Goal: Task Accomplishment & Management: Complete application form

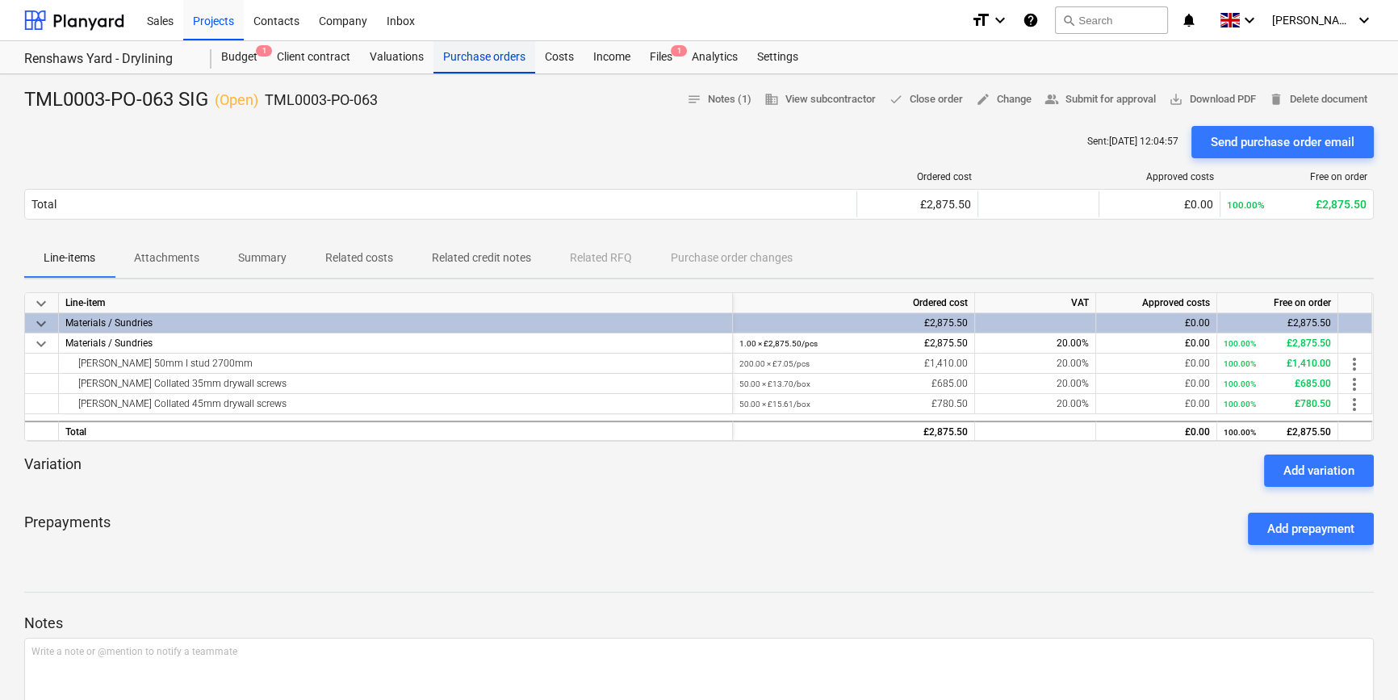
click at [500, 57] on div "Purchase orders" at bounding box center [485, 57] width 102 height 32
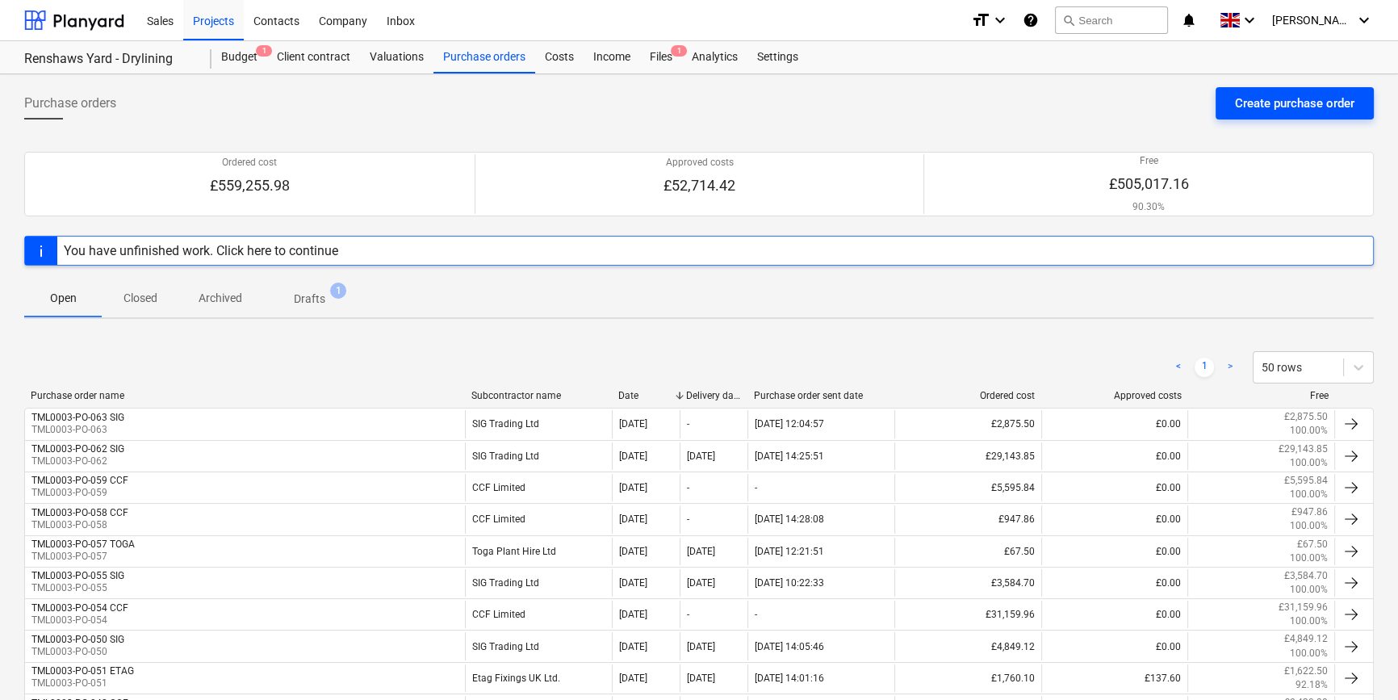
click at [1268, 105] on div "Create purchase order" at bounding box center [1294, 103] width 119 height 21
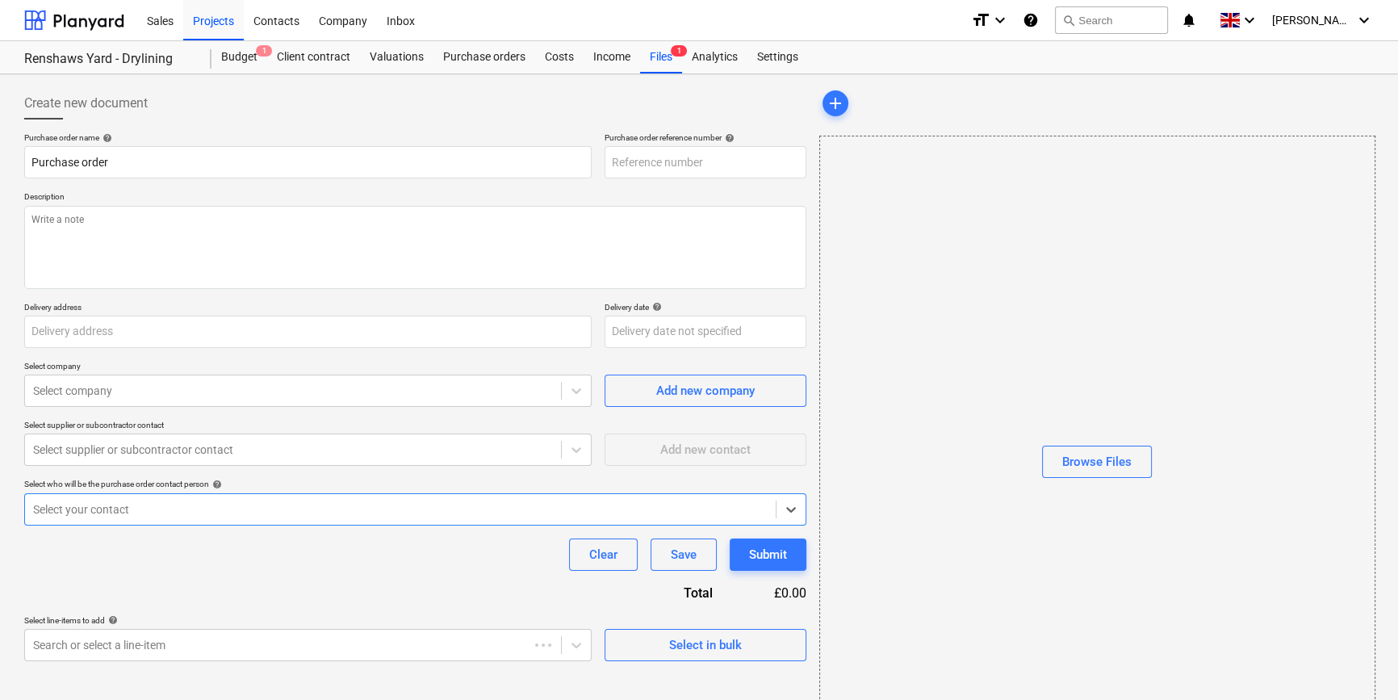
type textarea "x"
type input "Dandara Living, [STREET_ADDRESS][PERSON_NAME]"
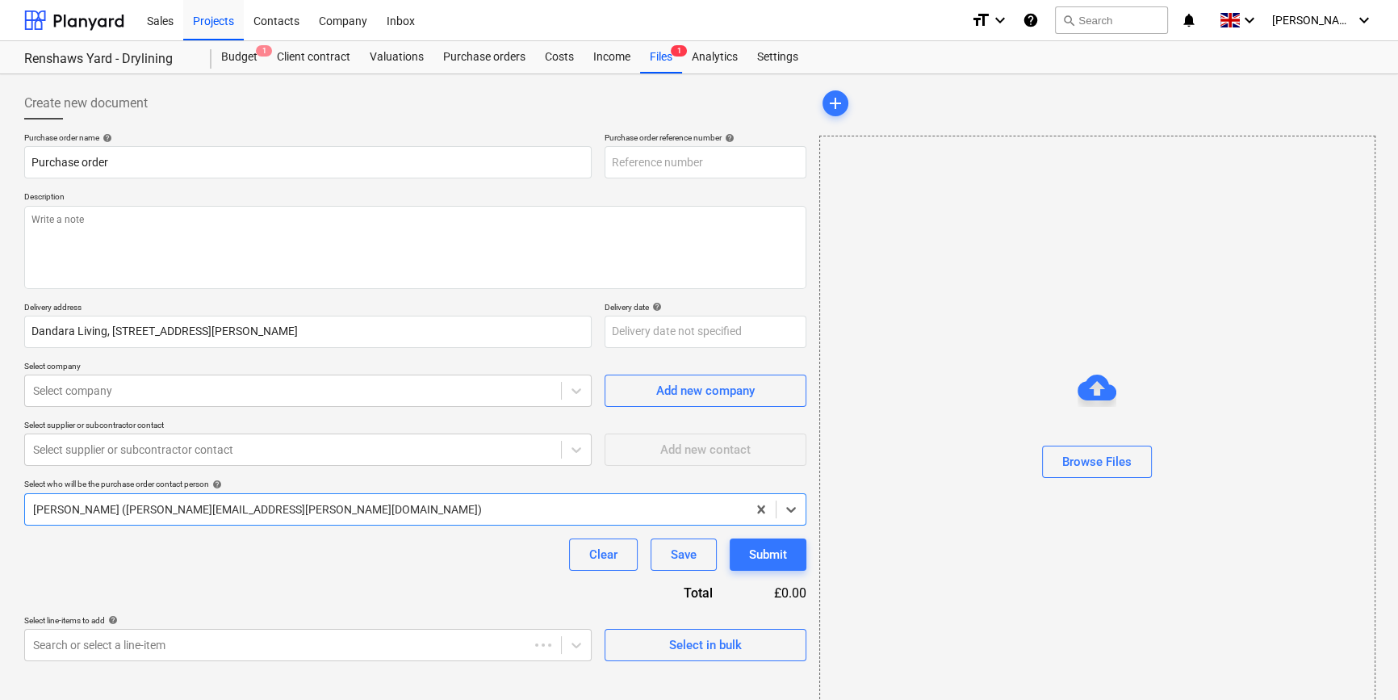
type textarea "x"
type input "TML0003-PO-064"
drag, startPoint x: 699, startPoint y: 159, endPoint x: 597, endPoint y: 161, distance: 101.8
click at [597, 161] on div "Purchase order name help Purchase order Purchase order reference number help TM…" at bounding box center [415, 155] width 782 height 46
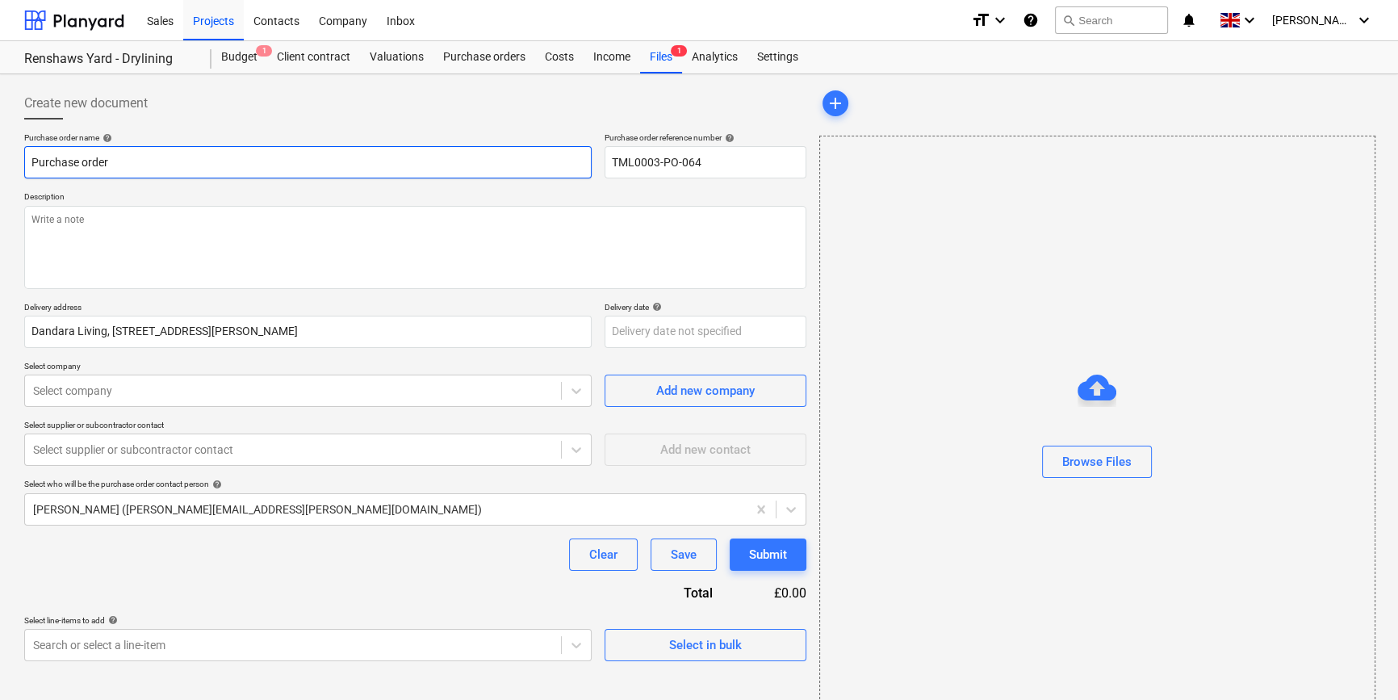
drag, startPoint x: 113, startPoint y: 161, endPoint x: 31, endPoint y: 162, distance: 81.6
click at [31, 162] on input "Purchase order" at bounding box center [308, 162] width 568 height 32
type textarea "x"
paste input "TML0003-PO-064"
type textarea "x"
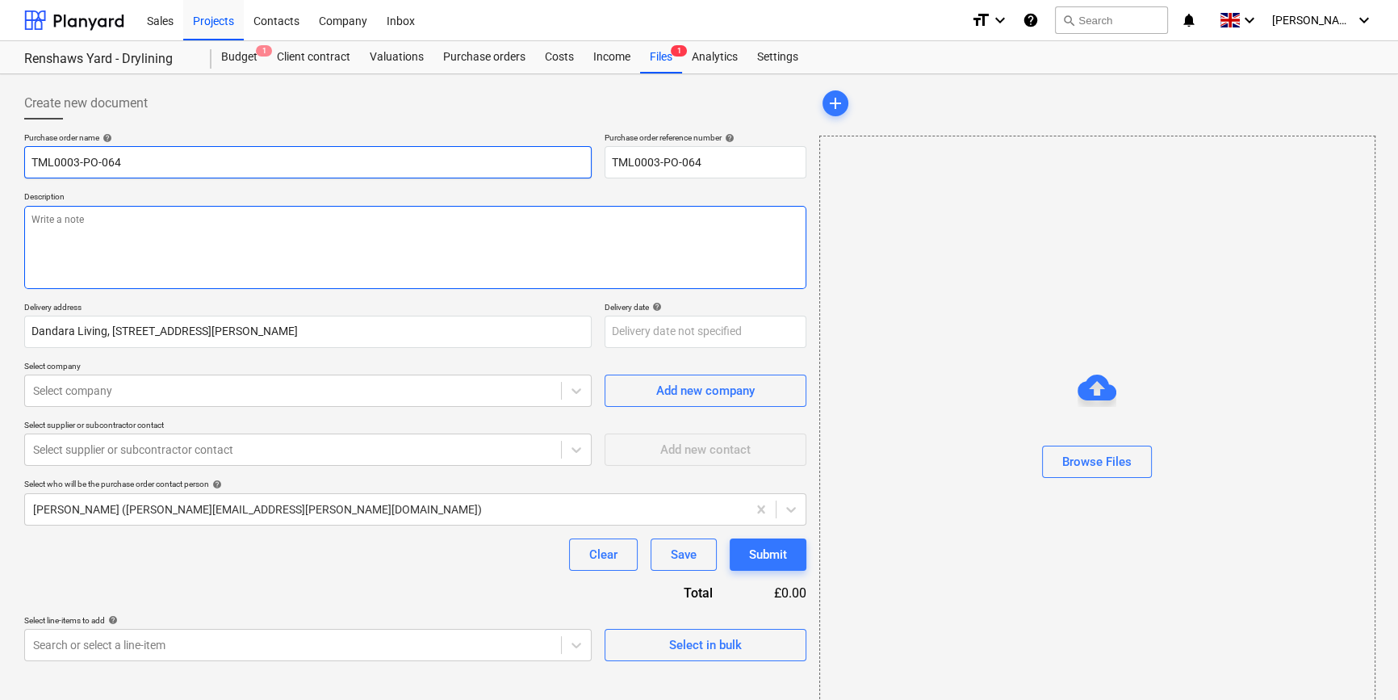
type input "TML0003-PO-064"
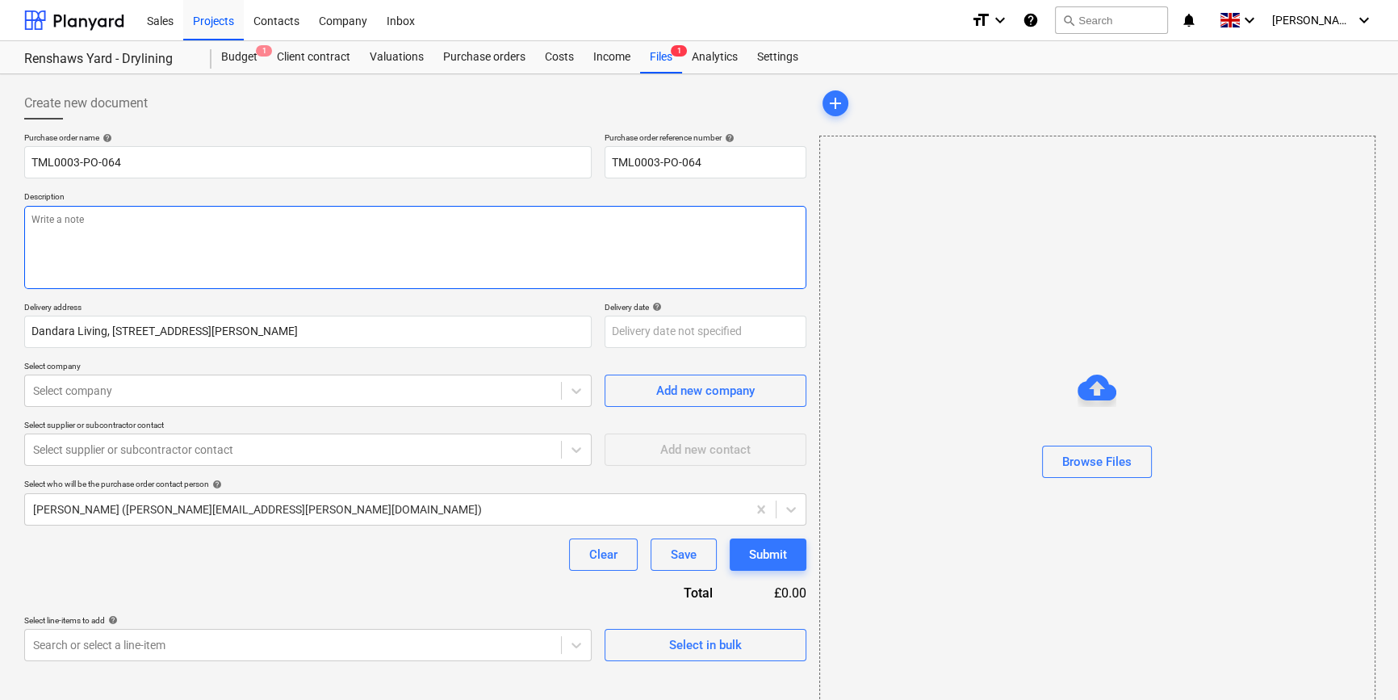
click at [41, 228] on textarea at bounding box center [415, 247] width 782 height 83
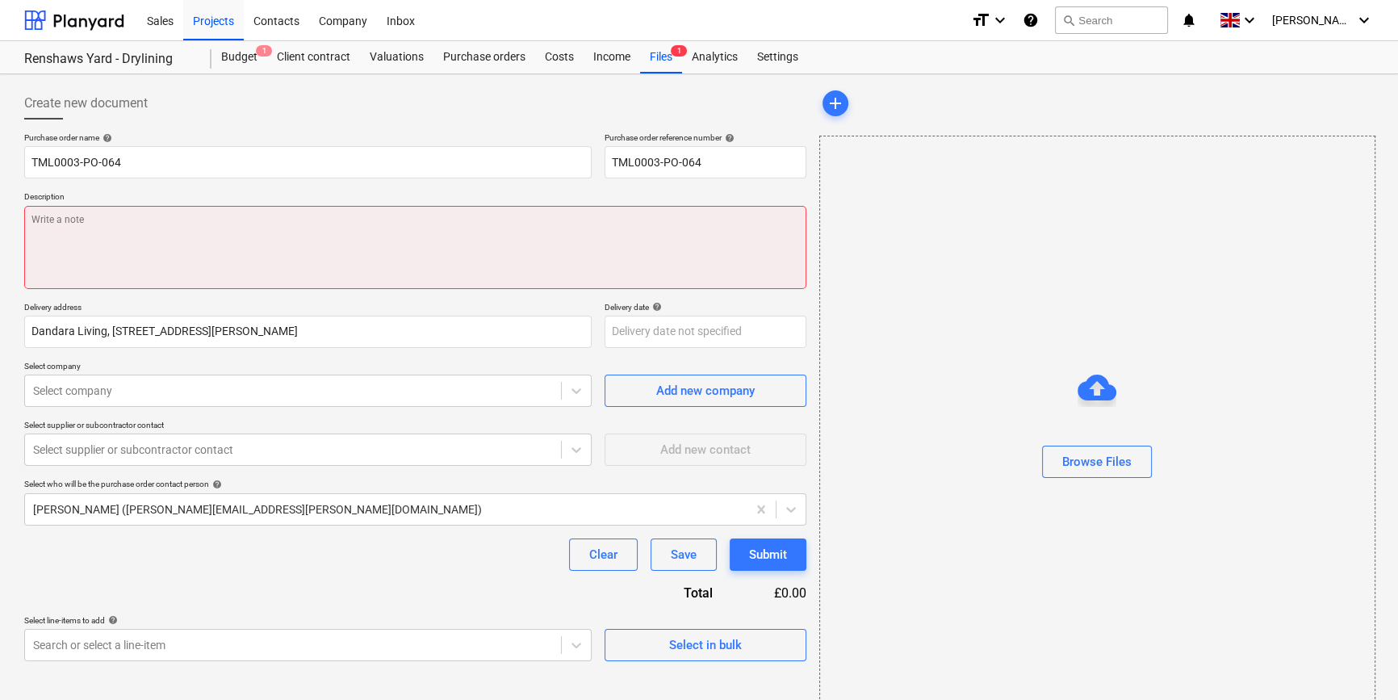
paste textarea "Site contact [PERSON_NAME] [PHONE_NUMBER]"
type textarea "x"
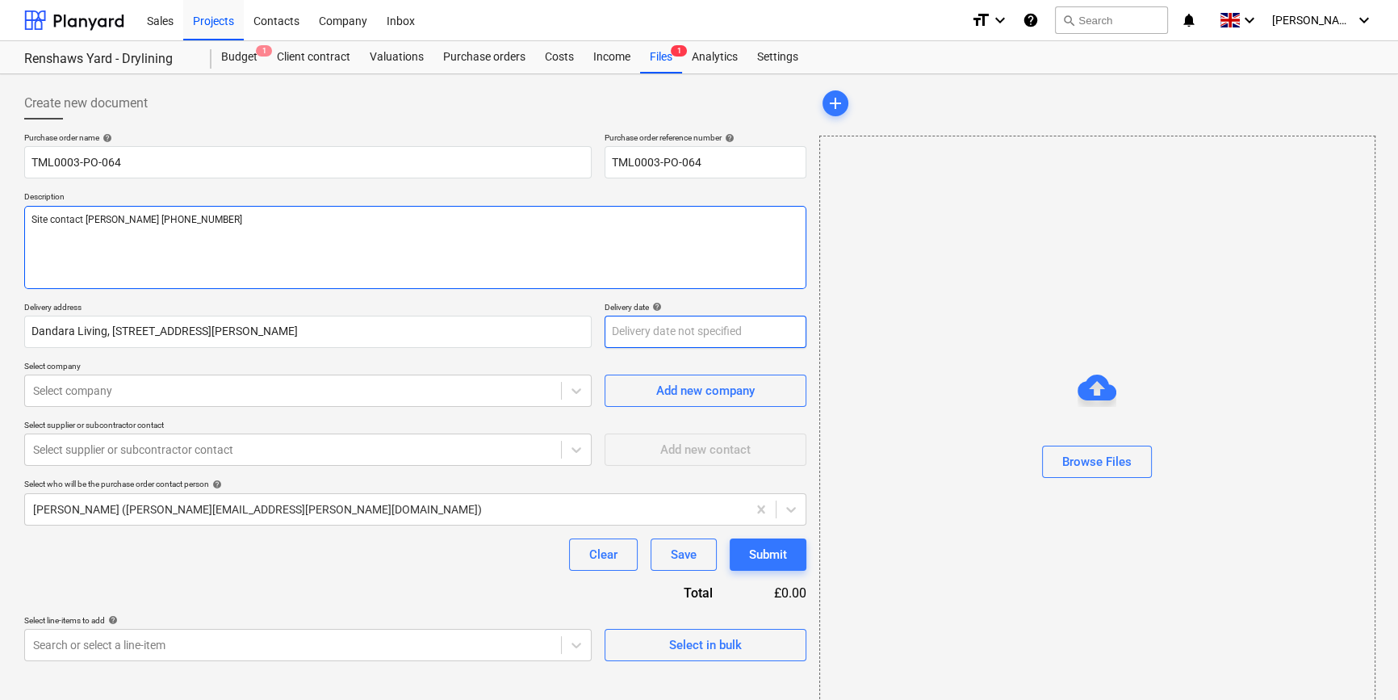
type textarea "Site contact [PERSON_NAME] [PHONE_NUMBER]"
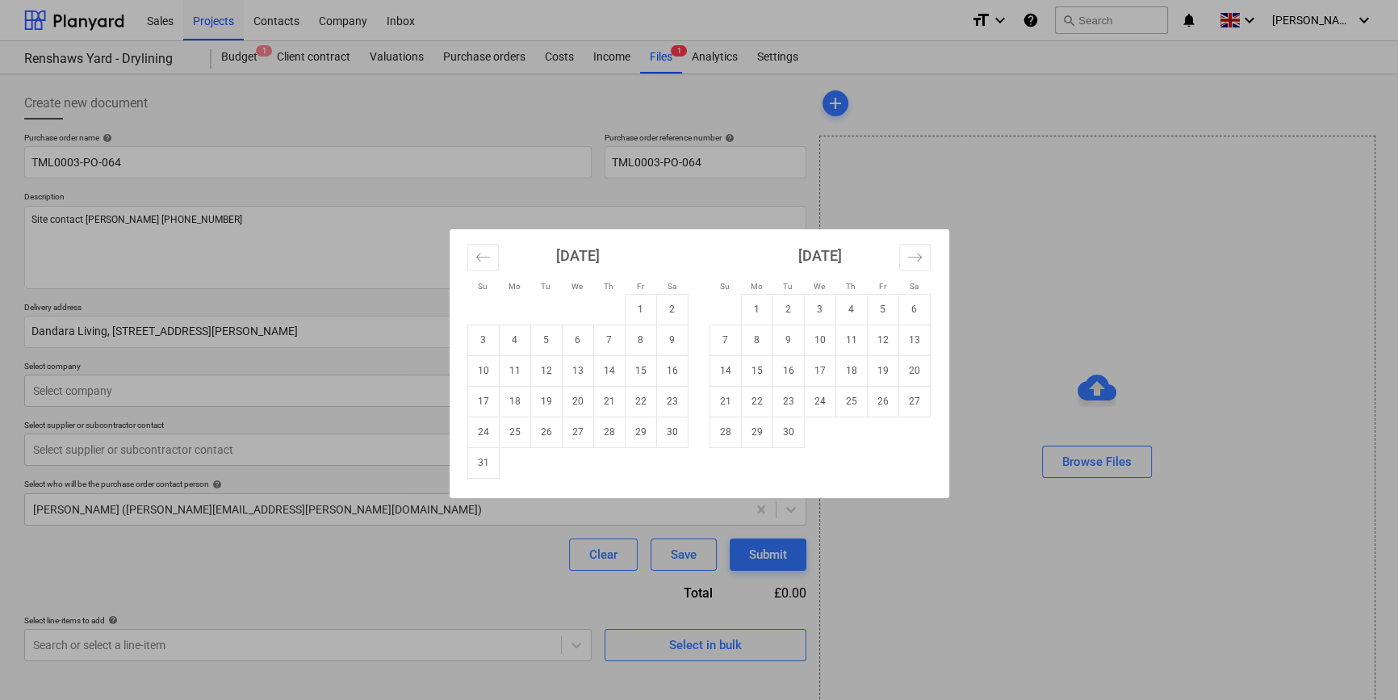
click at [611, 336] on body "Sales Projects Contacts Company Inbox format_size keyboard_arrow_down help sear…" at bounding box center [699, 350] width 1398 height 700
click at [573, 403] on td "20" at bounding box center [577, 401] width 31 height 31
type textarea "x"
type input "[DATE]"
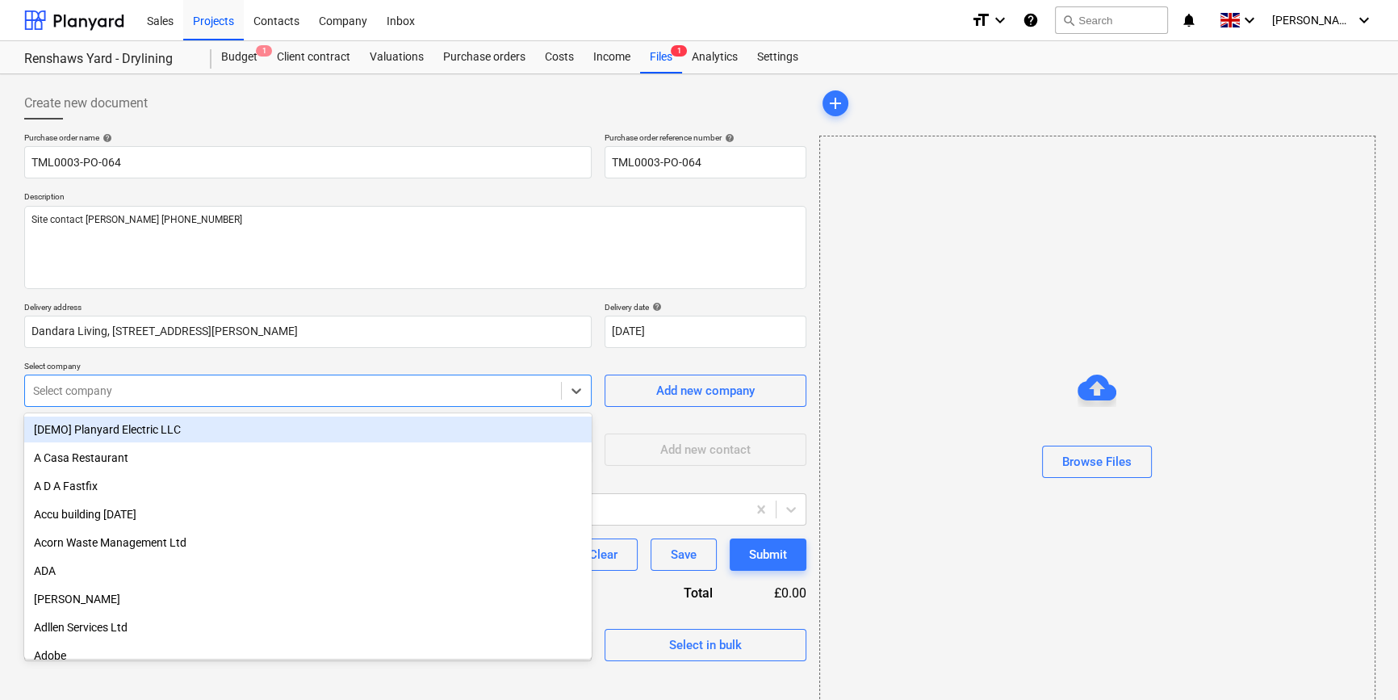
click at [354, 387] on div at bounding box center [293, 391] width 520 height 16
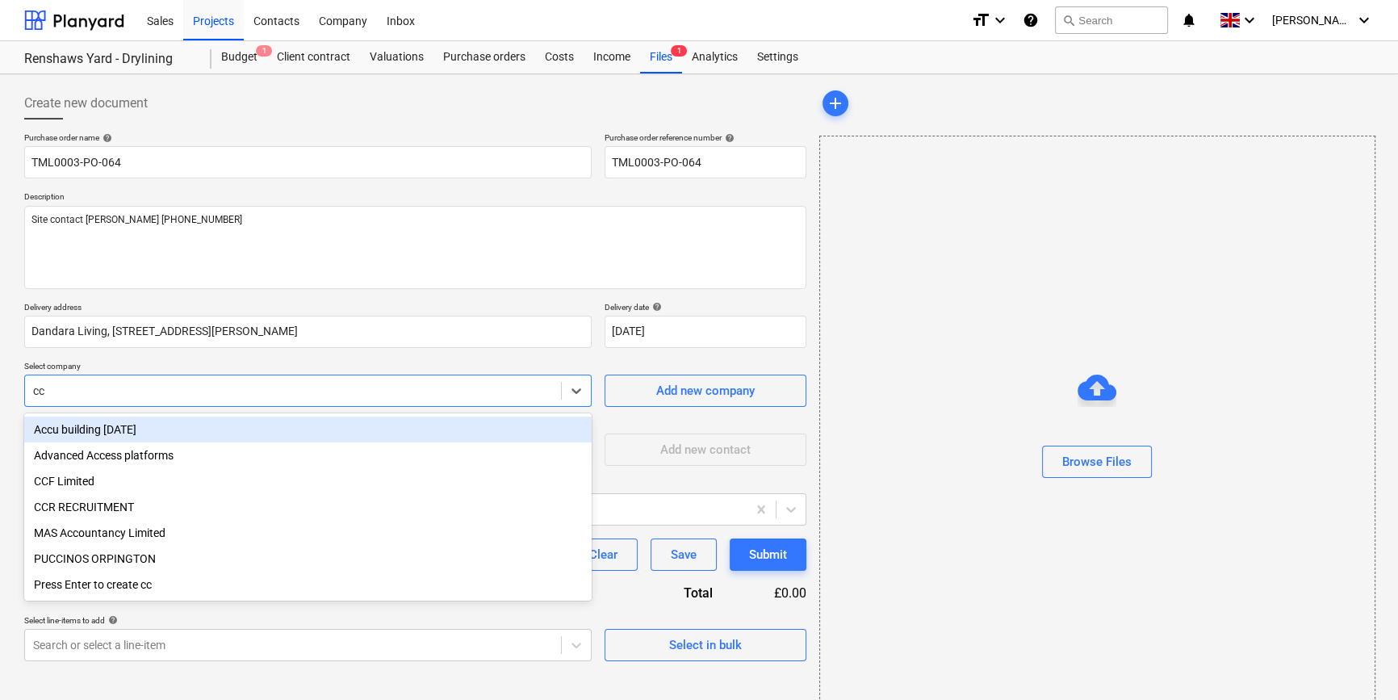
type input "ccf"
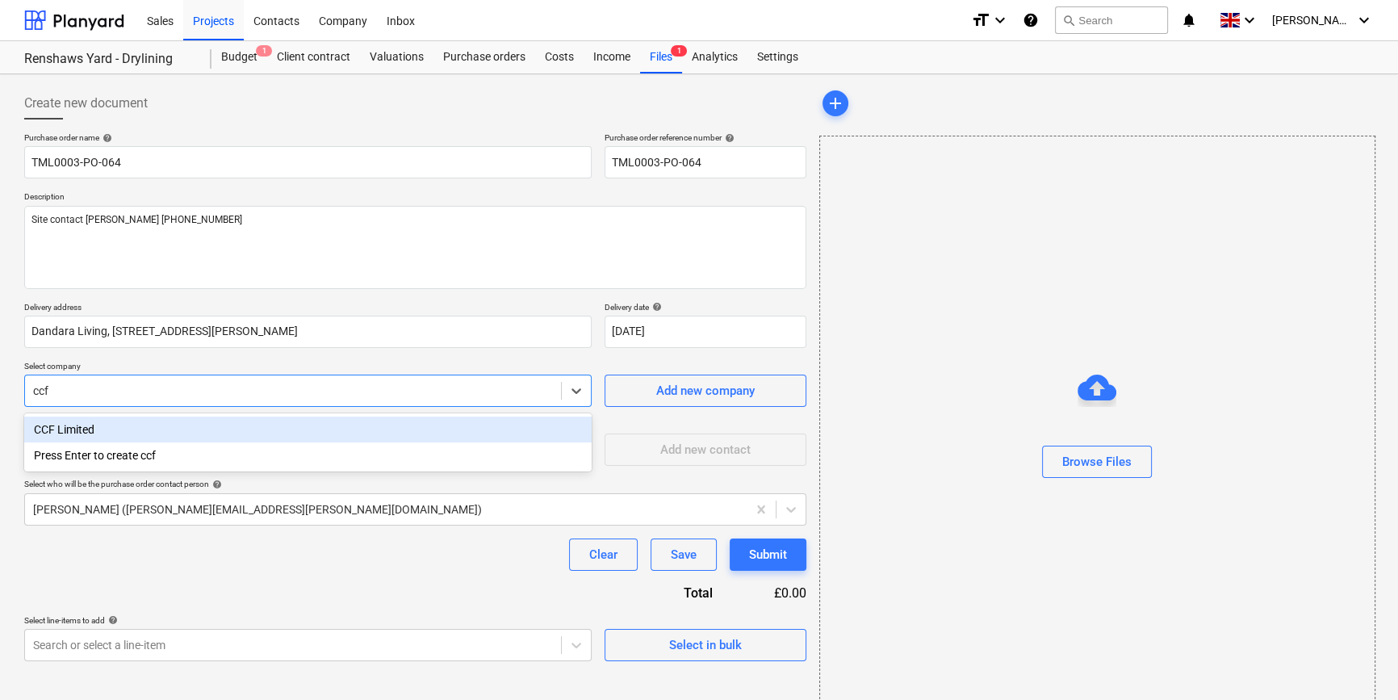
click at [86, 426] on div "CCF Limited" at bounding box center [308, 430] width 568 height 26
type textarea "x"
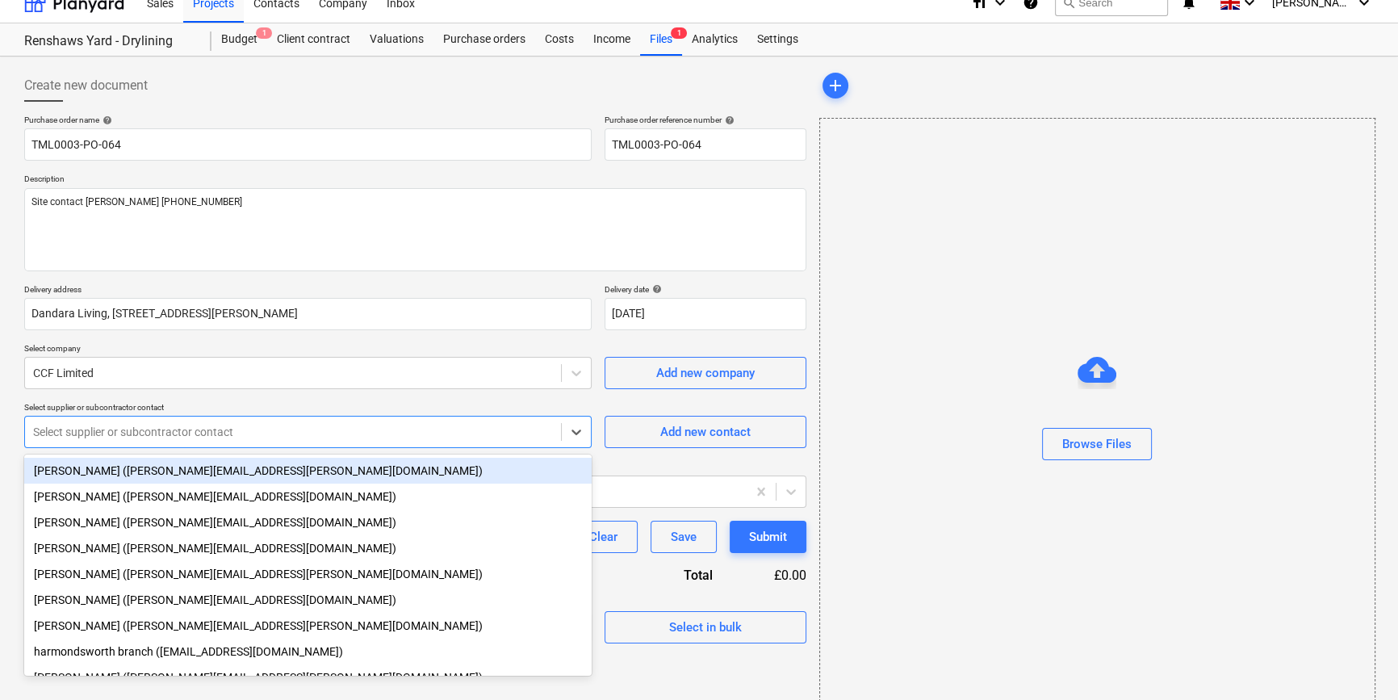
scroll to position [21, 0]
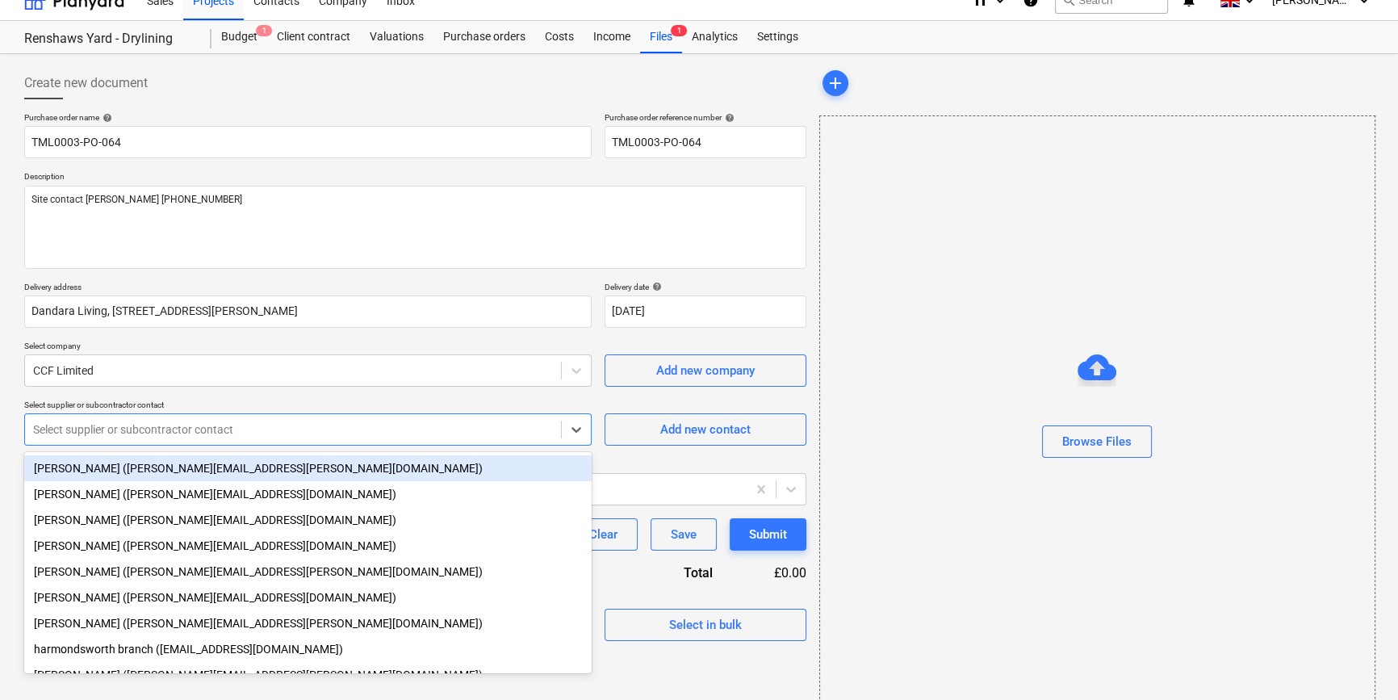
click at [81, 462] on body "Sales Projects Contacts Company Inbox format_size keyboard_arrow_down help sear…" at bounding box center [699, 330] width 1398 height 700
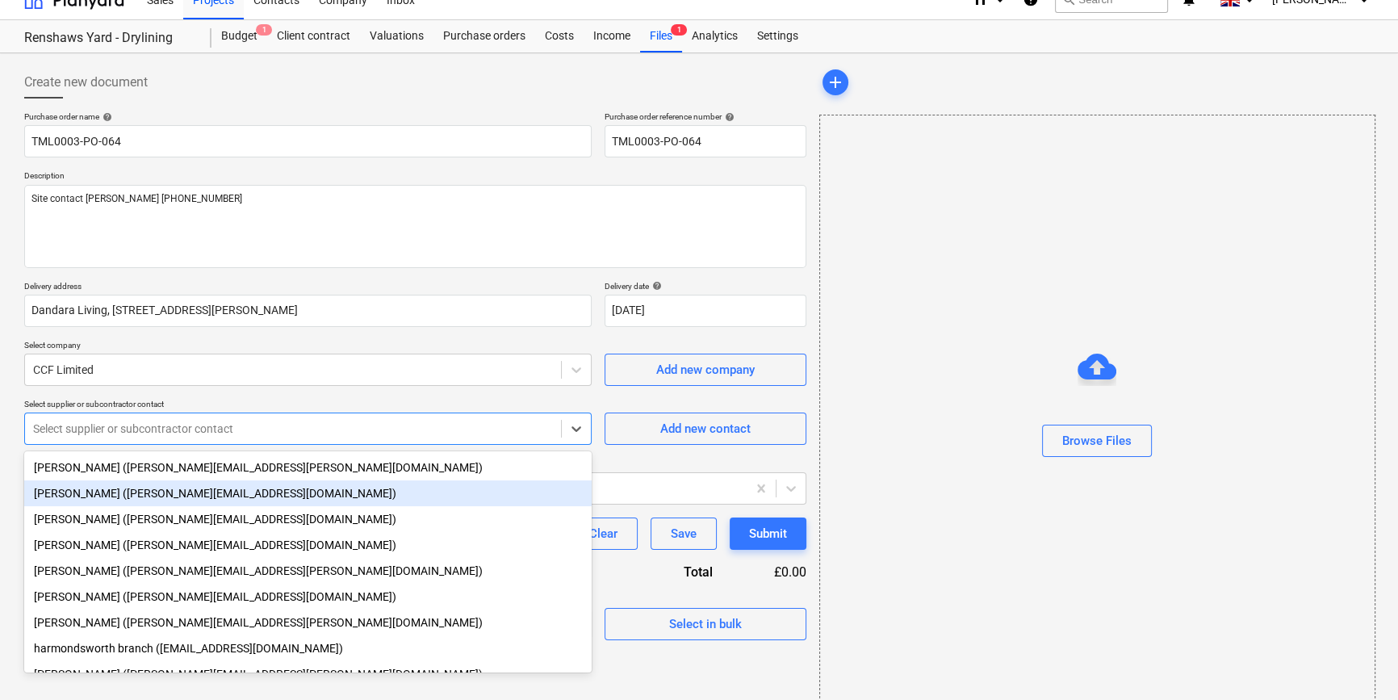
click at [147, 492] on div "[PERSON_NAME] ([PERSON_NAME][EMAIL_ADDRESS][DOMAIN_NAME])" at bounding box center [308, 493] width 568 height 26
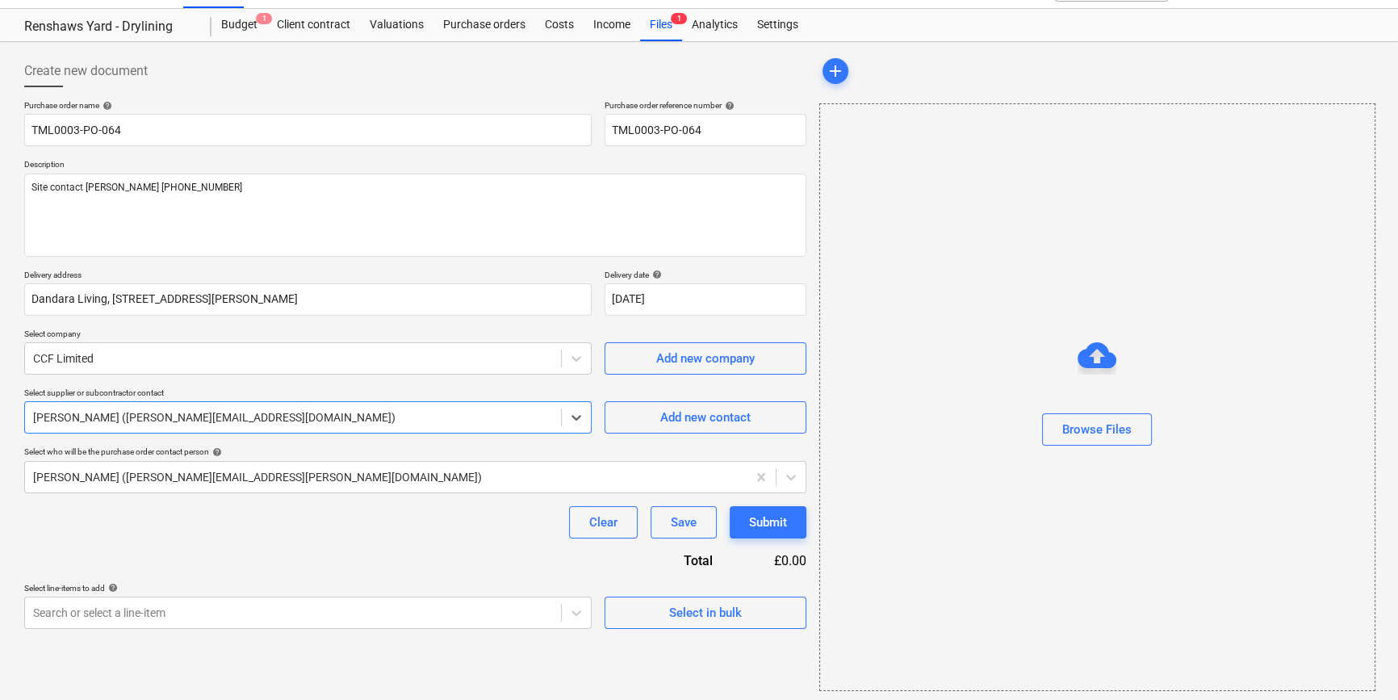
scroll to position [35, 0]
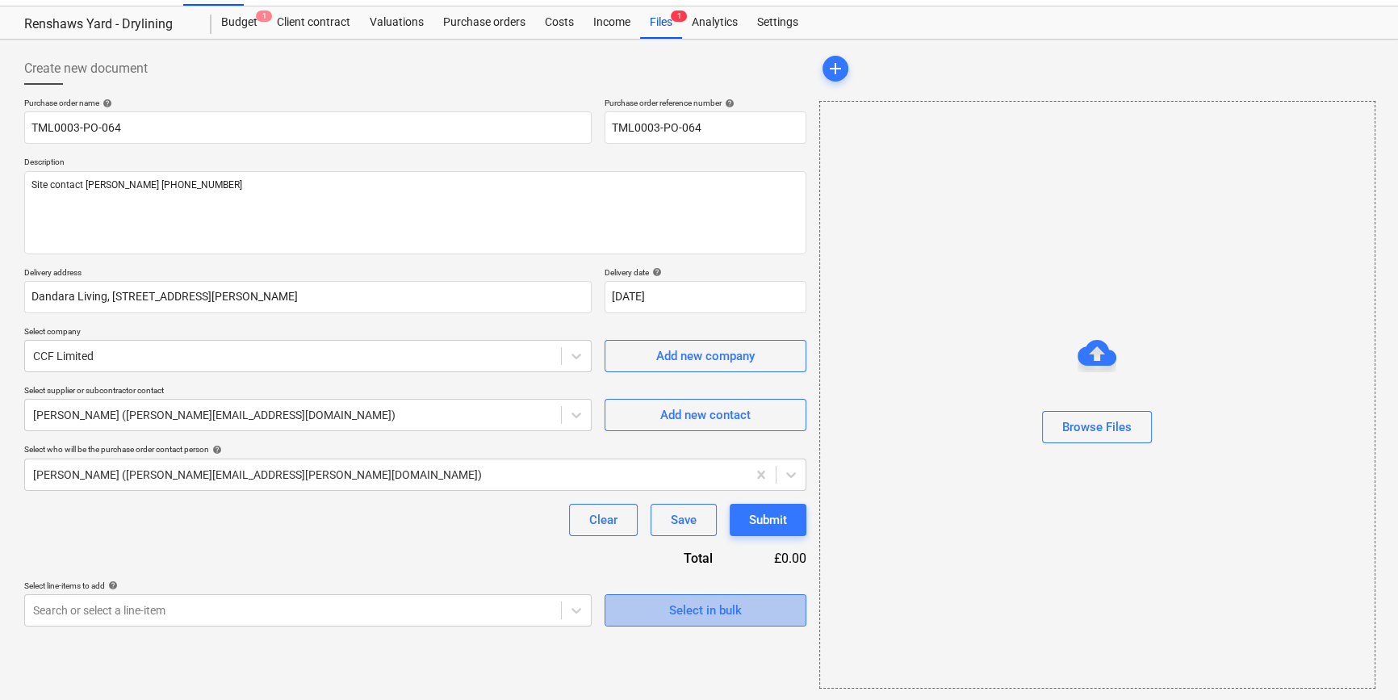
click at [653, 608] on span "Select in bulk" at bounding box center [705, 610] width 161 height 21
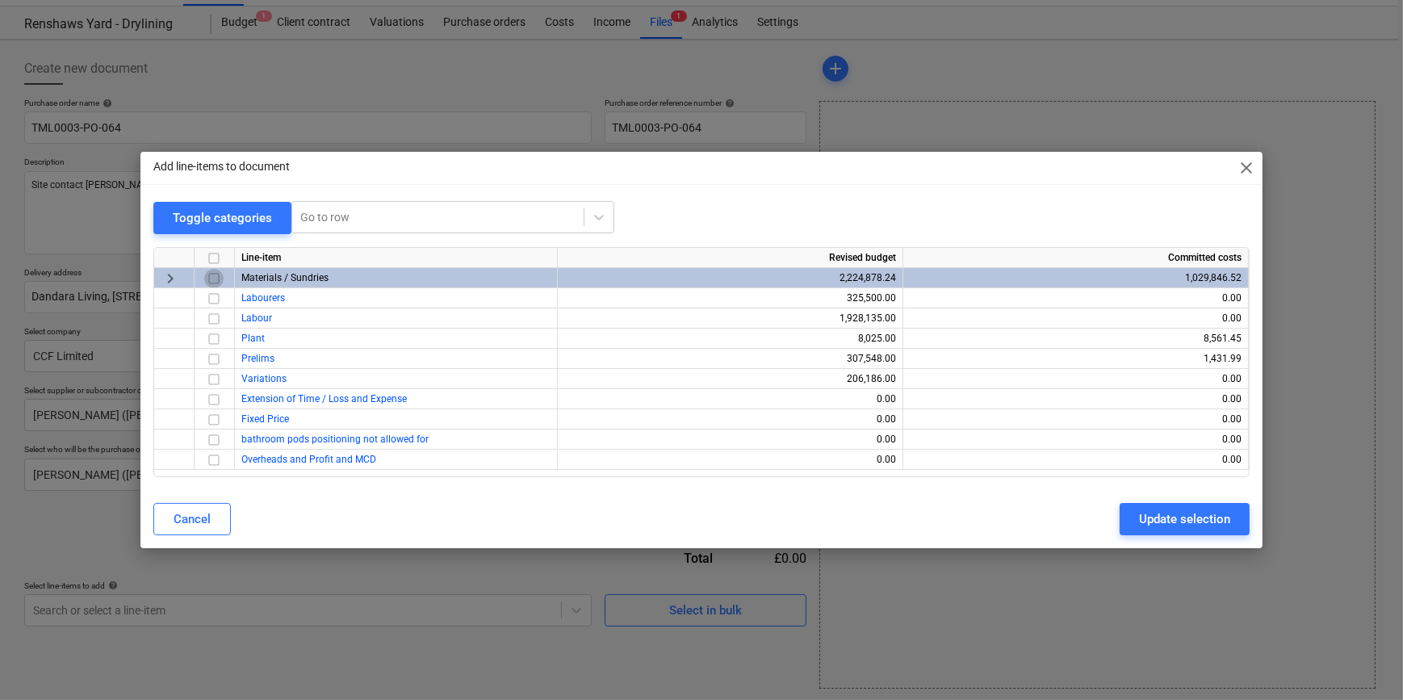
click at [212, 275] on input "checkbox" at bounding box center [213, 278] width 19 height 19
click at [1167, 512] on div "Update selection" at bounding box center [1184, 519] width 91 height 21
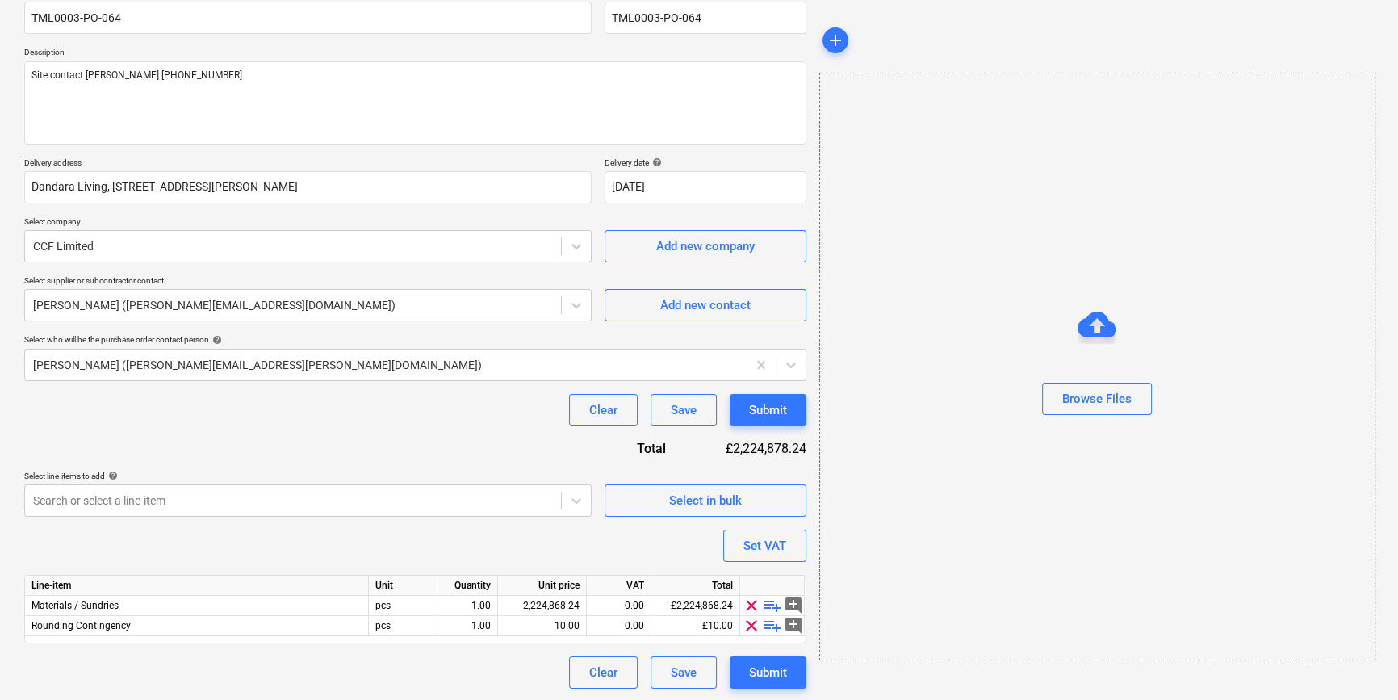
scroll to position [145, 0]
click at [748, 623] on span "clear" at bounding box center [751, 624] width 19 height 19
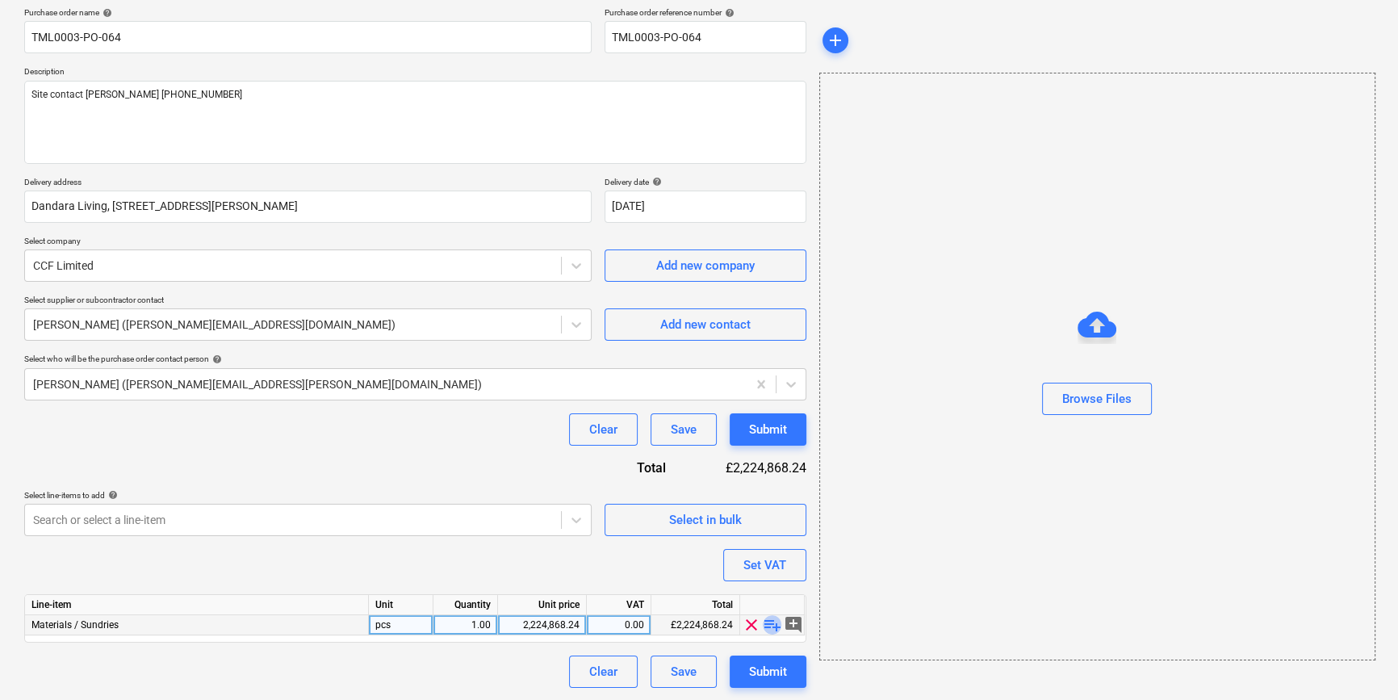
click at [768, 626] on span "playlist_add" at bounding box center [772, 624] width 19 height 19
type textarea "x"
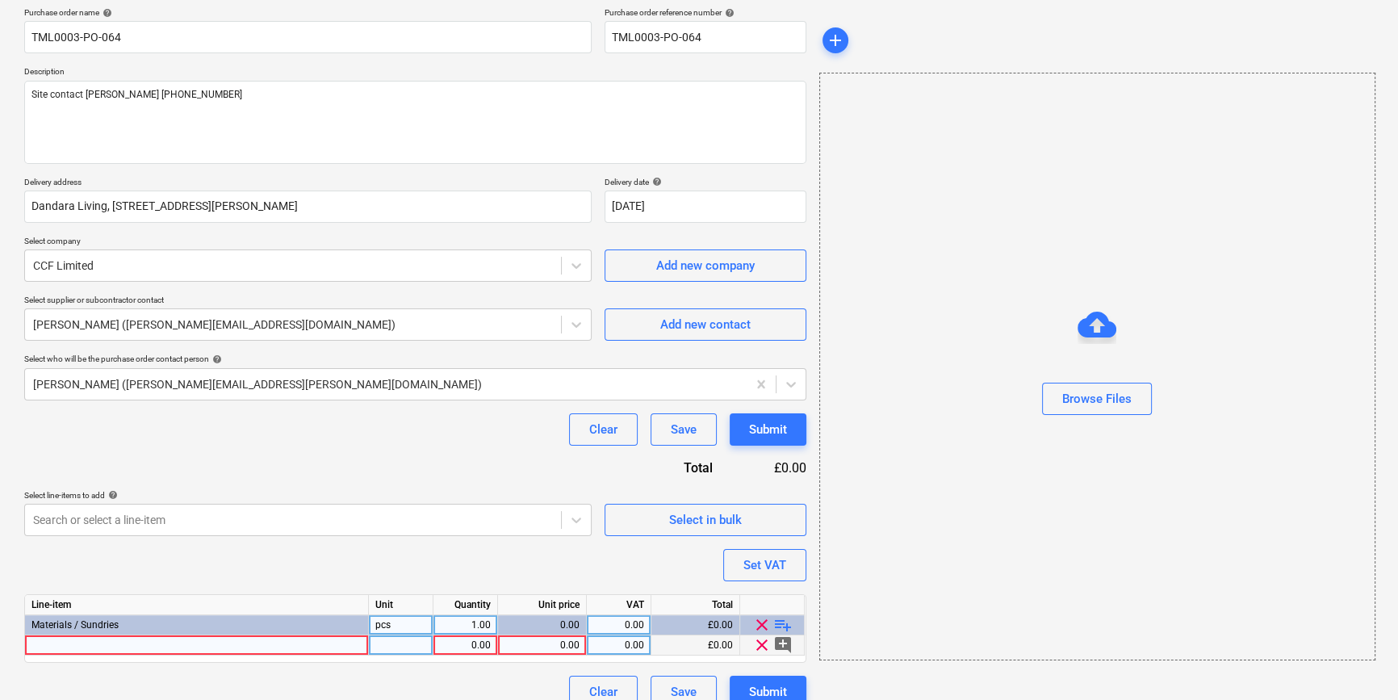
click at [46, 645] on div at bounding box center [197, 645] width 344 height 20
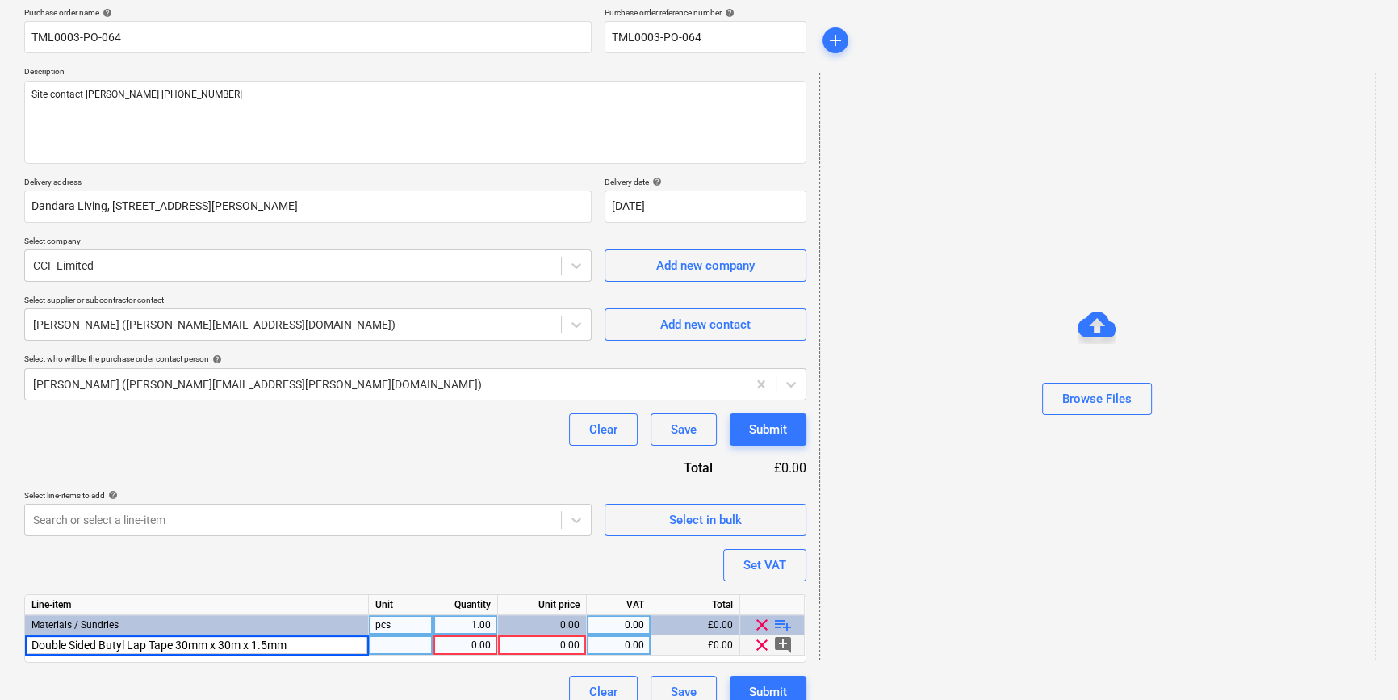
click at [32, 642] on input "Double Sided Butyl Lap Tape 30mm x 30m x 1.5mm" at bounding box center [196, 644] width 343 height 19
type input "Novia Double Sided Butyl Lap Tape 30mm x 30m x 1.5mm"
type textarea "x"
click at [383, 643] on div "pcs" at bounding box center [401, 645] width 65 height 20
type input "roll"
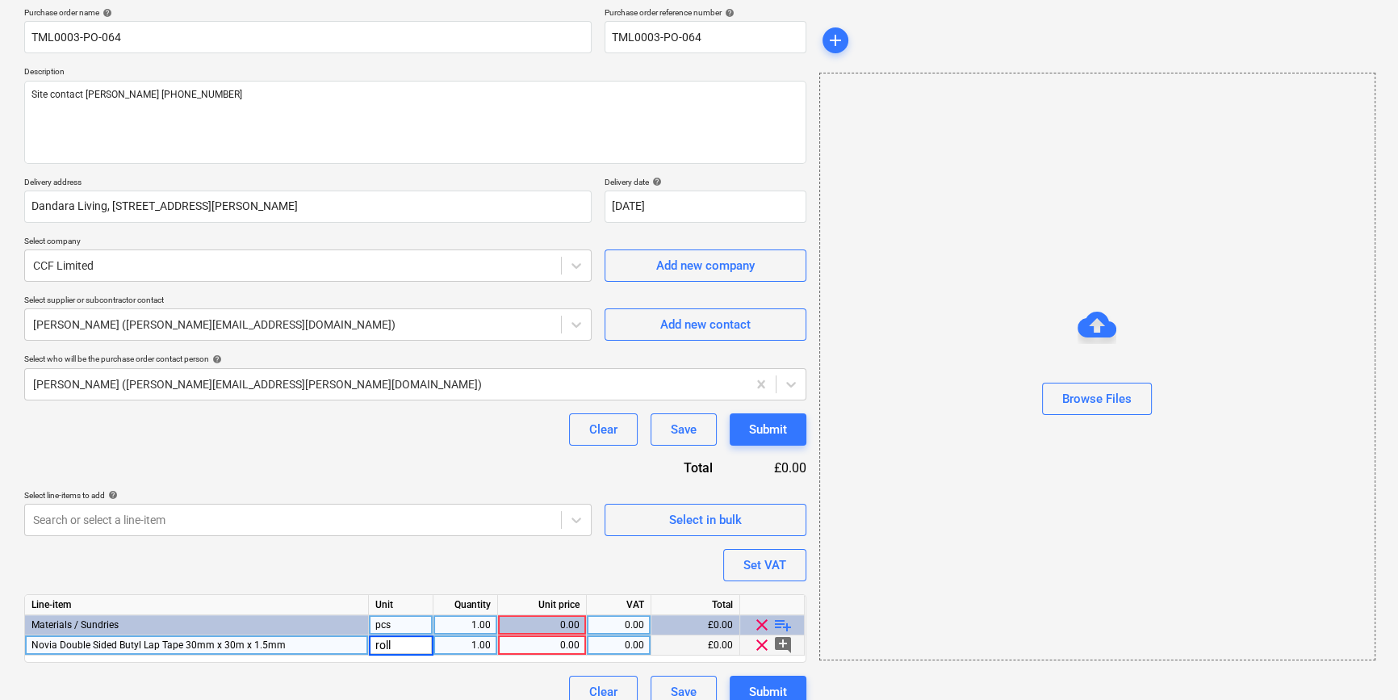
type textarea "x"
type input "180"
type textarea "x"
type input "14.62"
type textarea "x"
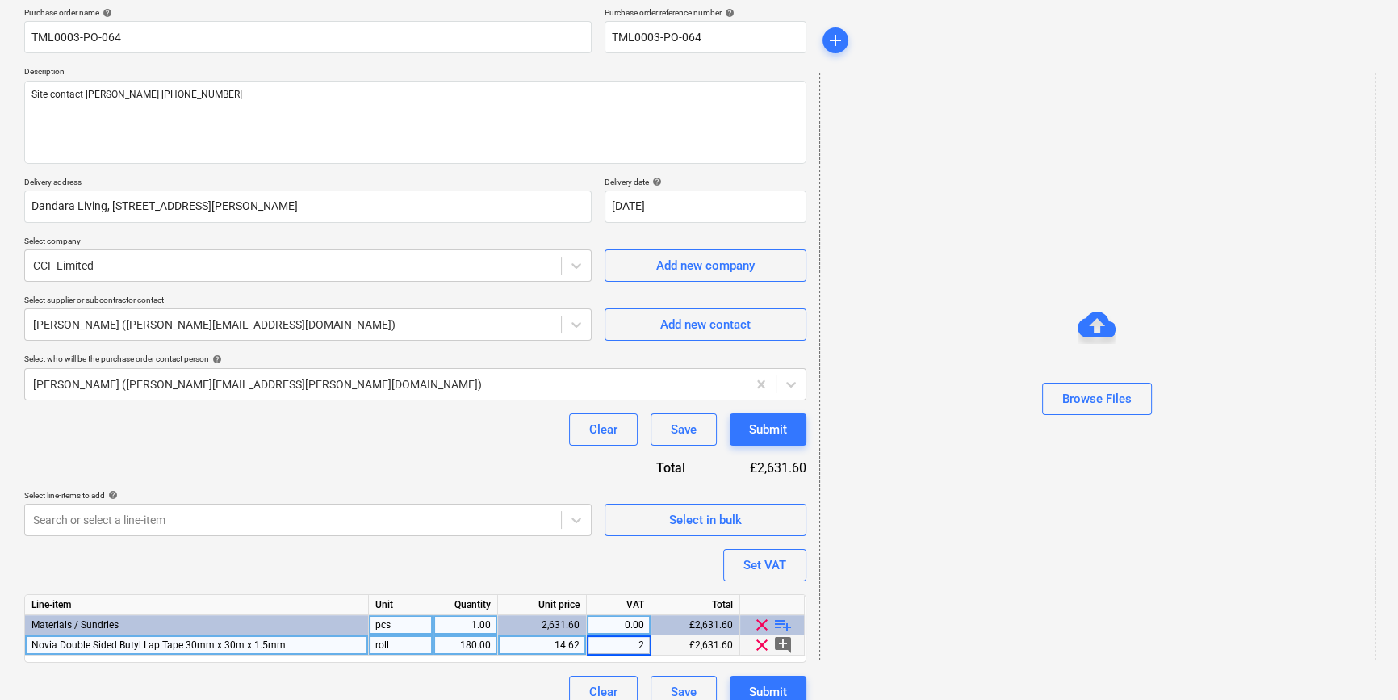
type input "20"
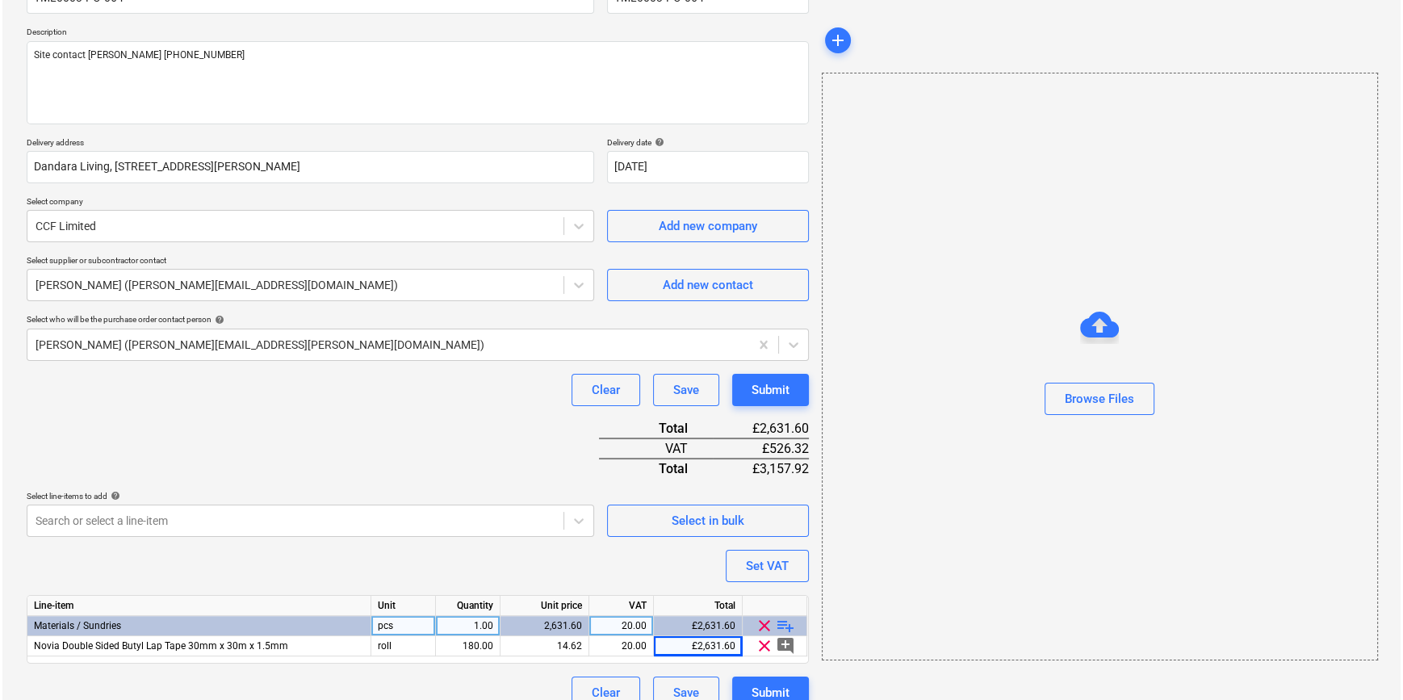
scroll to position [186, 0]
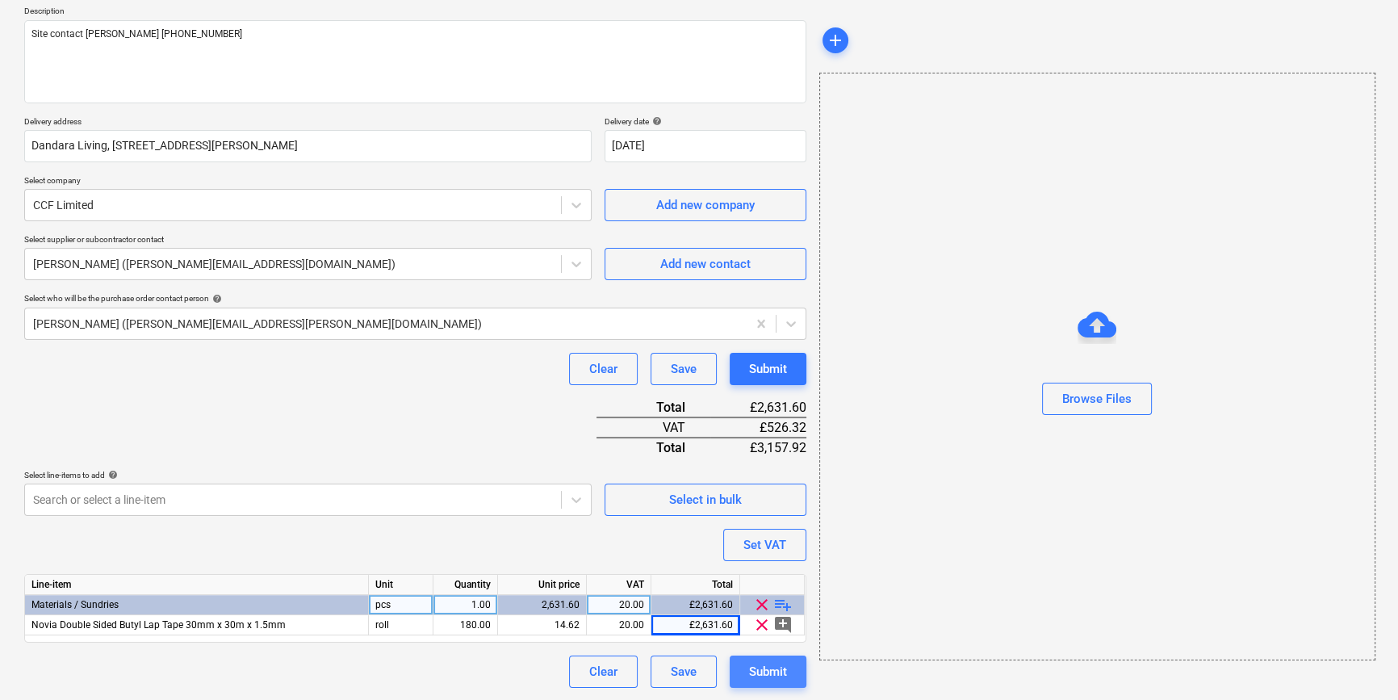
click at [763, 677] on div "Submit" at bounding box center [768, 671] width 38 height 21
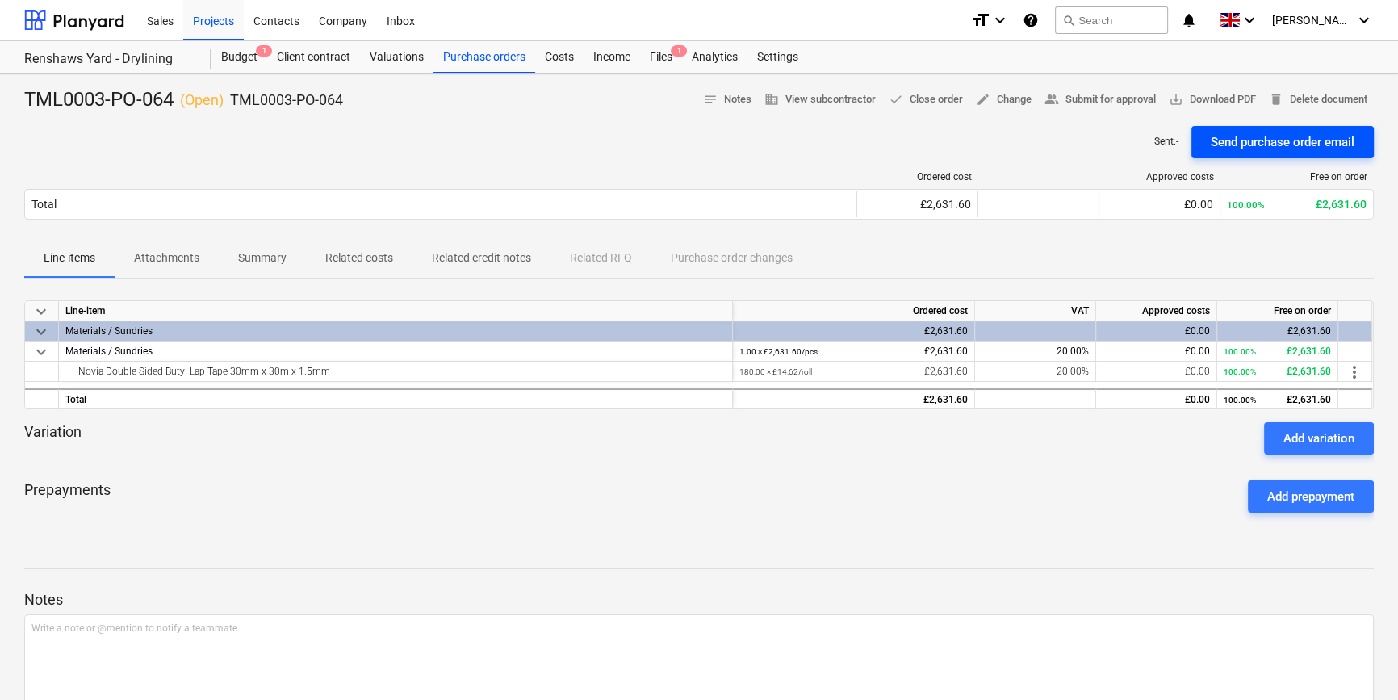
click at [1260, 140] on div "Send purchase order email" at bounding box center [1283, 142] width 144 height 21
click at [1221, 102] on span "save_alt Download PDF" at bounding box center [1212, 99] width 87 height 19
click at [495, 58] on div "Purchase orders" at bounding box center [485, 57] width 102 height 32
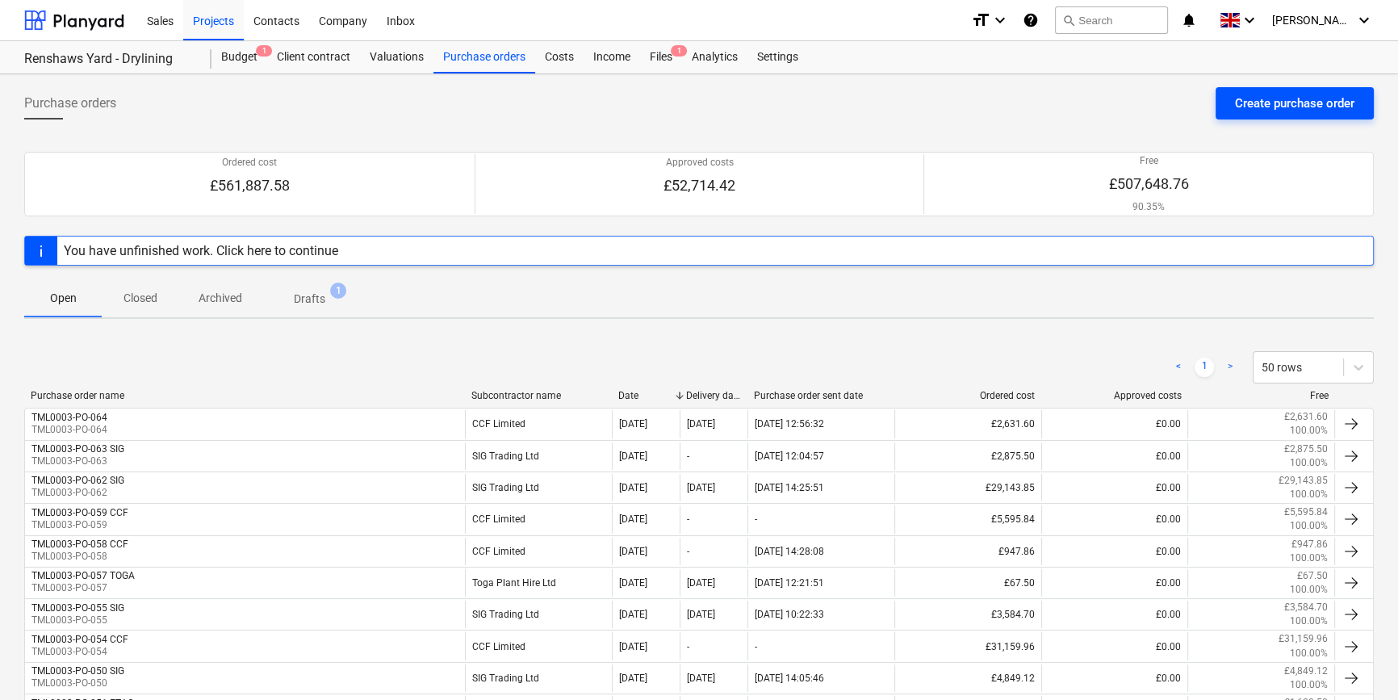
click at [1266, 103] on div "Create purchase order" at bounding box center [1294, 103] width 119 height 21
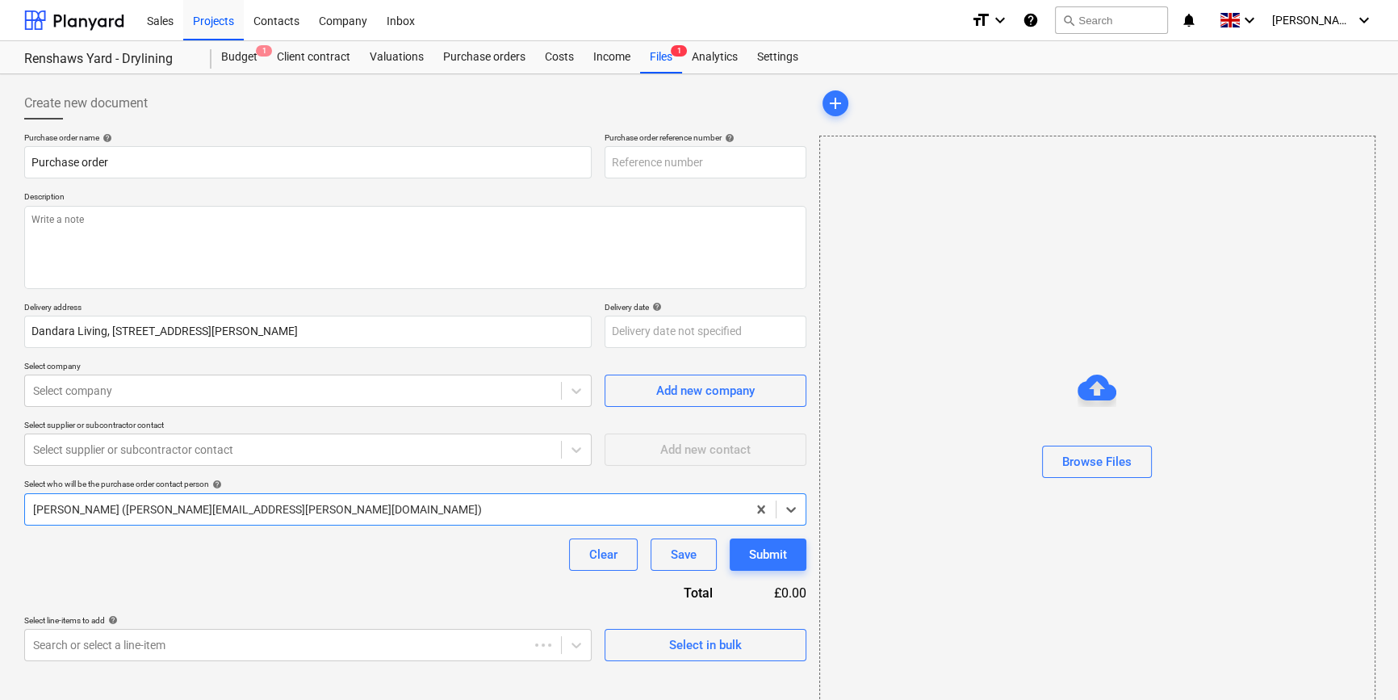
type textarea "x"
type input "TML0003-PO-065"
drag, startPoint x: 715, startPoint y: 160, endPoint x: 606, endPoint y: 161, distance: 109.8
click at [606, 161] on input "TML0003-PO-065" at bounding box center [706, 162] width 202 height 32
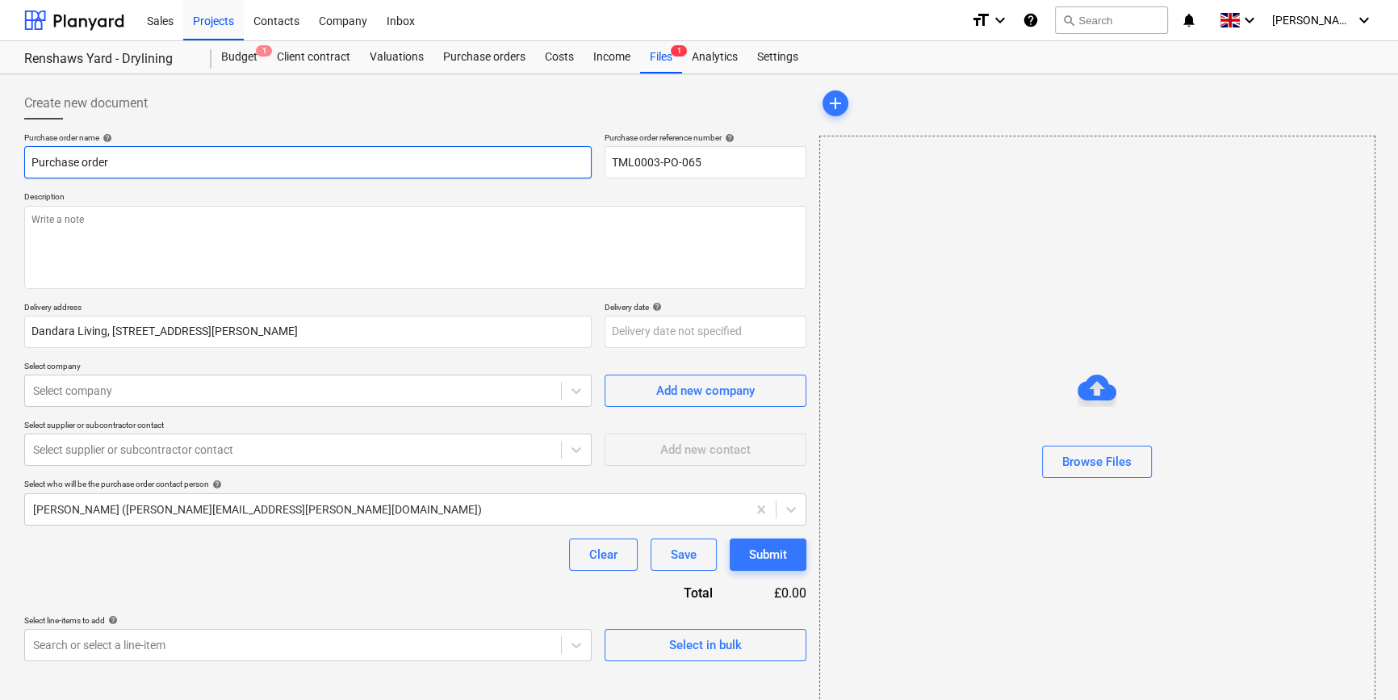
drag, startPoint x: 117, startPoint y: 159, endPoint x: 9, endPoint y: 158, distance: 108.2
click at [9, 159] on div "Create new document Purchase order name help Purchase order Purchase order refe…" at bounding box center [699, 405] width 1398 height 662
type textarea "x"
paste input "TML0003-PO-065"
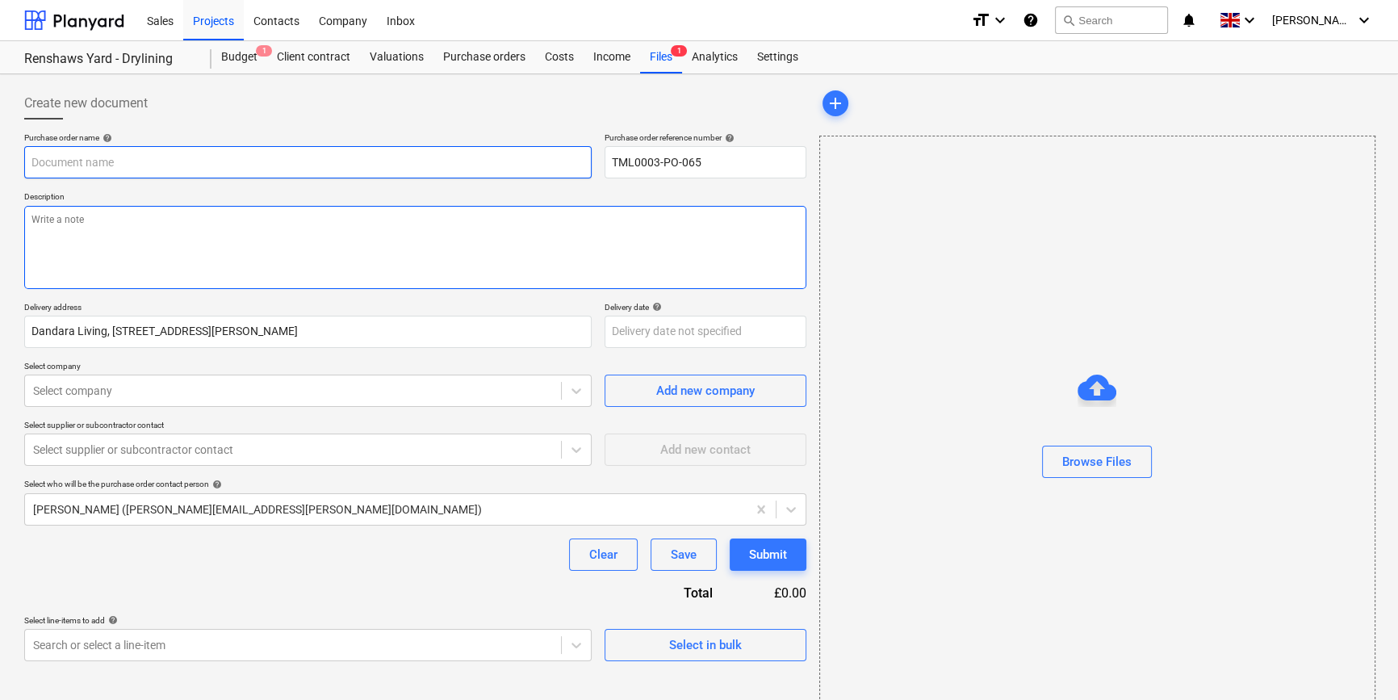
type textarea "x"
type input "TML0003-PO-065"
type textarea "x"
type input "TML0003-PO-065"
type textarea "x"
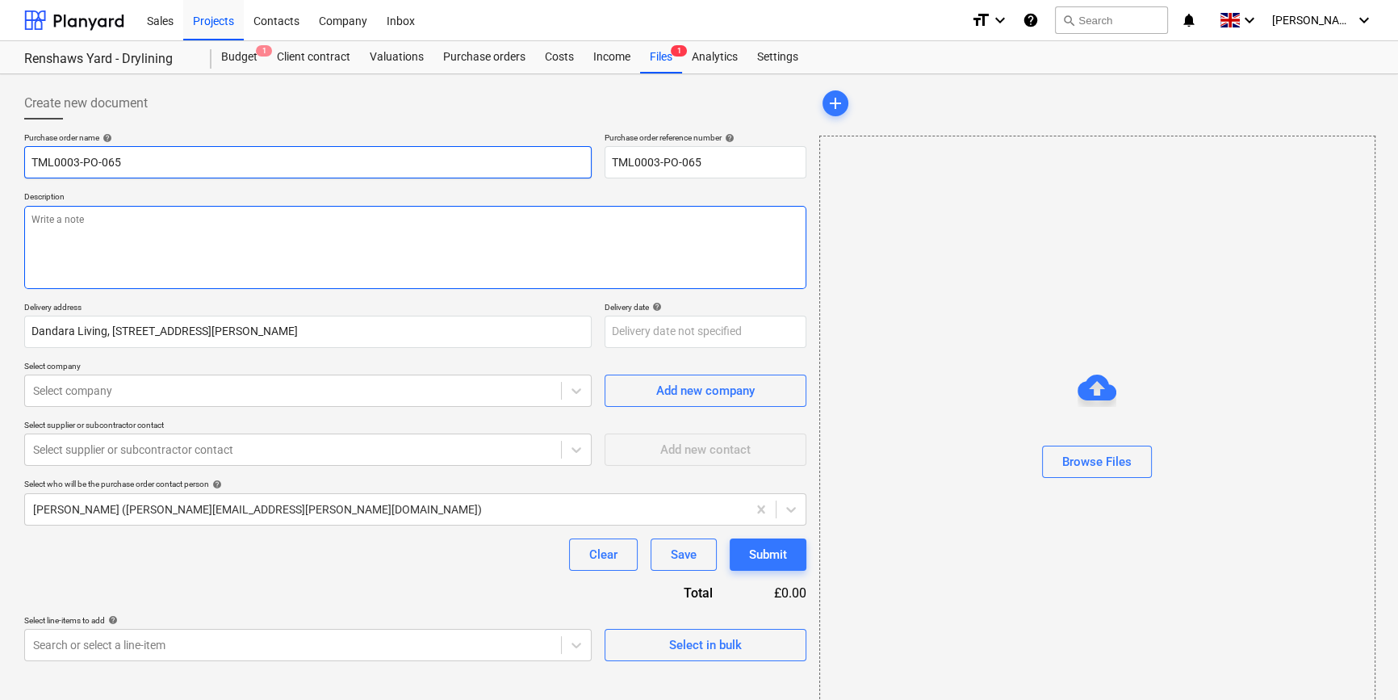
type input "TML0003-PO-065 E"
type textarea "x"
type input "TML0003-PO-065 ET"
type textarea "x"
type input "TML0003-PO-065 ETA"
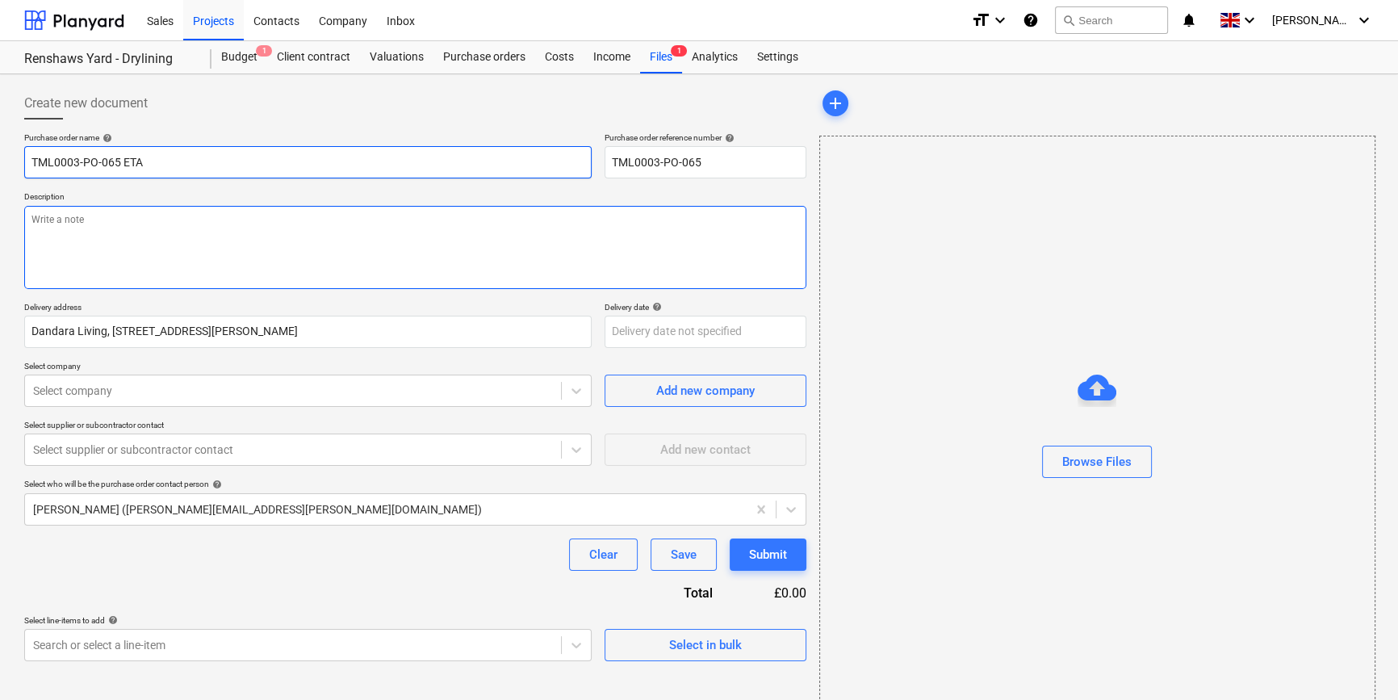
type textarea "x"
type input "TML0003-PO-065 ETAG"
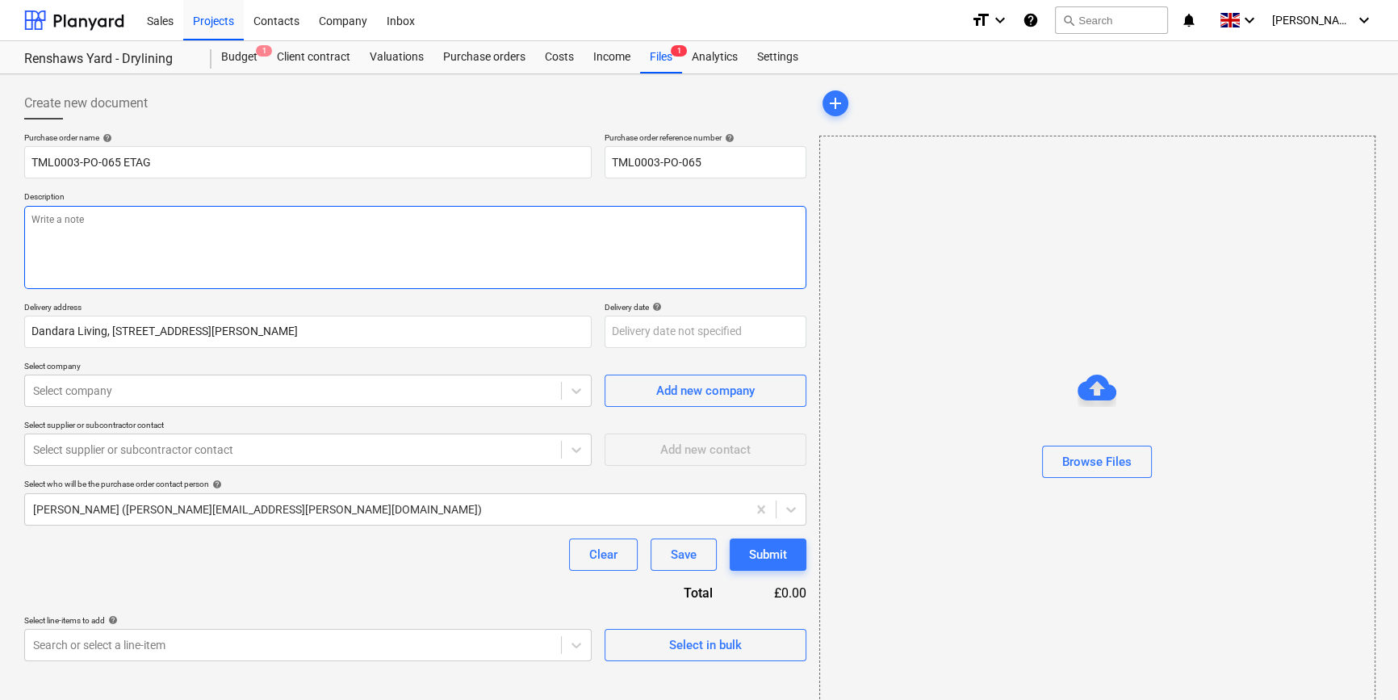
click at [36, 214] on textarea at bounding box center [415, 247] width 782 height 83
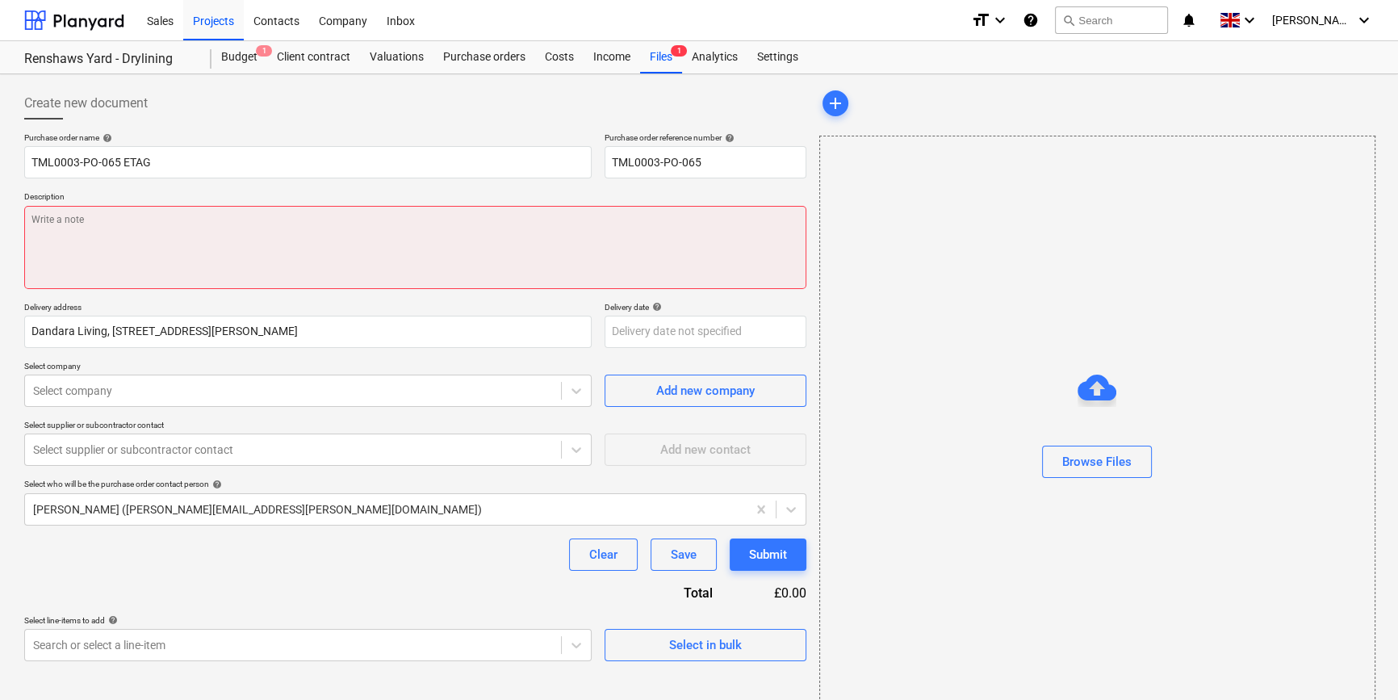
paste textarea "Site contact [PERSON_NAME] [PHONE_NUMBER]"
type textarea "x"
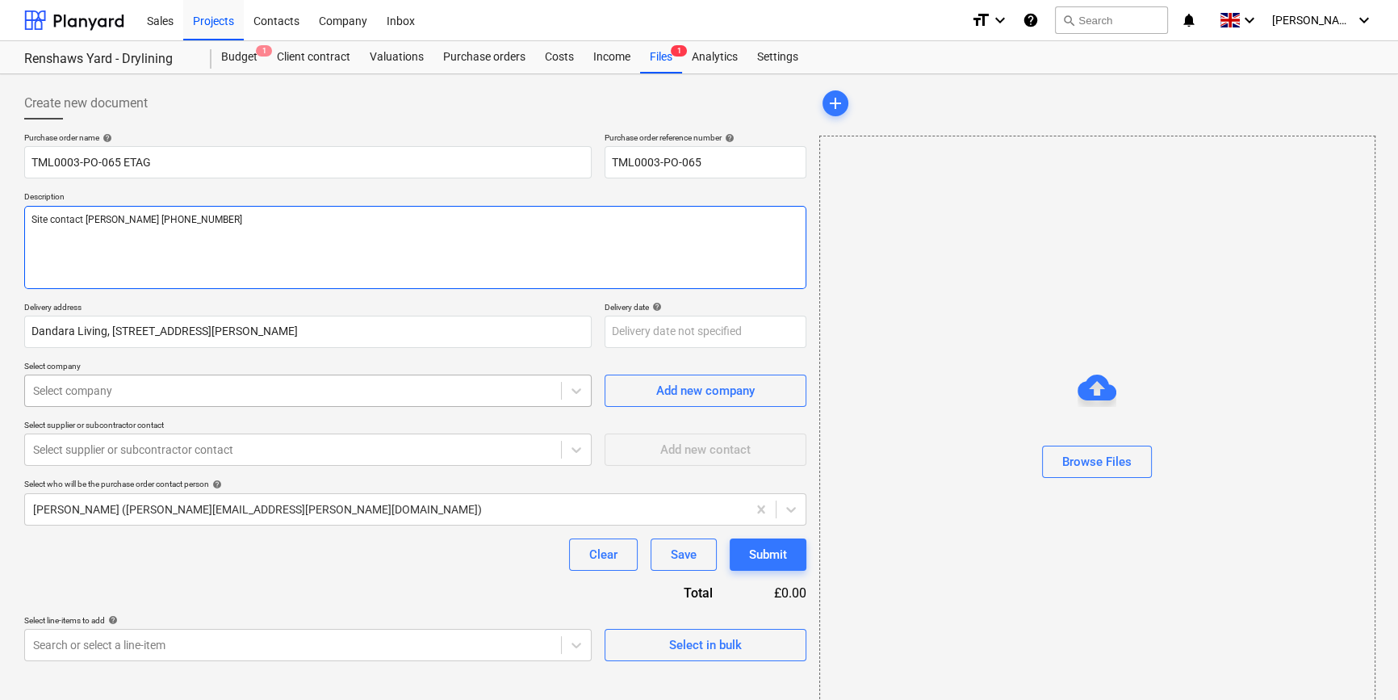
type textarea "Site contact [PERSON_NAME] [PHONE_NUMBER]"
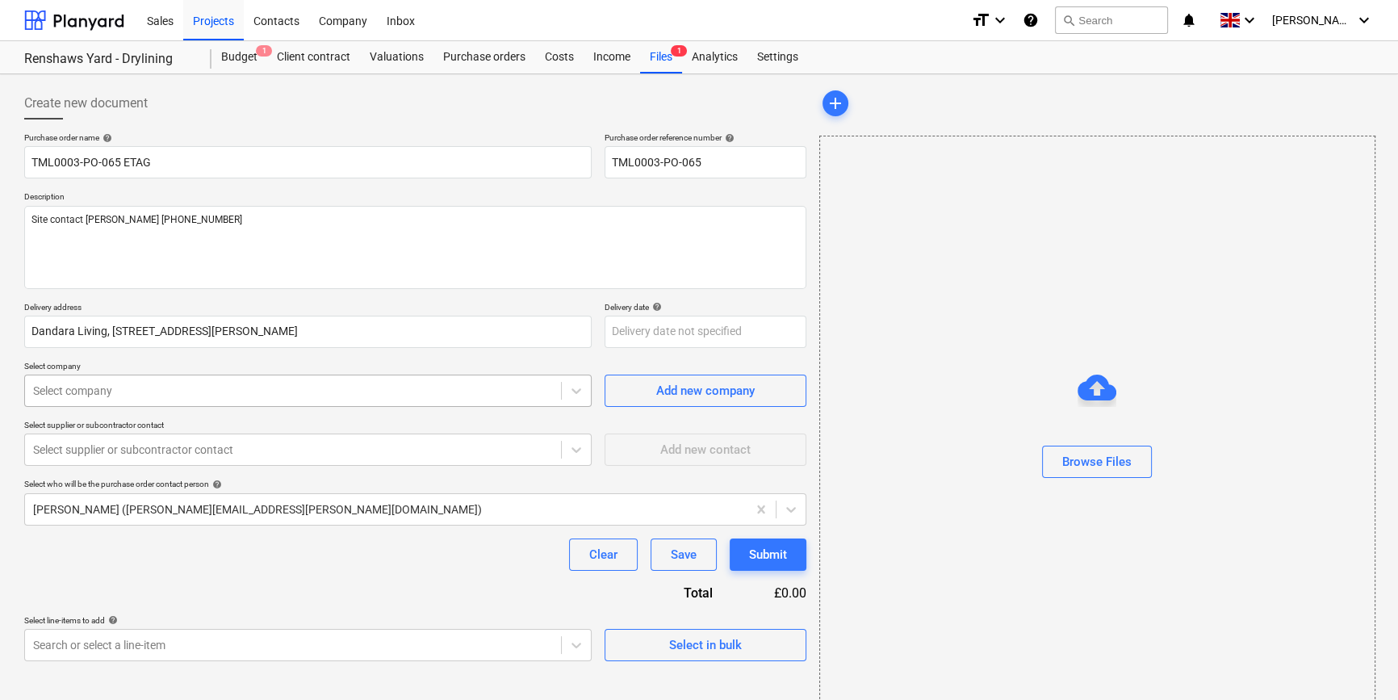
type textarea "x"
click at [114, 391] on div at bounding box center [293, 391] width 520 height 16
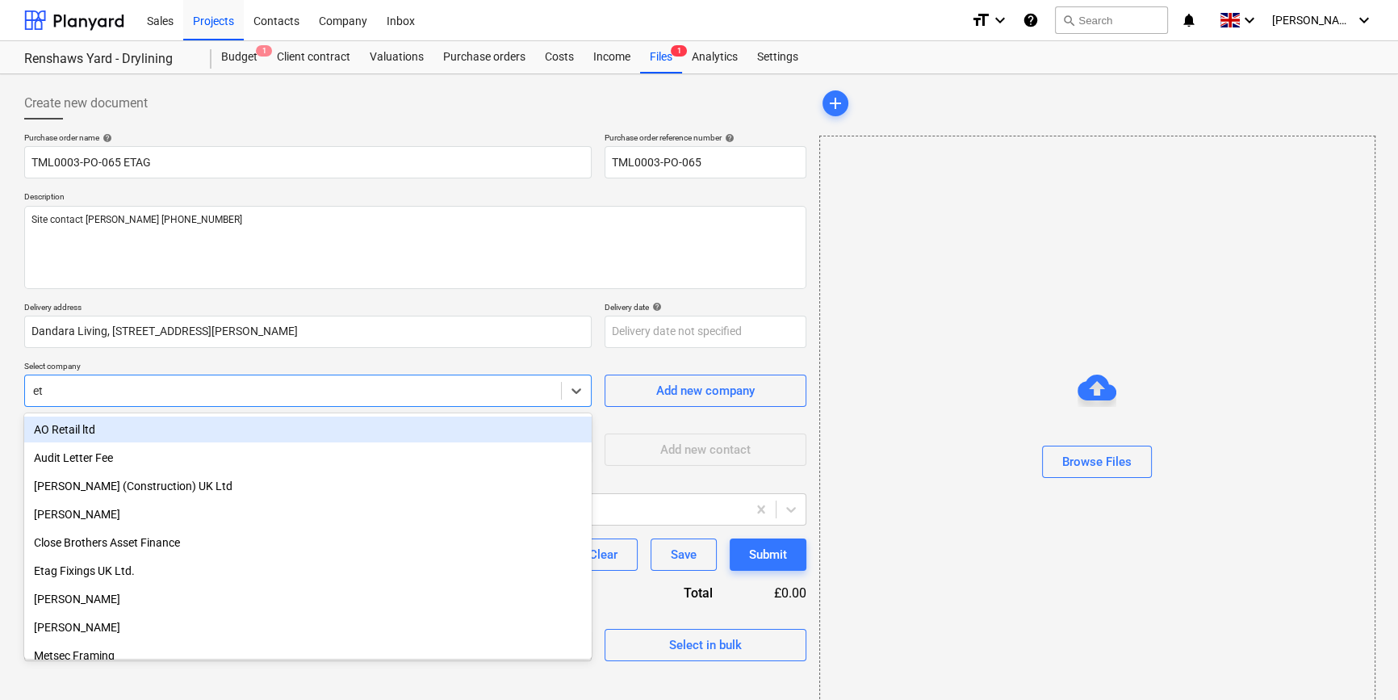
type input "eta"
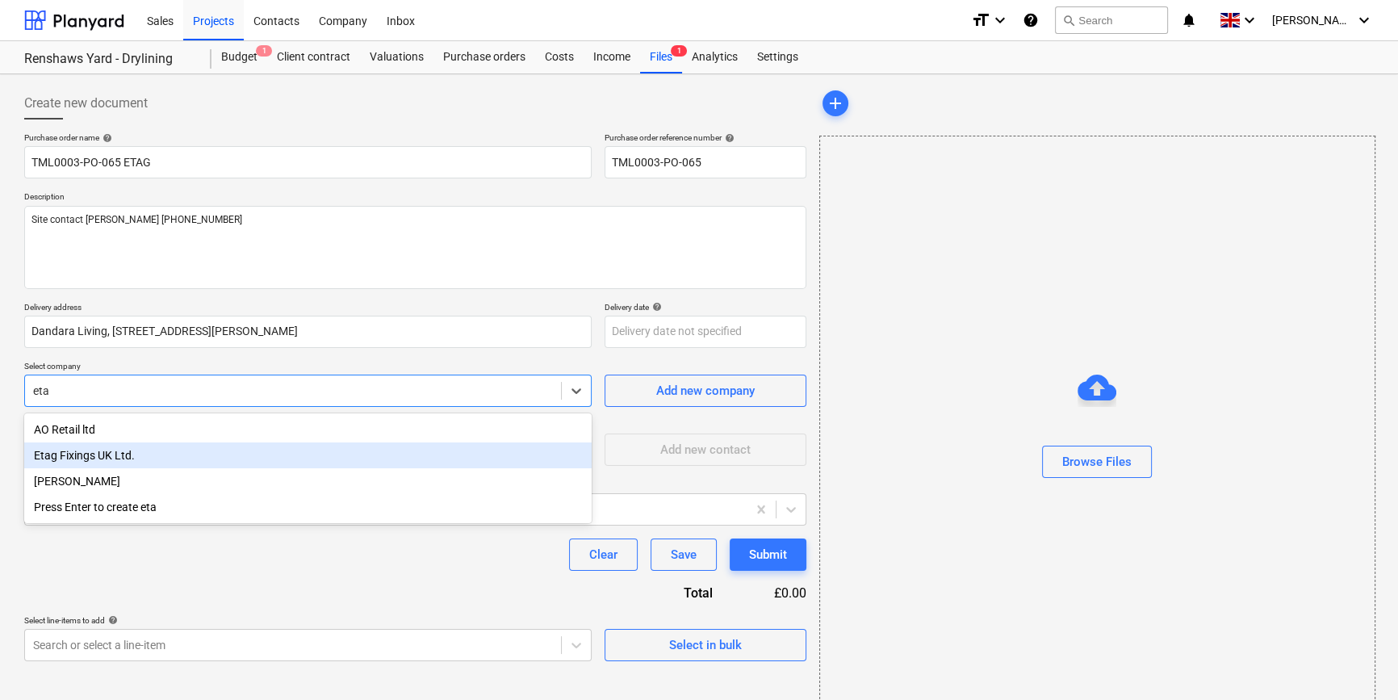
click at [105, 453] on div "Etag Fixings UK Ltd." at bounding box center [308, 455] width 568 height 26
type textarea "x"
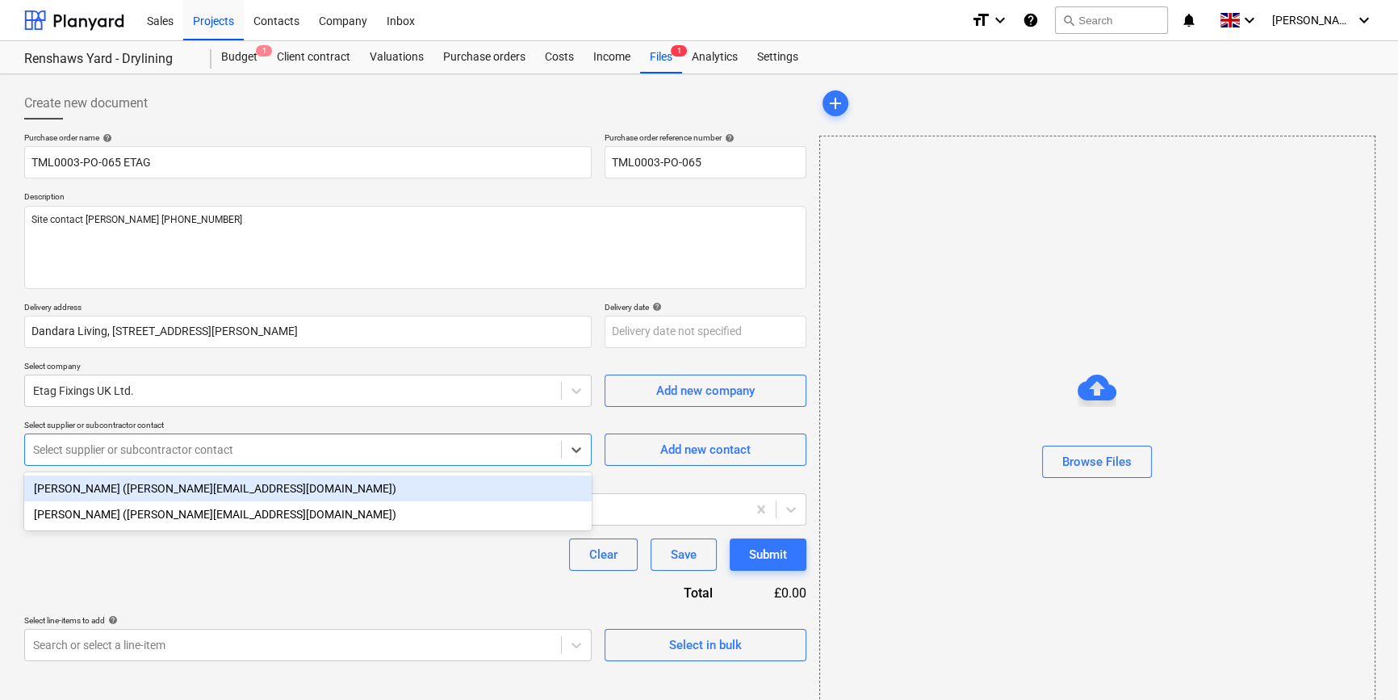
click at [105, 453] on div at bounding box center [293, 450] width 520 height 16
click at [98, 491] on div "[PERSON_NAME] ([PERSON_NAME][EMAIL_ADDRESS][DOMAIN_NAME])" at bounding box center [308, 489] width 568 height 26
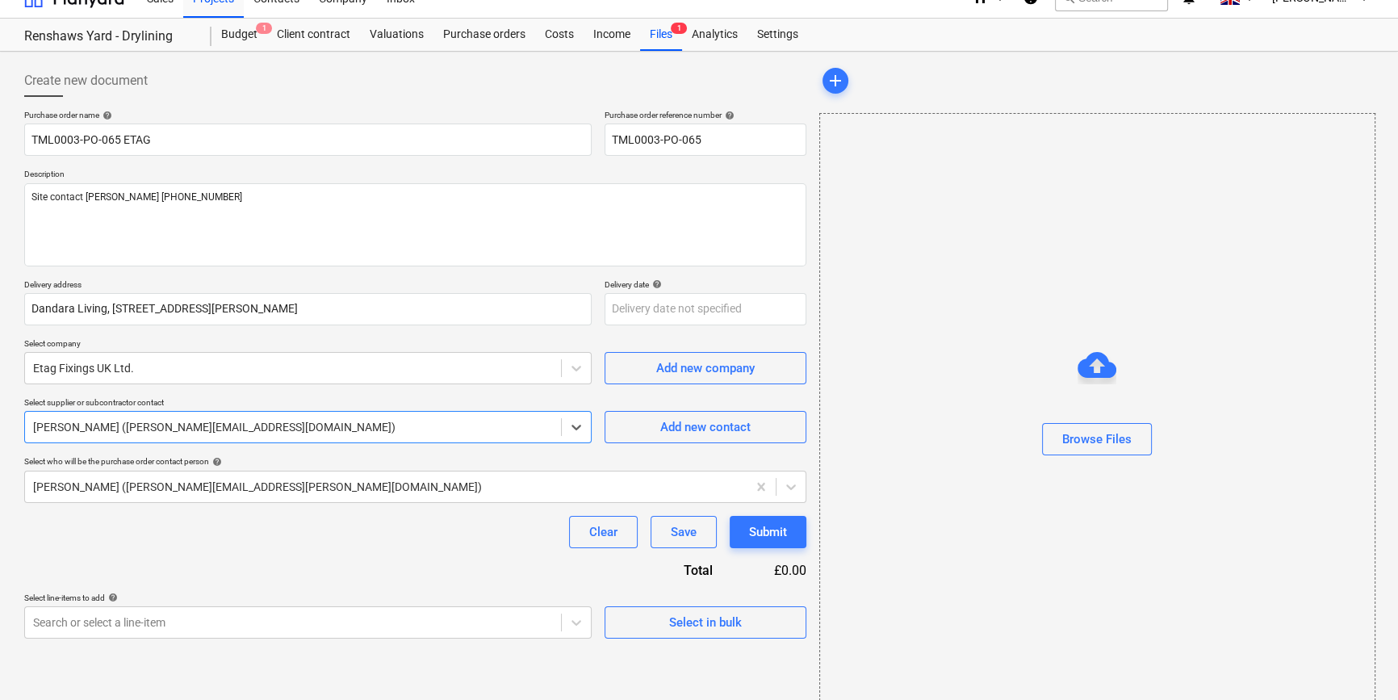
scroll to position [35, 0]
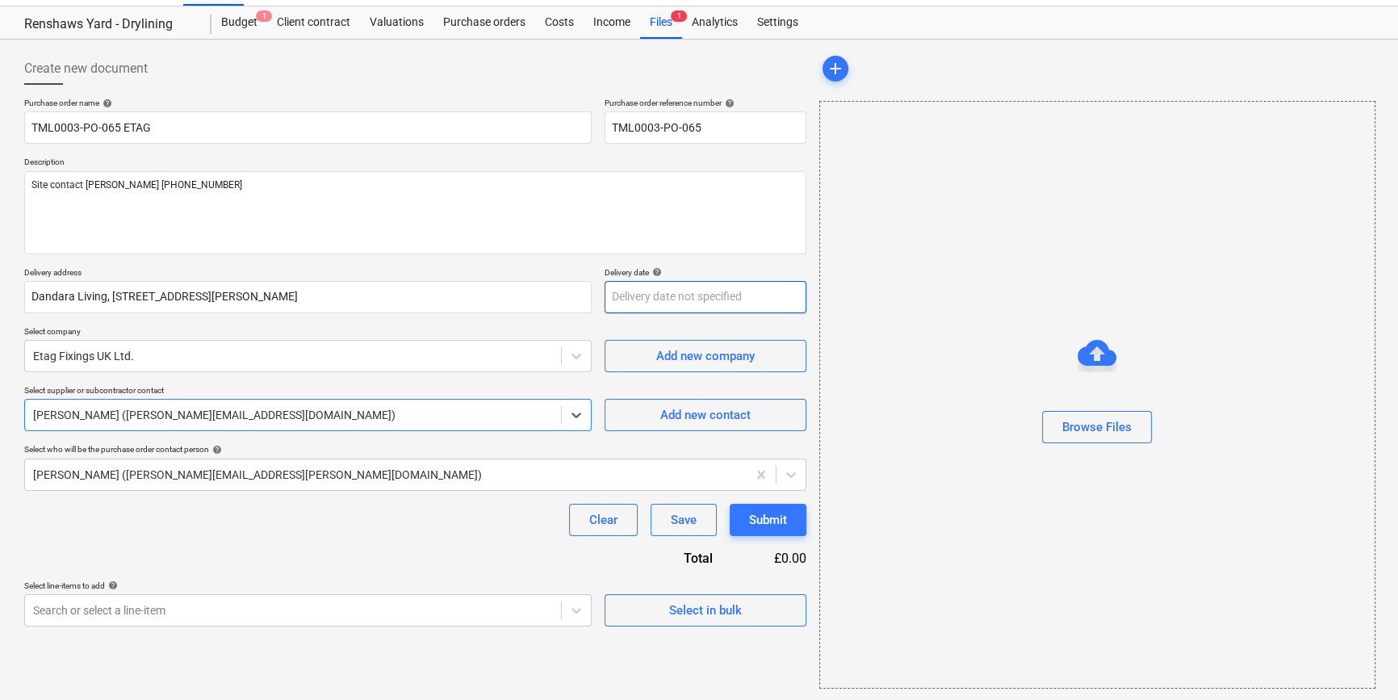
click at [636, 299] on body "Sales Projects Contacts Company Inbox format_size keyboard_arrow_down help sear…" at bounding box center [699, 315] width 1398 height 700
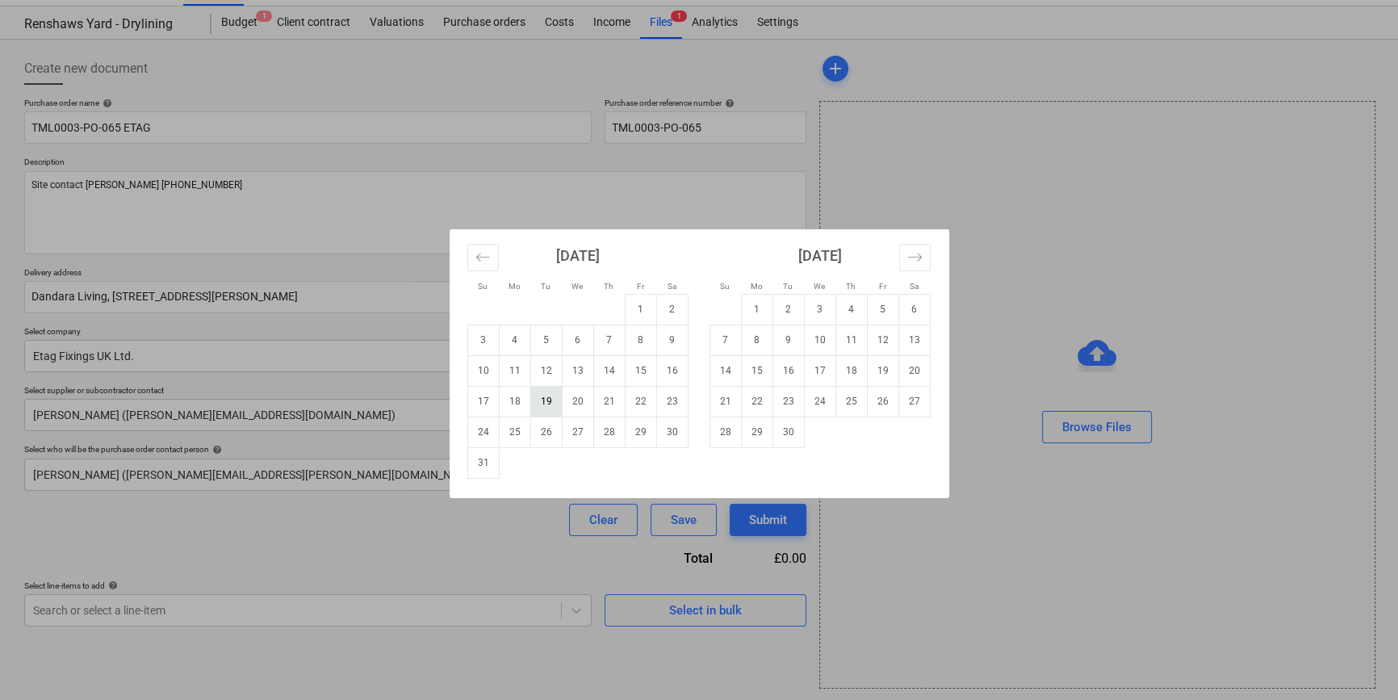
click at [540, 400] on td "19" at bounding box center [545, 401] width 31 height 31
type textarea "x"
type input "[DATE]"
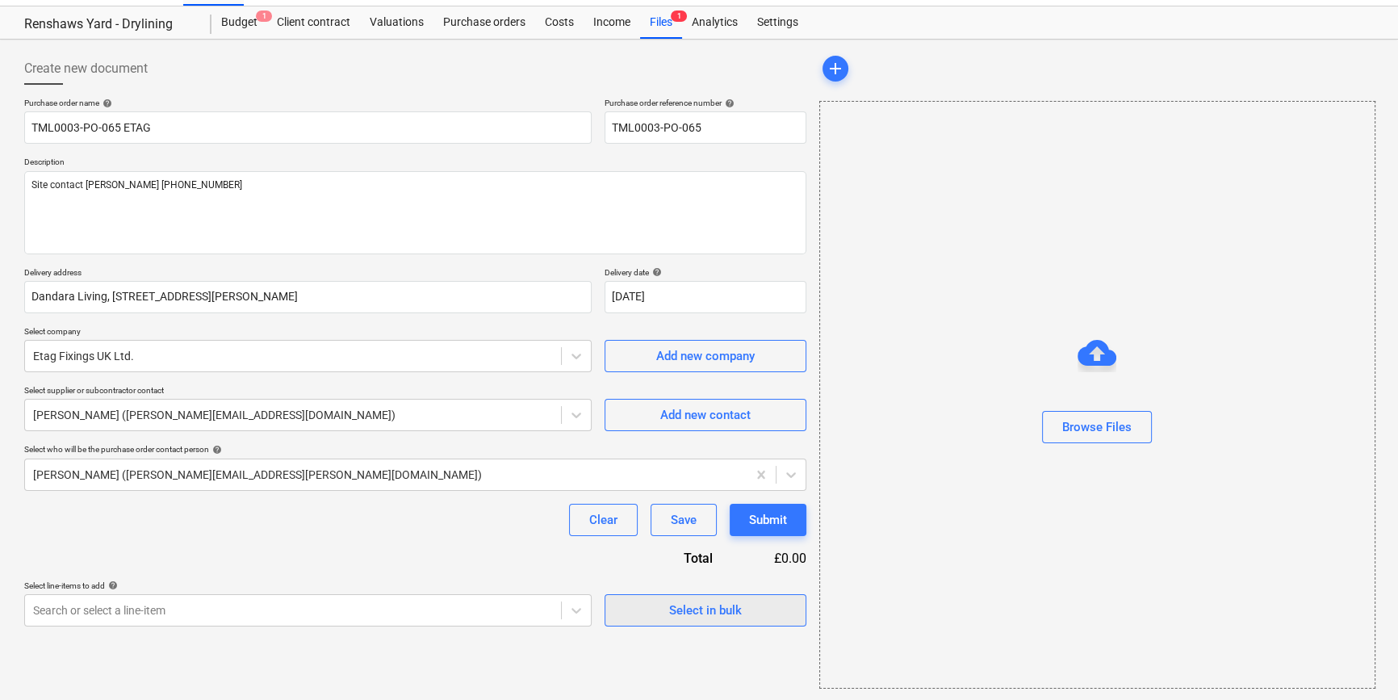
click at [702, 608] on div "Select in bulk" at bounding box center [705, 610] width 73 height 21
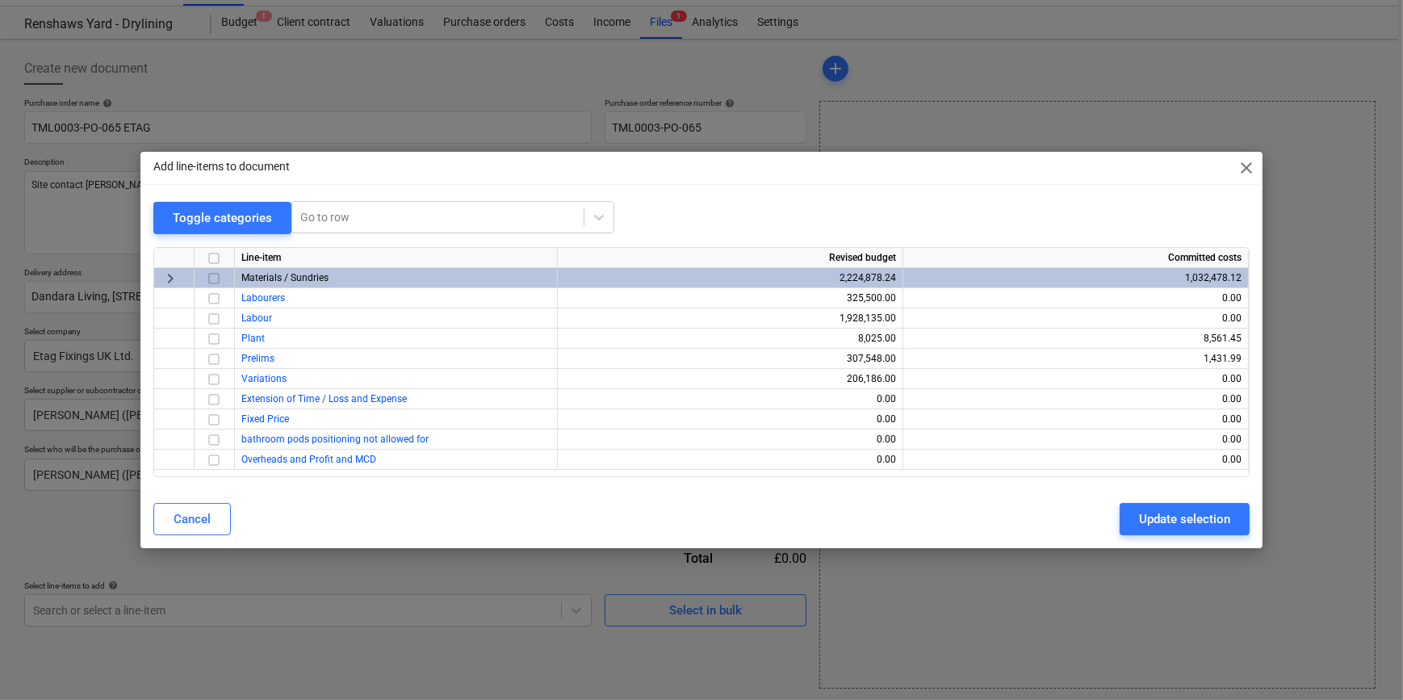
click at [216, 279] on input "checkbox" at bounding box center [213, 278] width 19 height 19
click at [1161, 517] on div "Update selection" at bounding box center [1184, 519] width 91 height 21
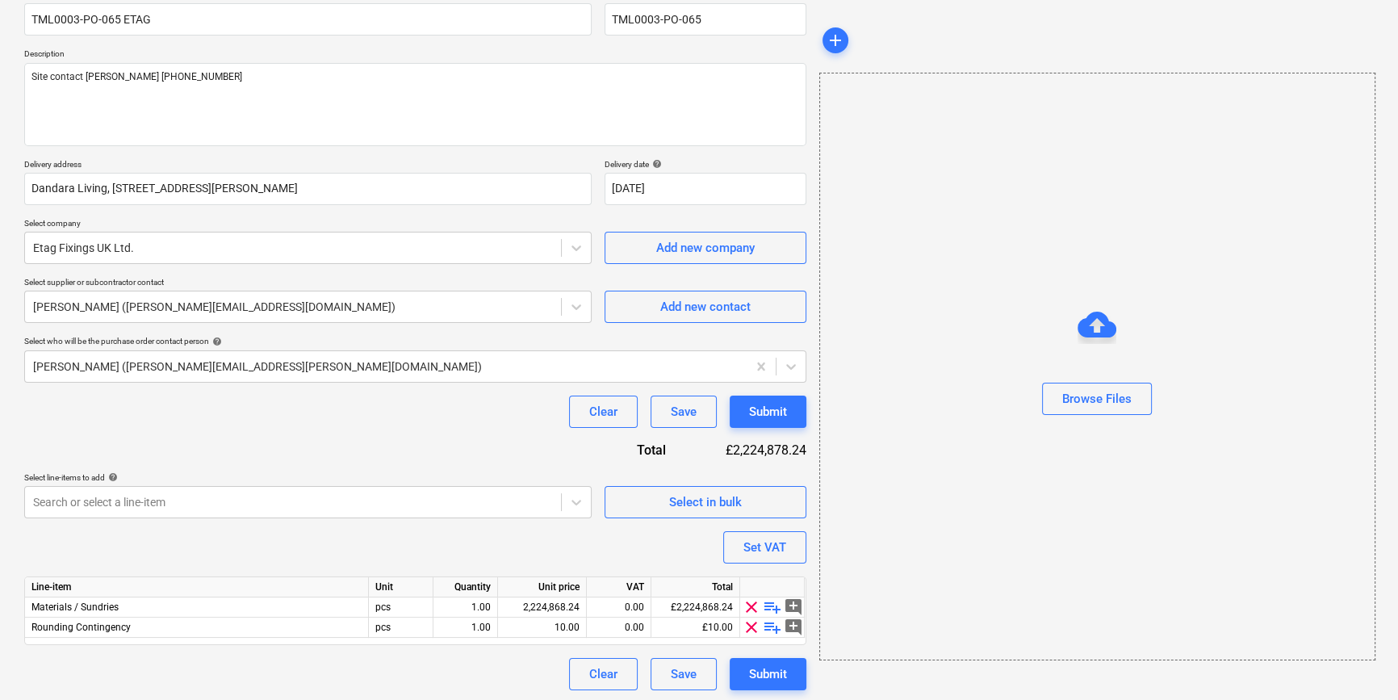
scroll to position [145, 0]
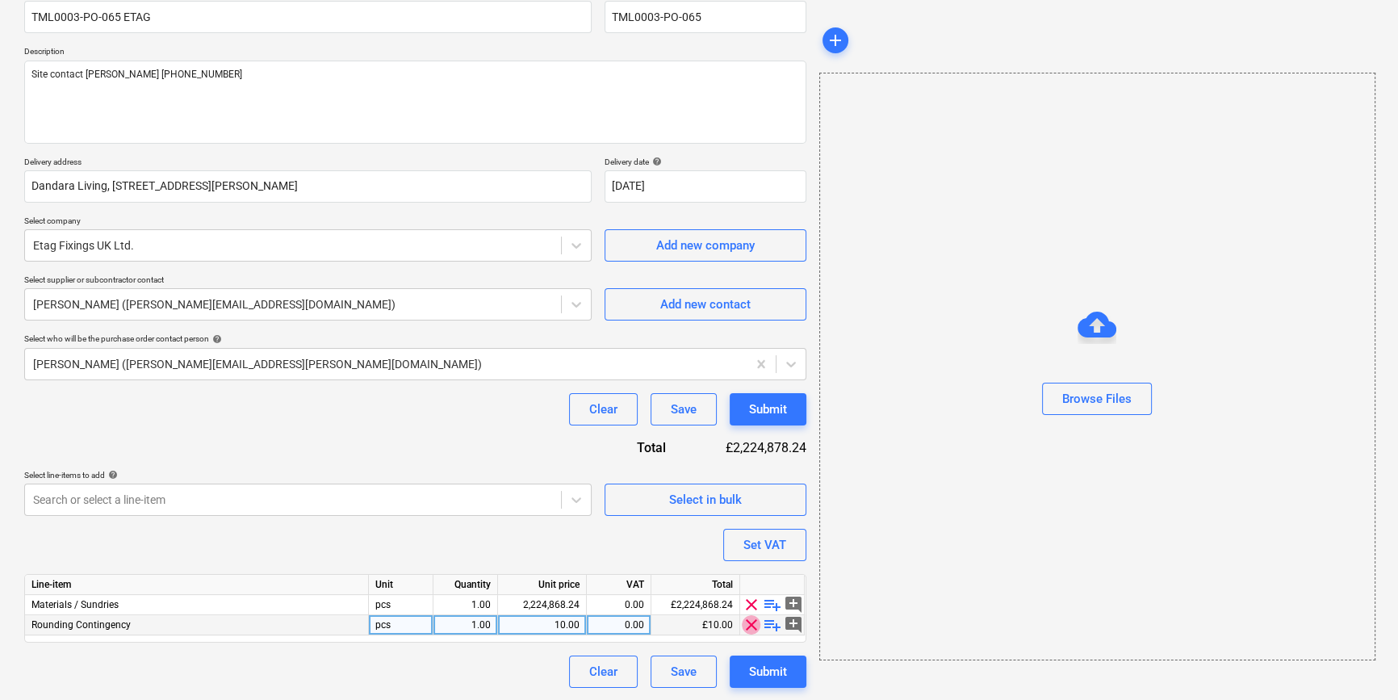
click at [750, 627] on span "clear" at bounding box center [751, 624] width 19 height 19
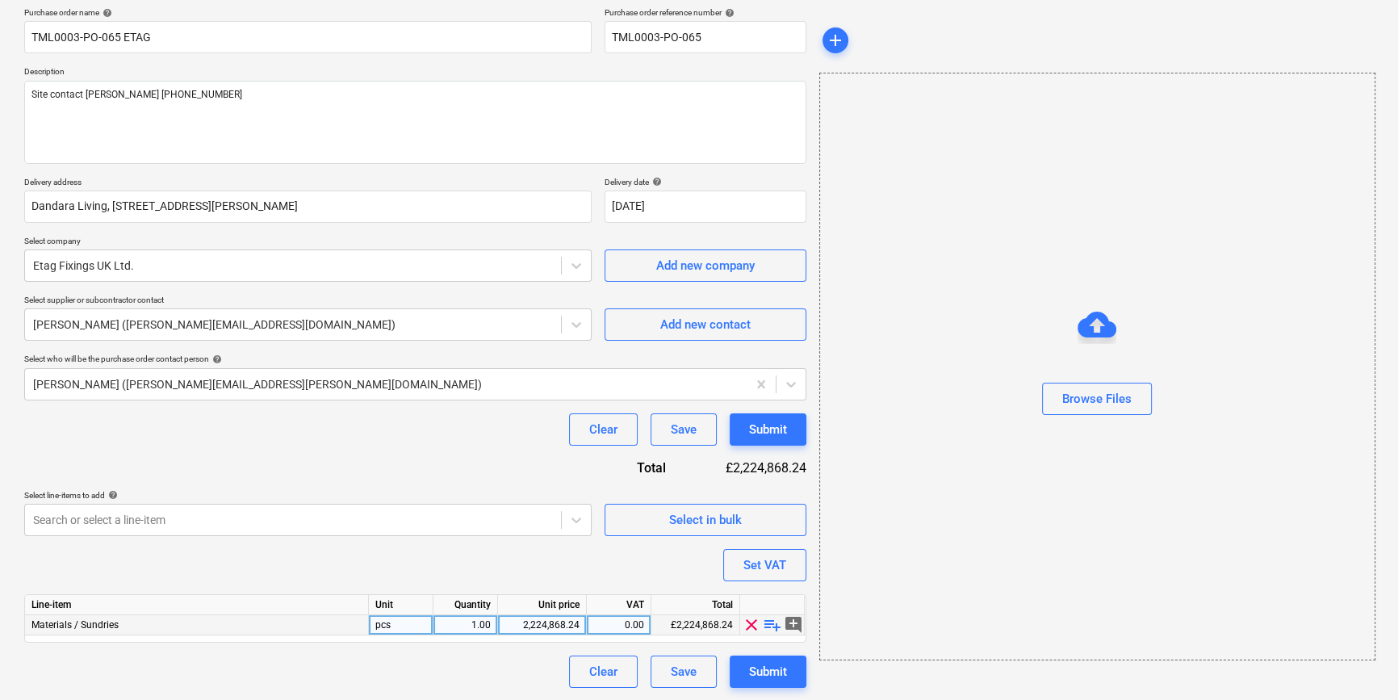
click at [768, 624] on span "playlist_add" at bounding box center [772, 624] width 19 height 19
type textarea "x"
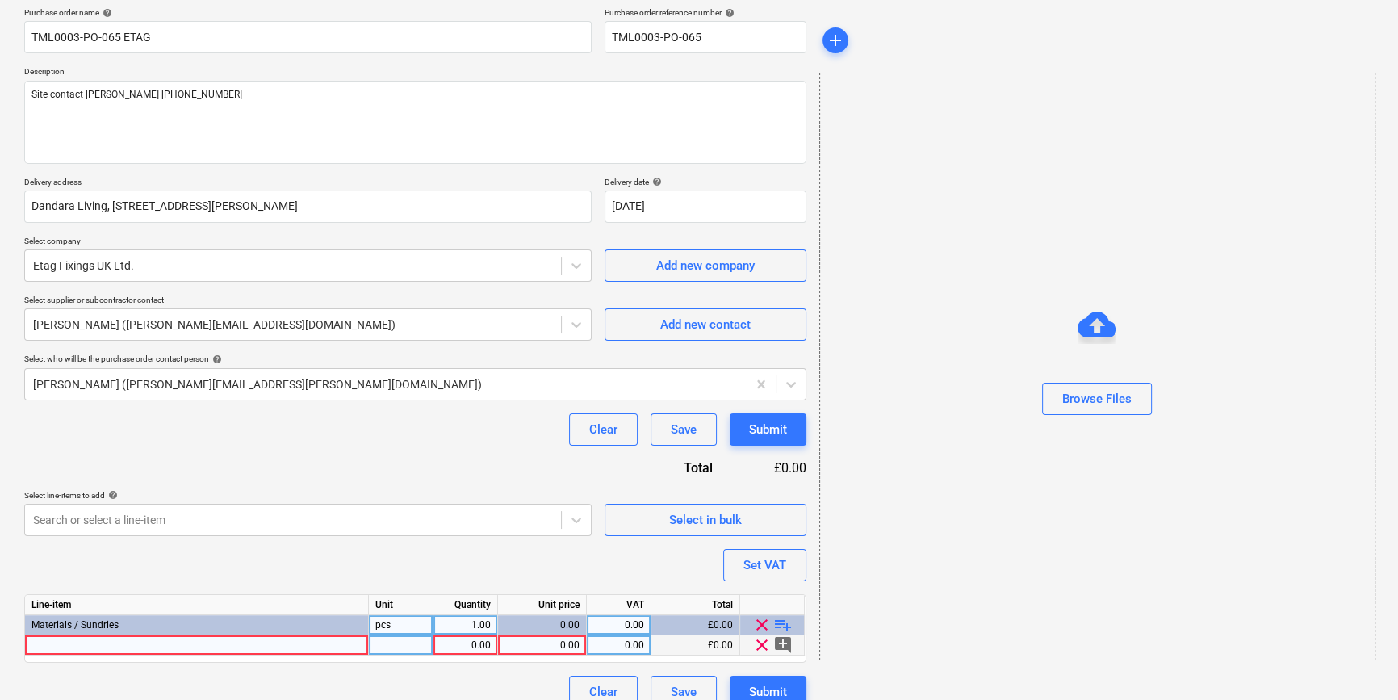
click at [62, 646] on div at bounding box center [197, 645] width 344 height 20
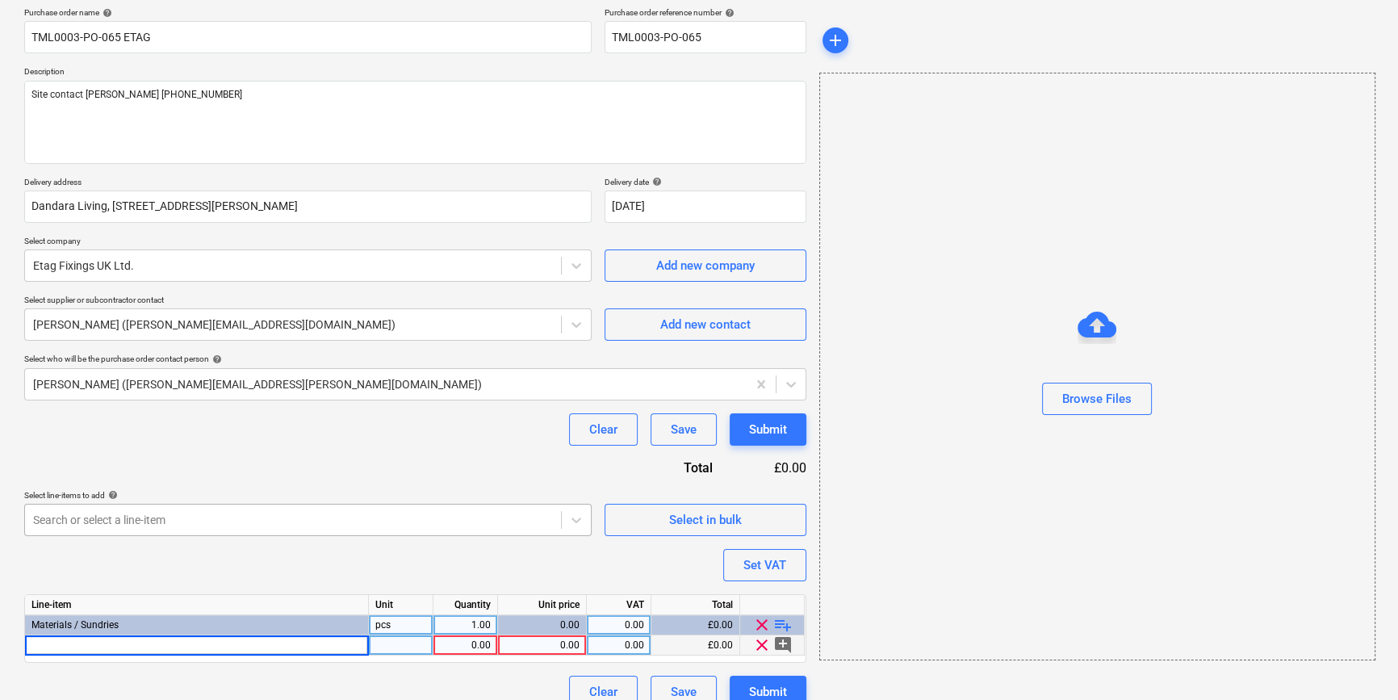
type input "DART cold cut metal blade 165x20x2.2"
type textarea "x"
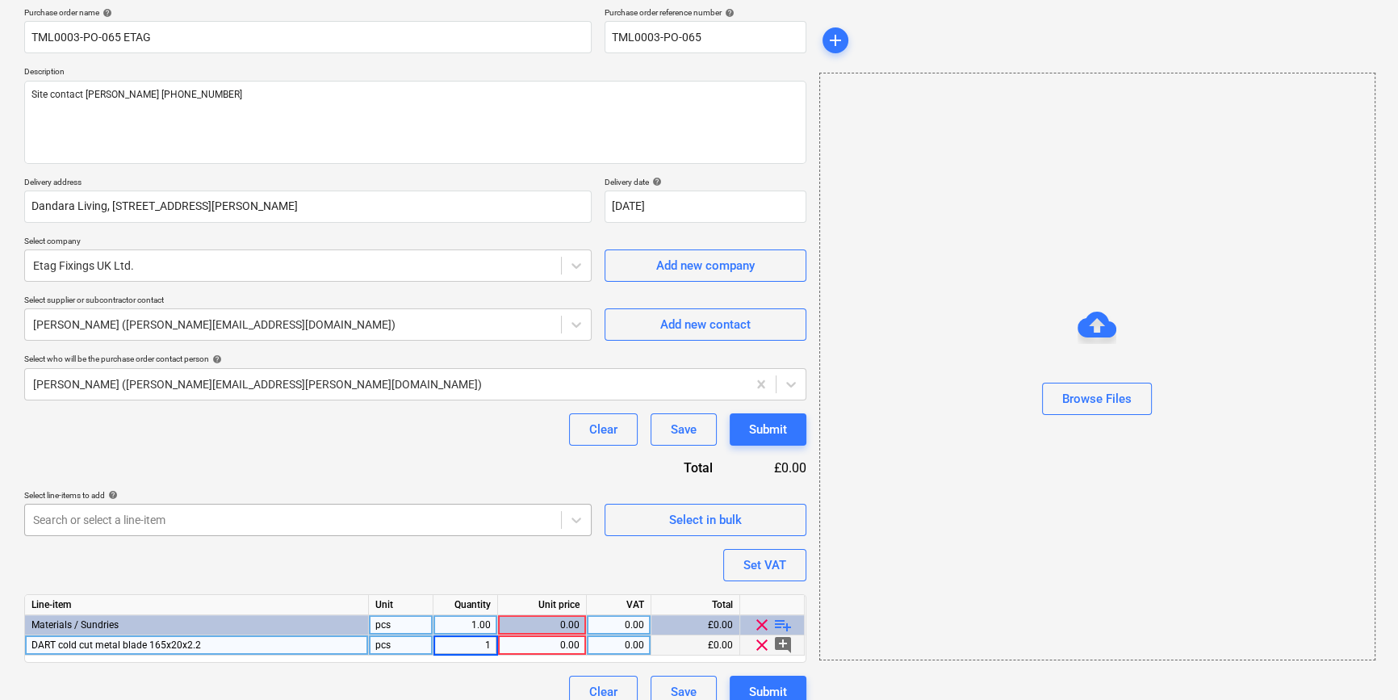
type input "15"
type textarea "x"
type input "23.8"
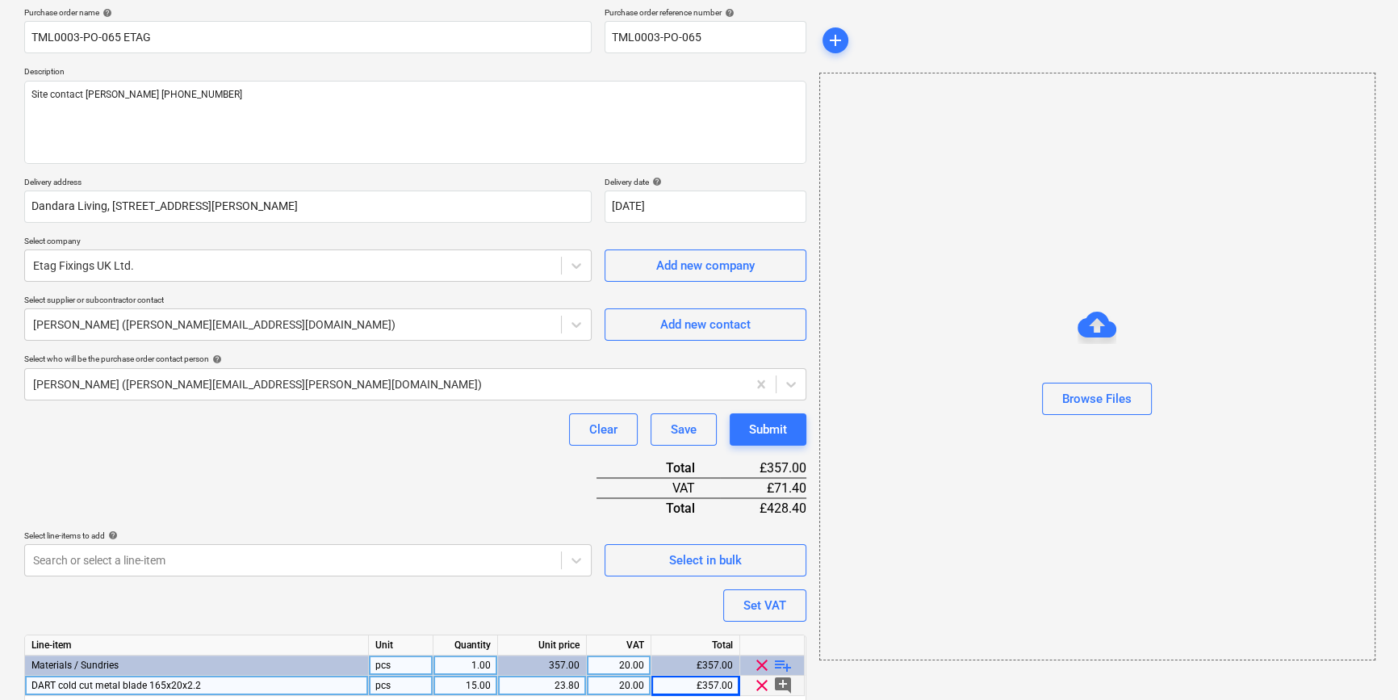
scroll to position [186, 0]
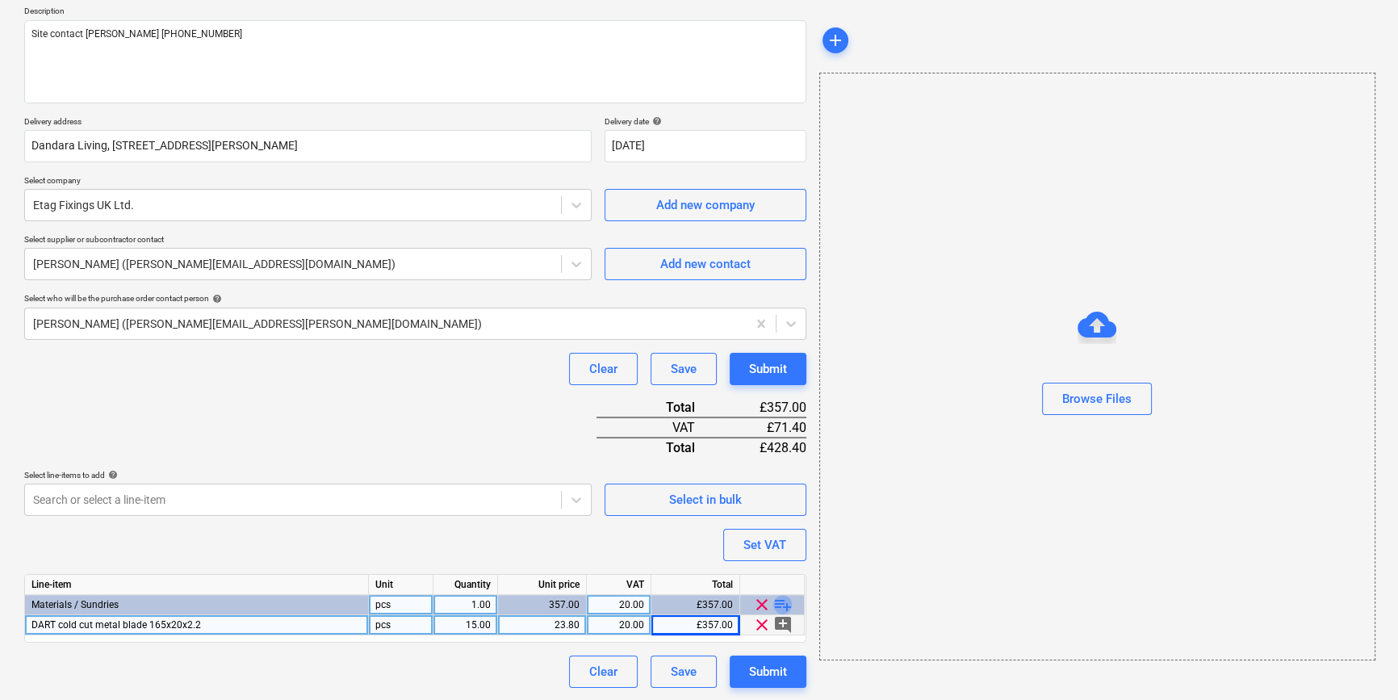
click at [780, 606] on span "playlist_add" at bounding box center [783, 604] width 19 height 19
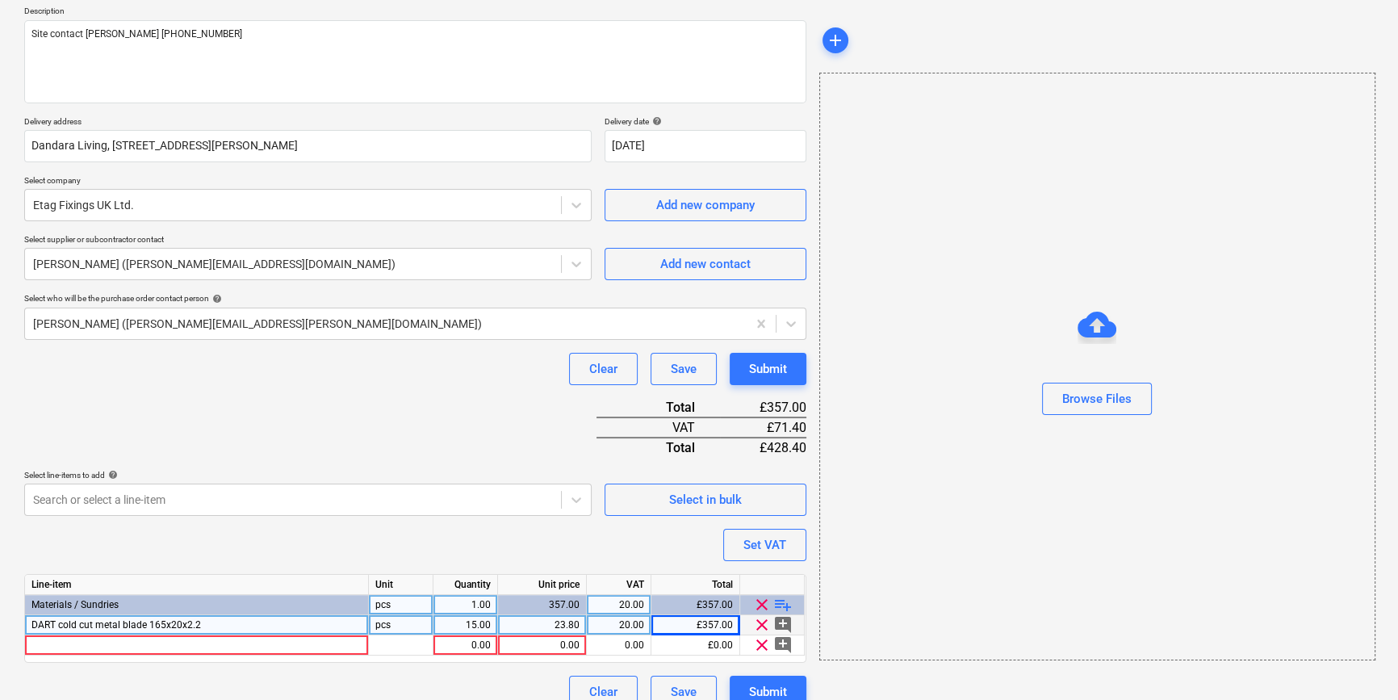
type textarea "x"
click at [54, 647] on div at bounding box center [197, 645] width 344 height 20
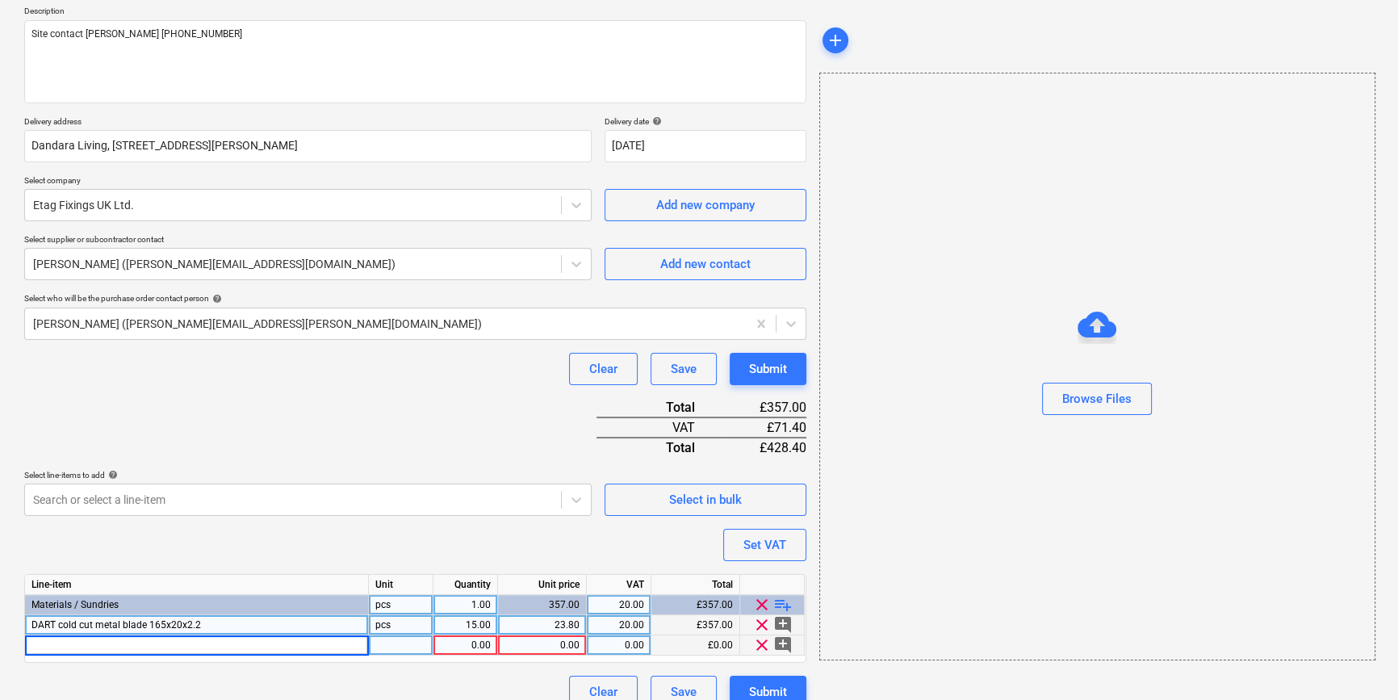
type input "Multi-Tool Blade 63mm Purple Series"
type textarea "x"
type input "30"
type textarea "x"
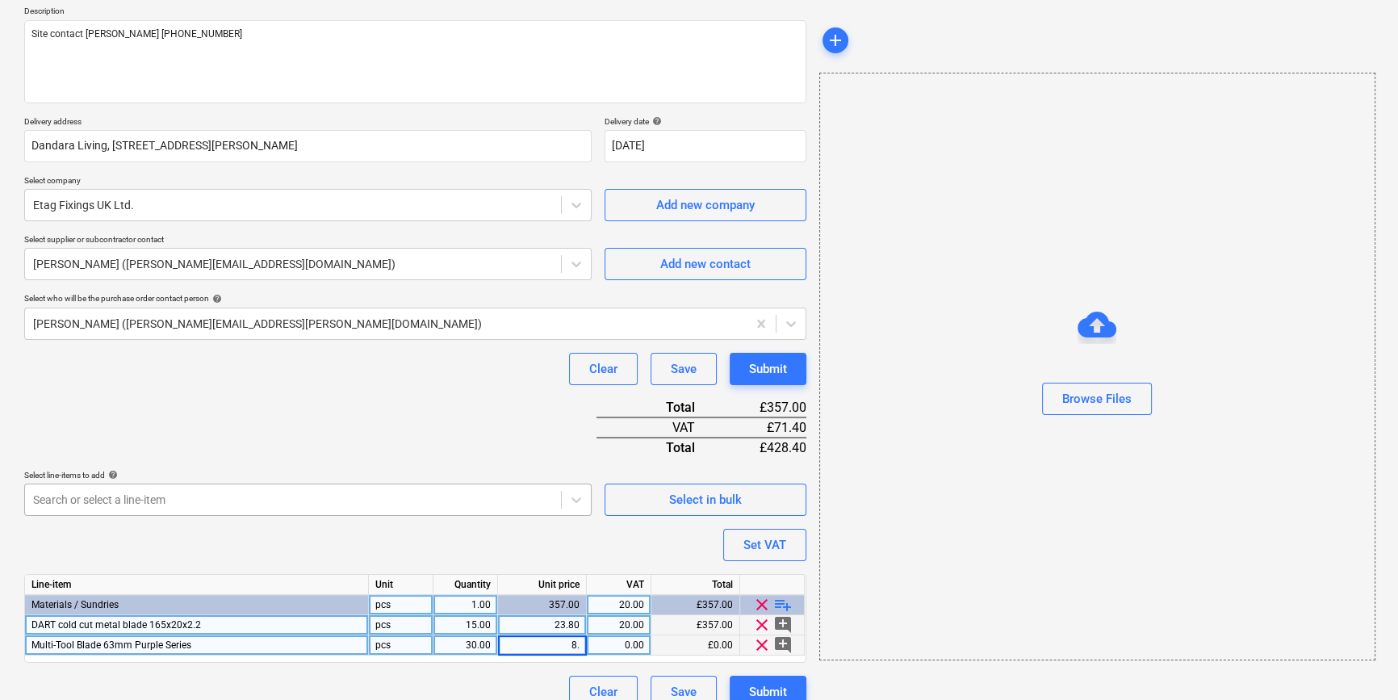
type input "8.1"
type textarea "x"
type input "20"
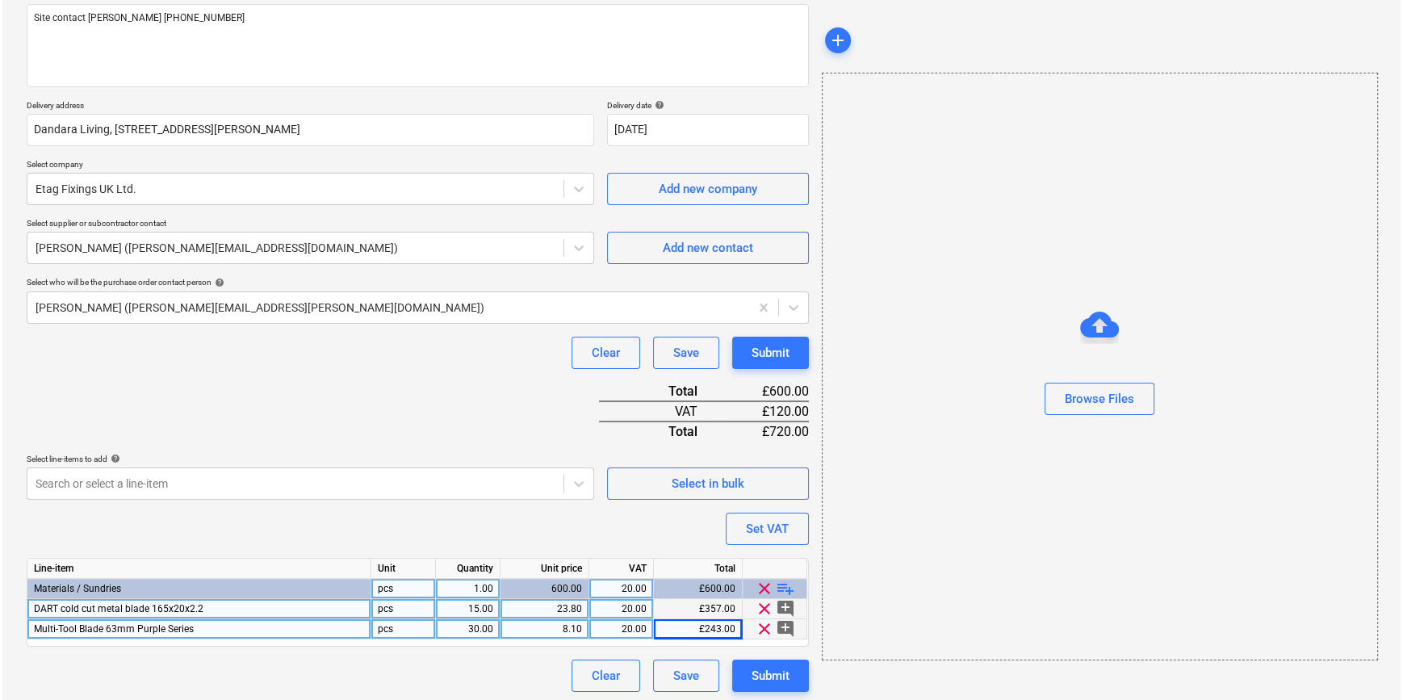
scroll to position [206, 0]
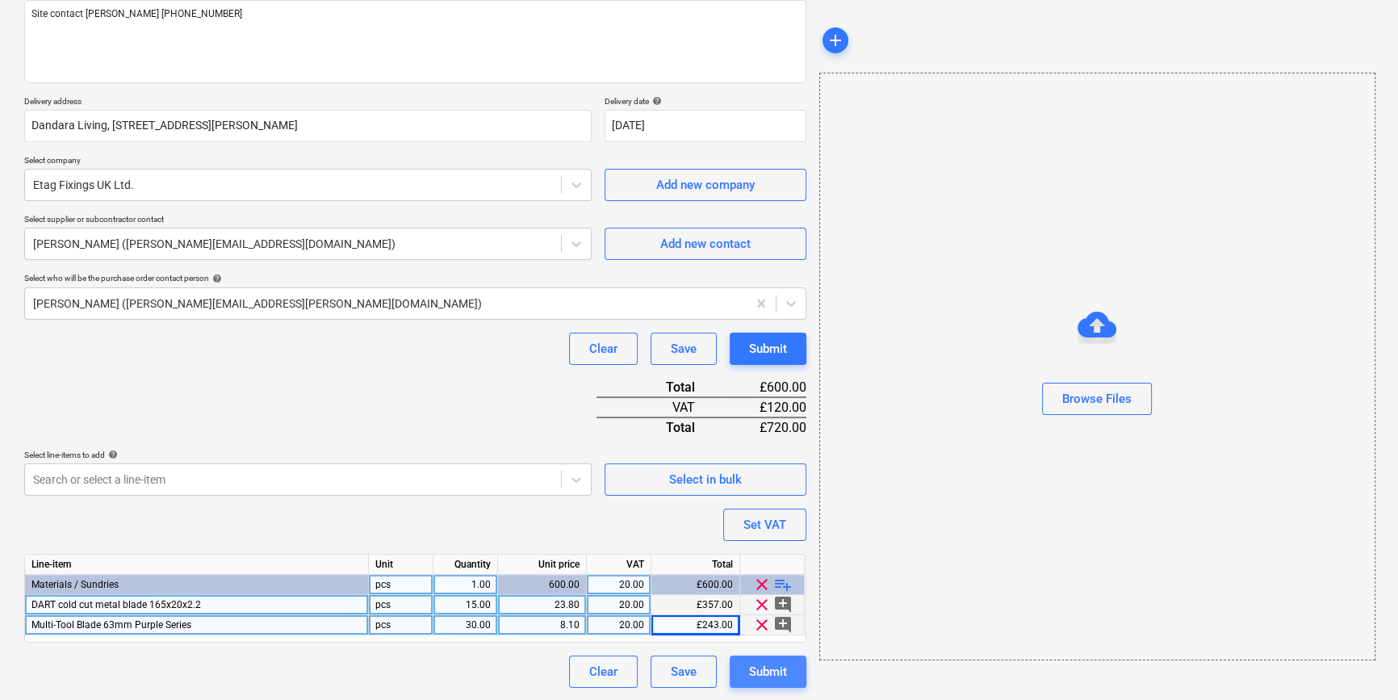
click at [769, 674] on div "Submit" at bounding box center [768, 671] width 38 height 21
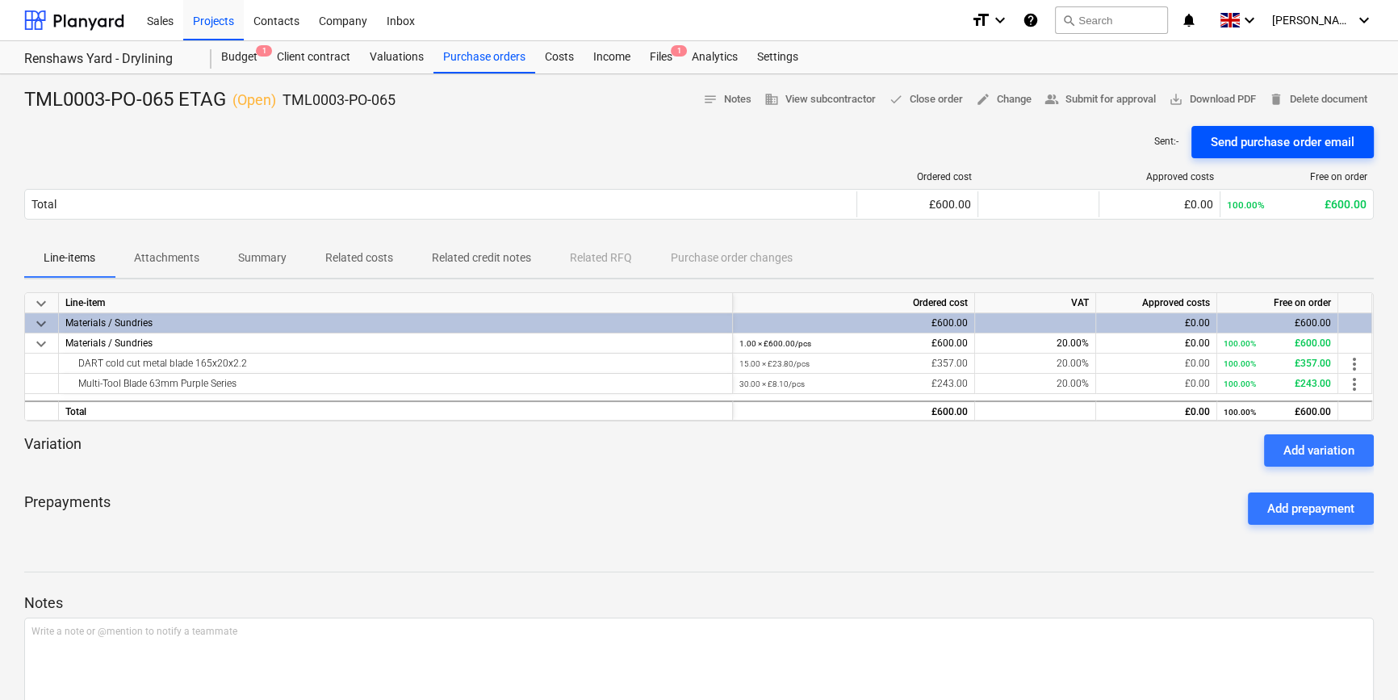
click at [1263, 144] on div "Send purchase order email" at bounding box center [1283, 142] width 144 height 21
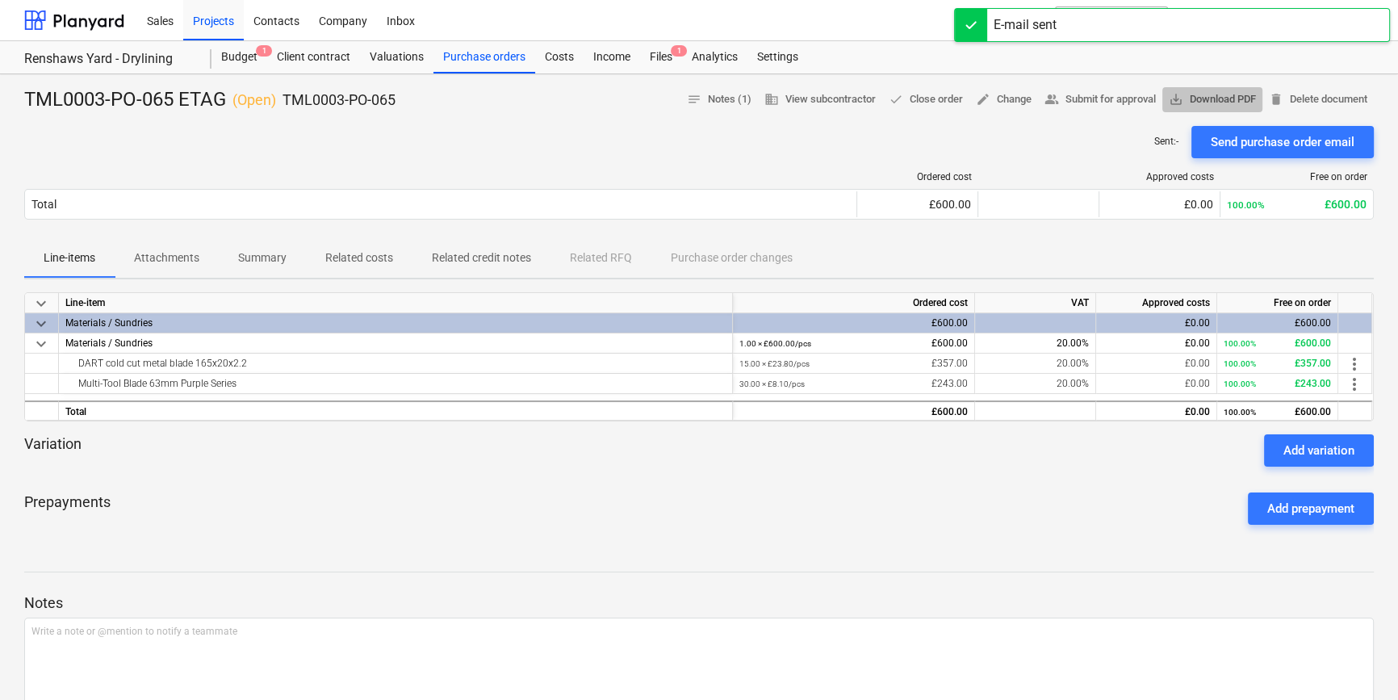
click at [1211, 96] on span "save_alt Download PDF" at bounding box center [1212, 99] width 87 height 19
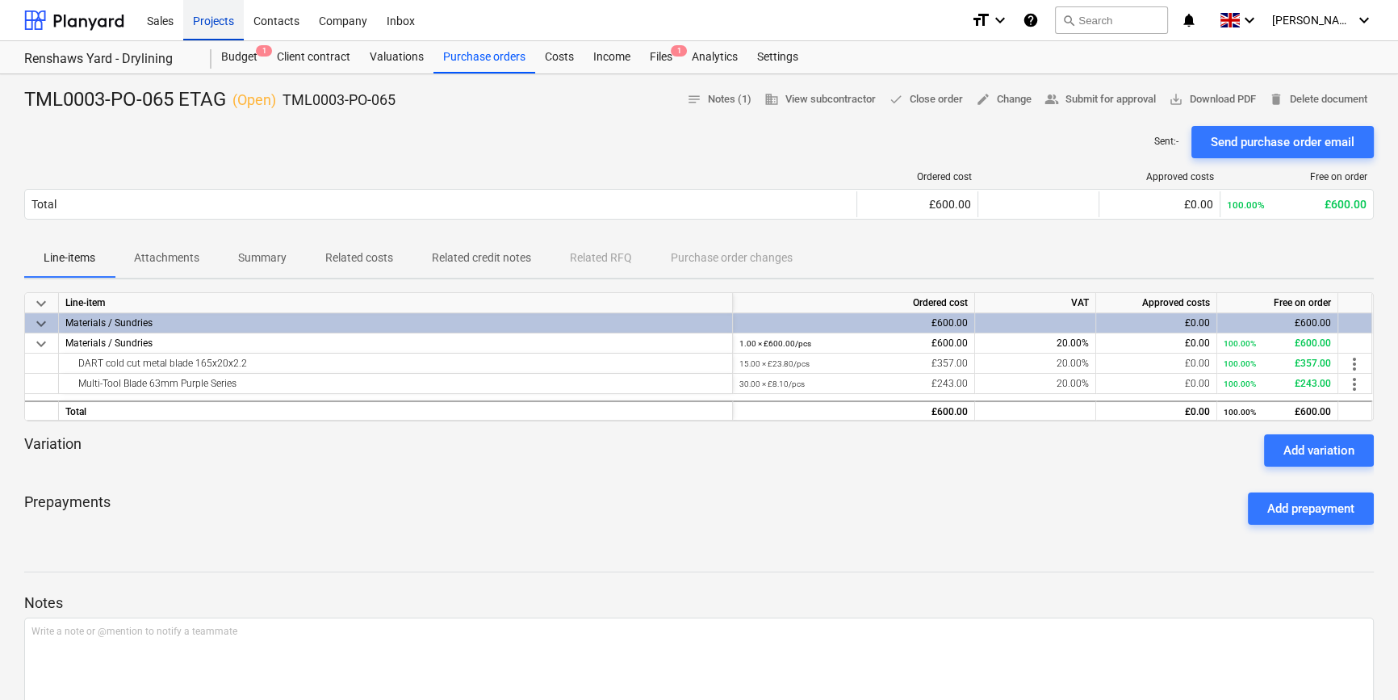
click at [205, 25] on div "Projects" at bounding box center [213, 19] width 61 height 41
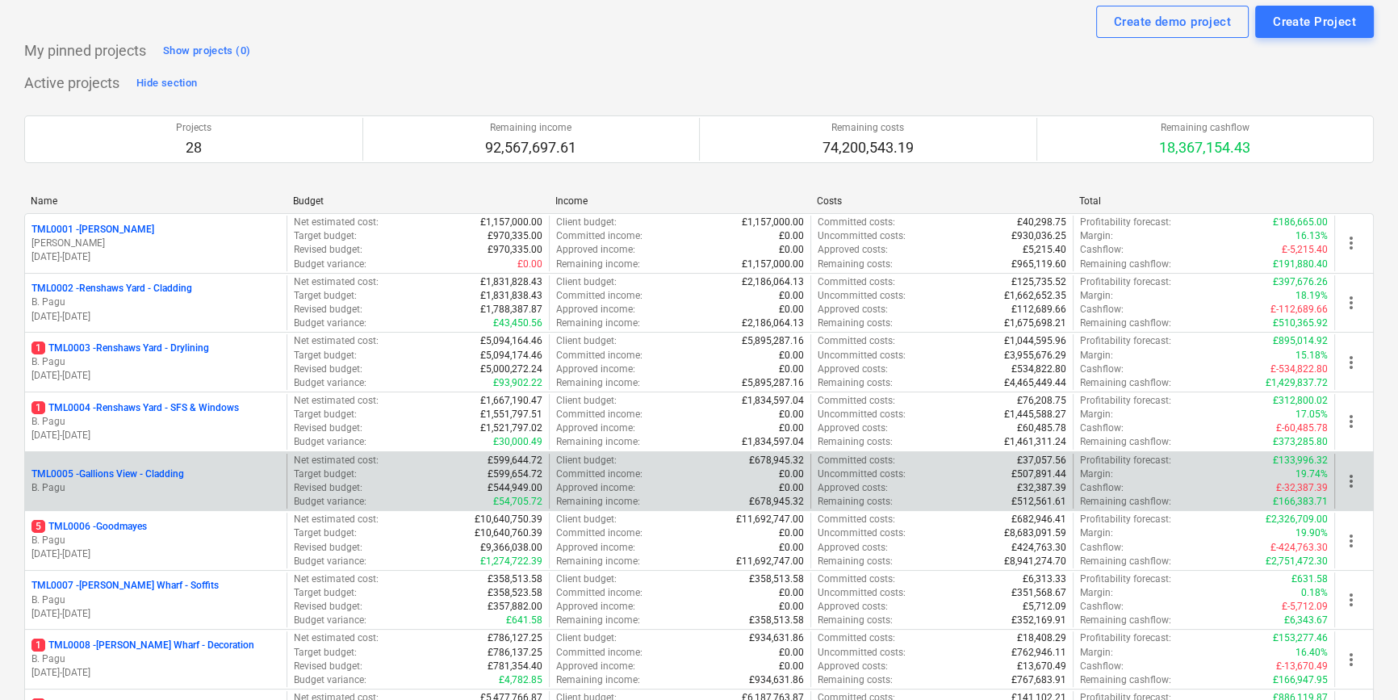
scroll to position [146, 0]
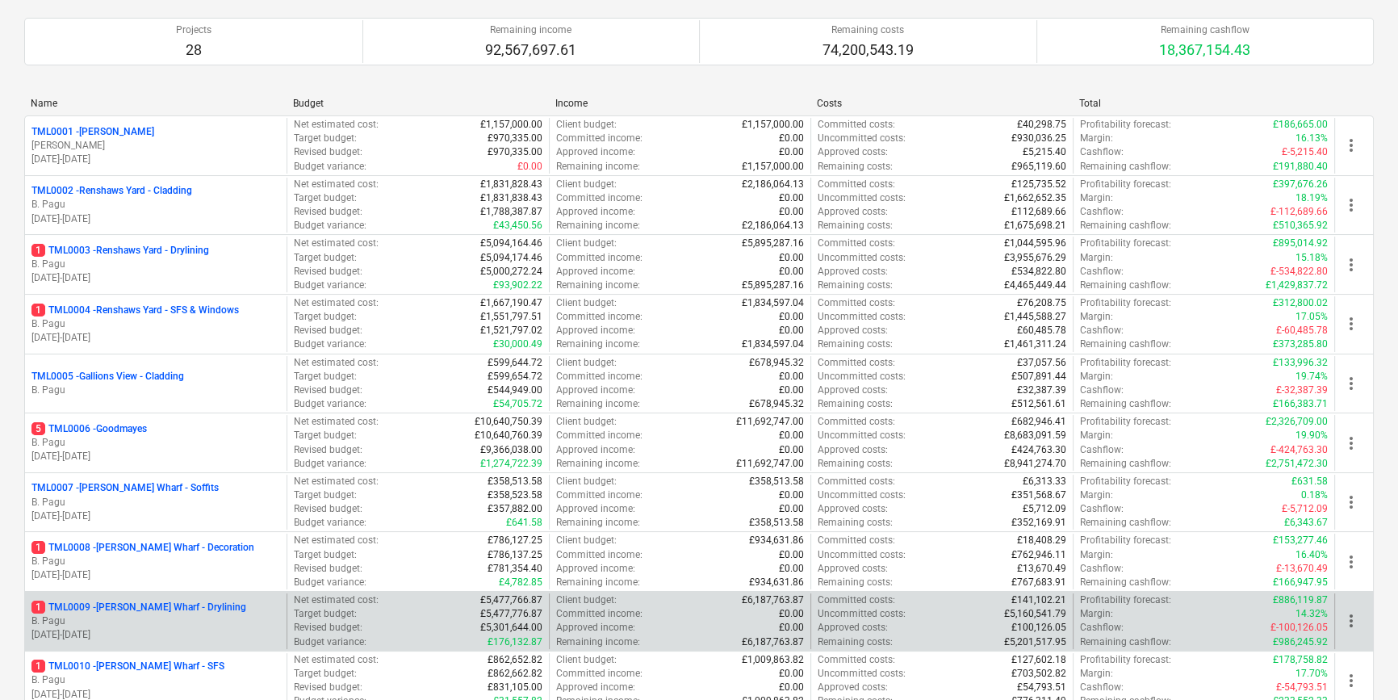
click at [228, 625] on p "B. Pagu" at bounding box center [155, 621] width 249 height 14
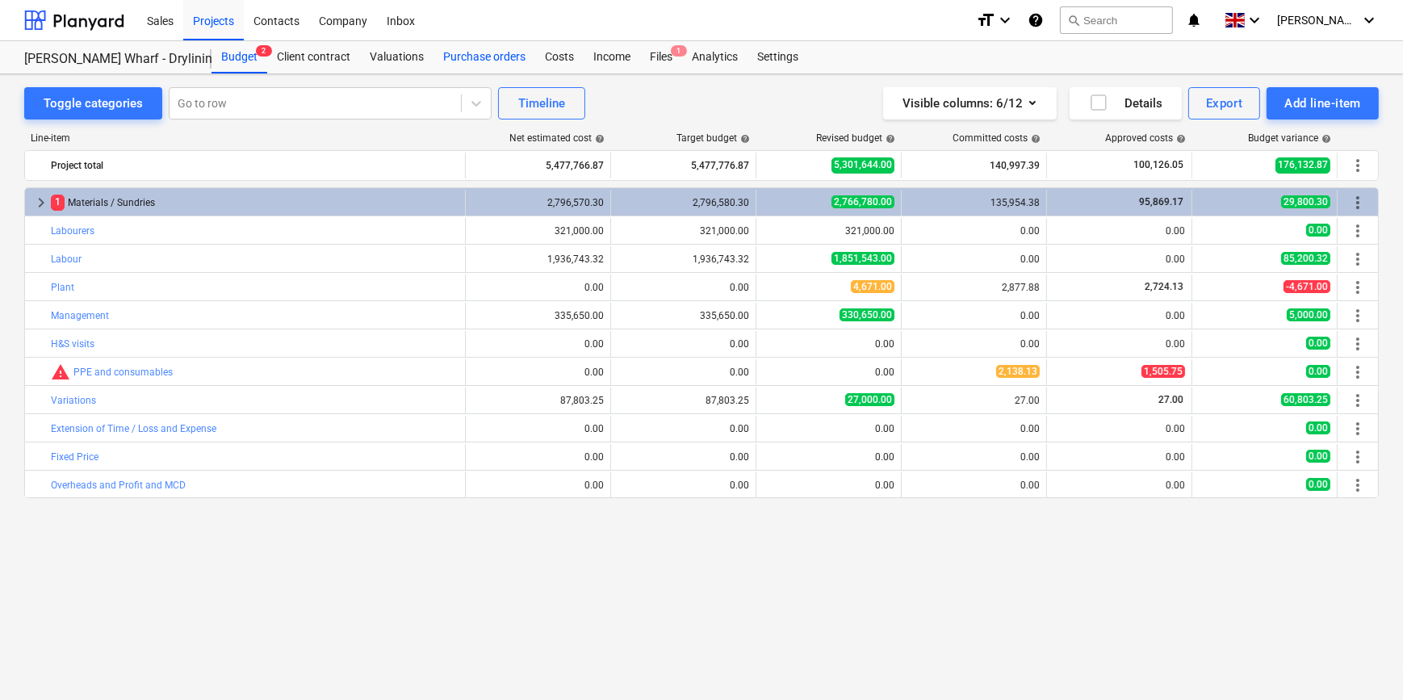
click at [488, 58] on div "Purchase orders" at bounding box center [485, 57] width 102 height 32
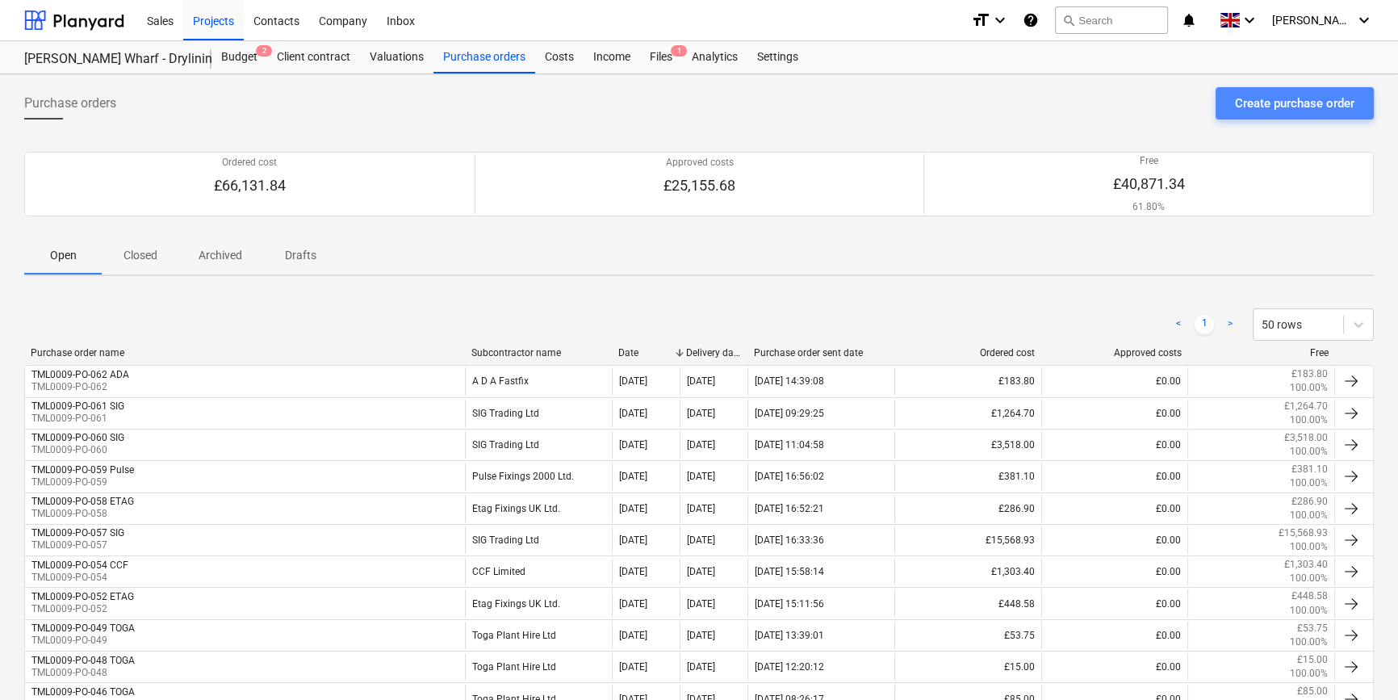
click at [1279, 105] on div "Create purchase order" at bounding box center [1294, 103] width 119 height 21
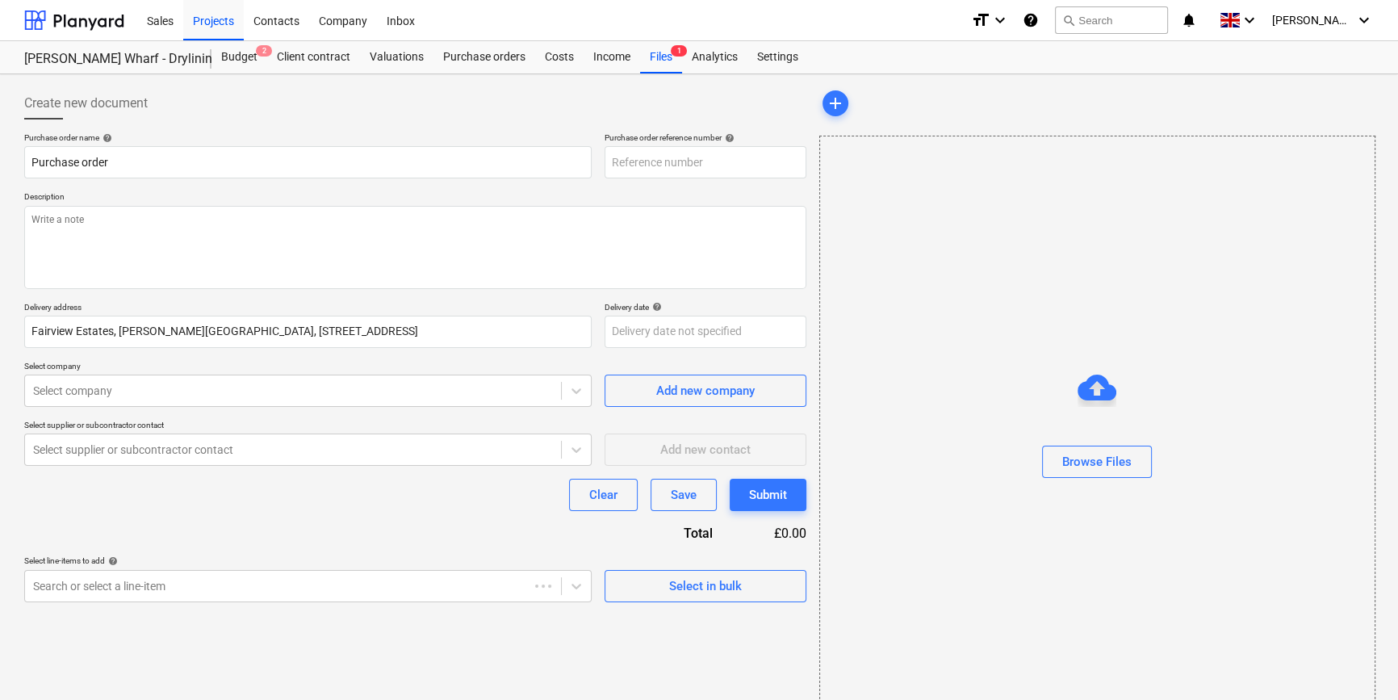
type textarea "x"
type input "TML0009-PO-063"
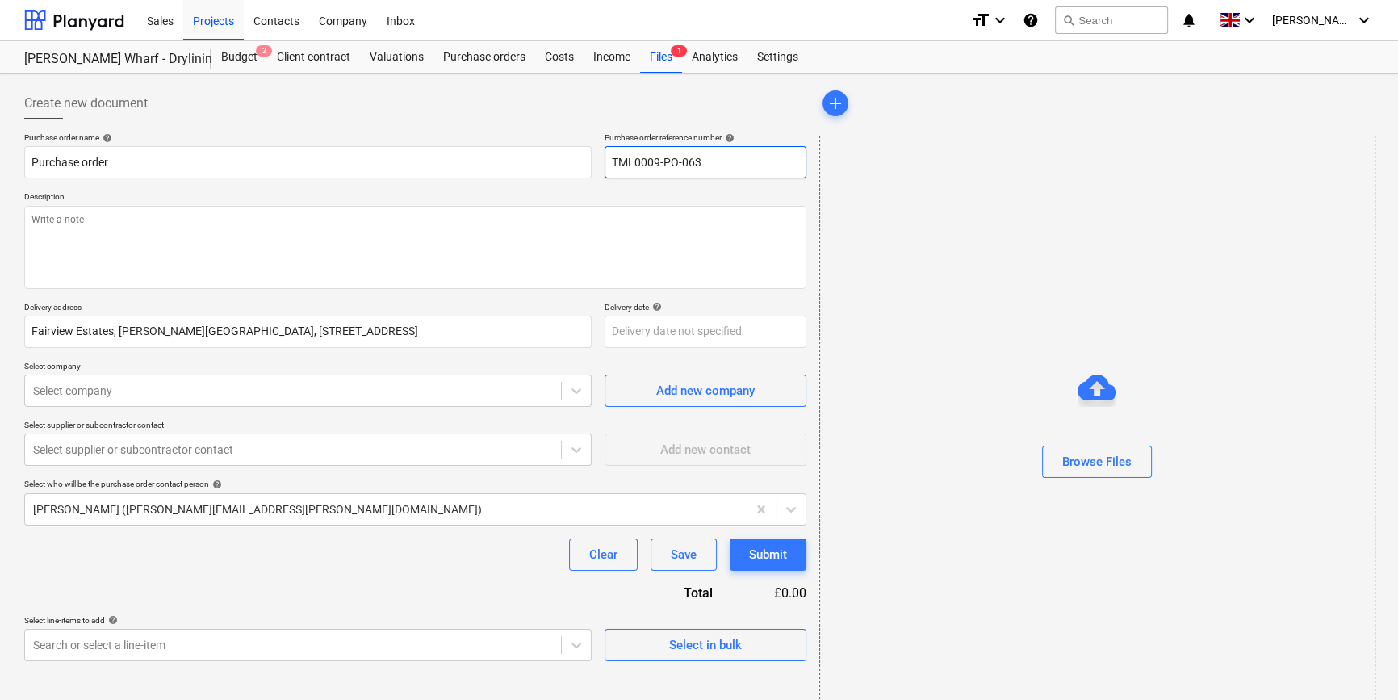
drag, startPoint x: 701, startPoint y: 161, endPoint x: 607, endPoint y: 164, distance: 93.7
click at [607, 164] on input "TML0009-PO-063" at bounding box center [706, 162] width 202 height 32
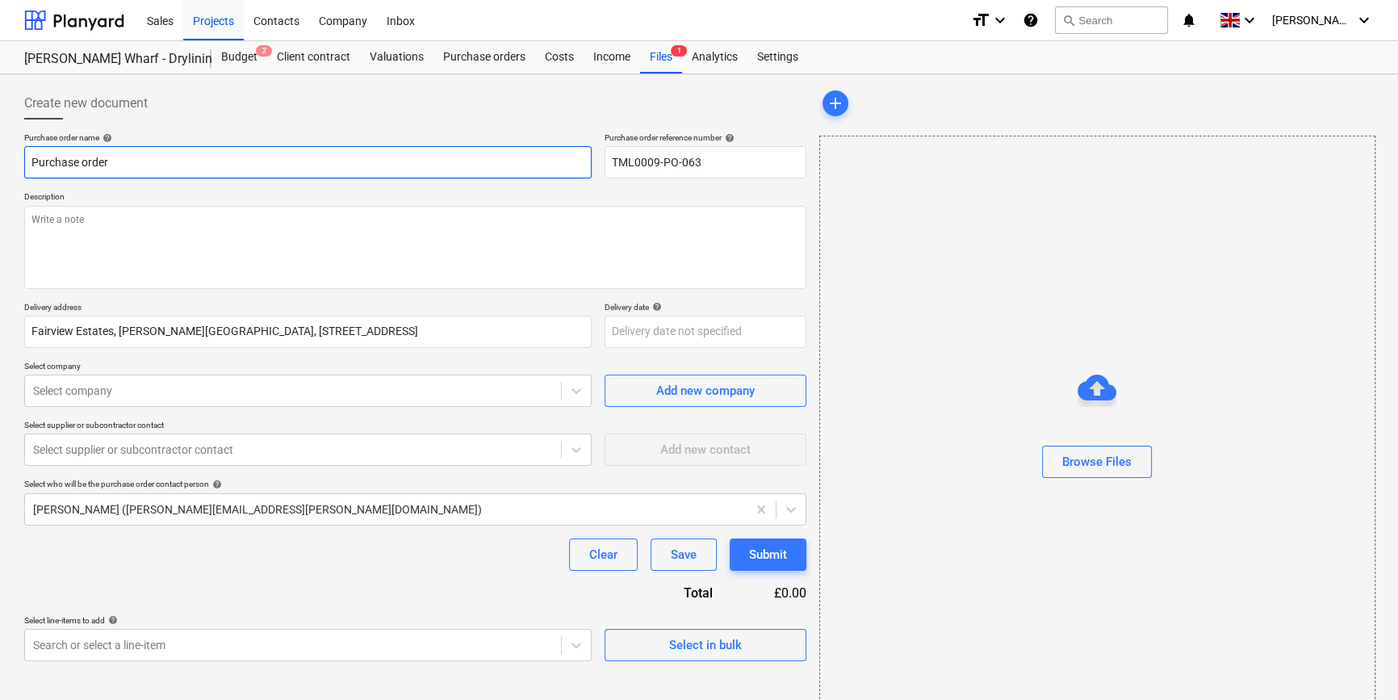
drag, startPoint x: 113, startPoint y: 157, endPoint x: 23, endPoint y: 166, distance: 90.9
click at [23, 166] on div "Create new document Purchase order name help Purchase order Purchase order refe…" at bounding box center [415, 405] width 795 height 649
type textarea "x"
paste input "TML0009-PO-063"
type textarea "x"
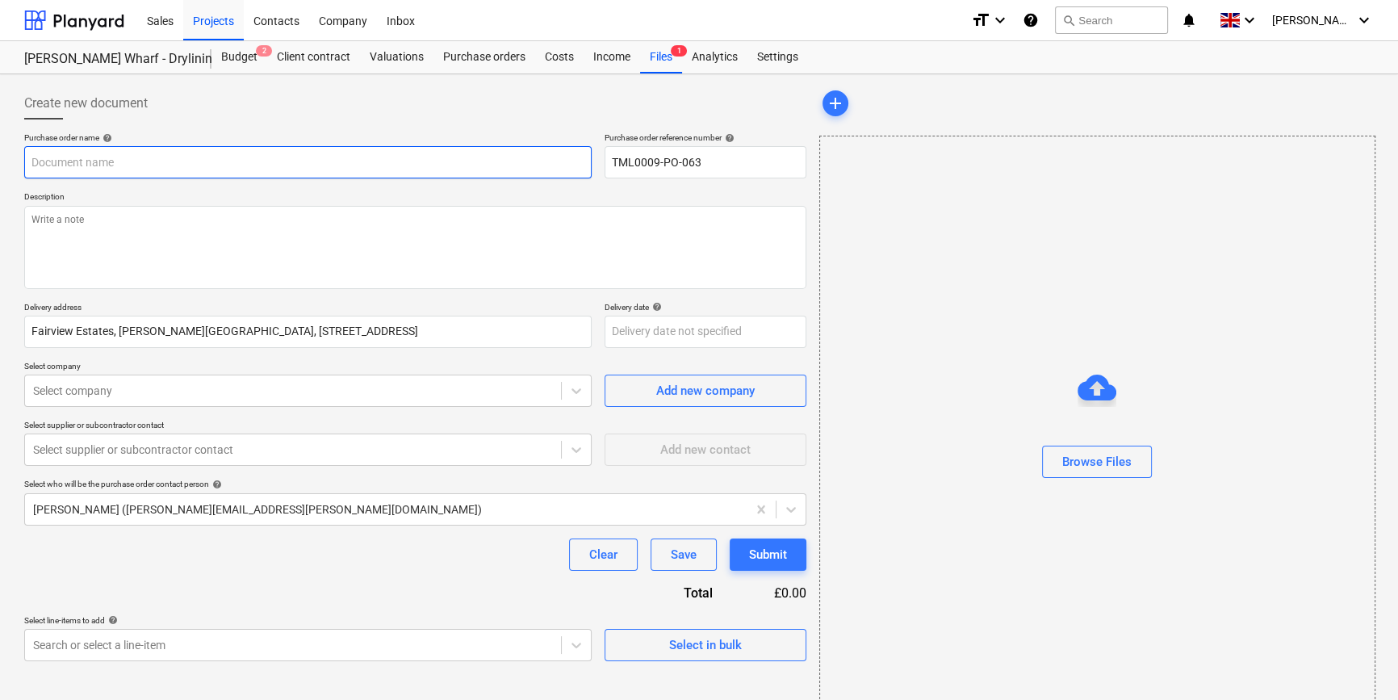
type input "TML0009-PO-063"
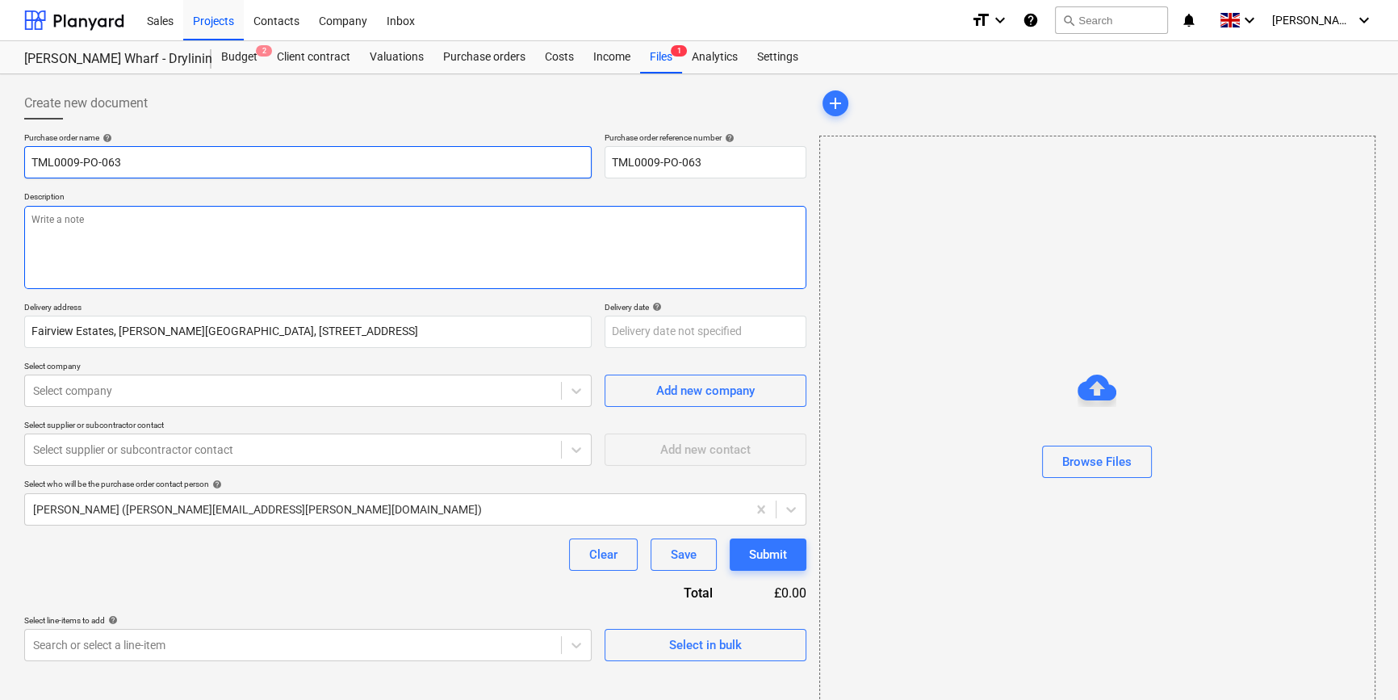
type textarea "x"
type input "TML0009-PO-063"
type textarea "x"
type input "TML0009-PO-063 E"
type textarea "x"
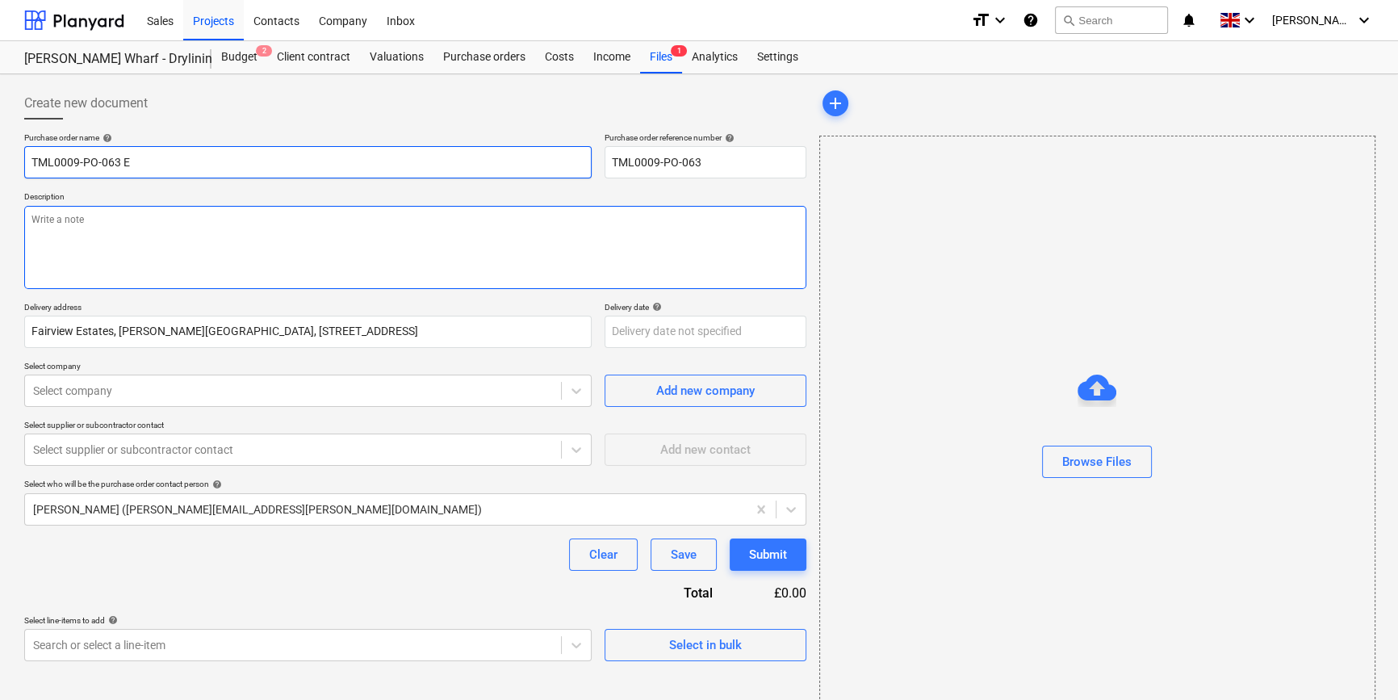
type input "TML0009-PO-063 ET"
type textarea "x"
type input "TML0009-PO-063 ETA"
type textarea "x"
type input "TML0009-PO-063 ETAG"
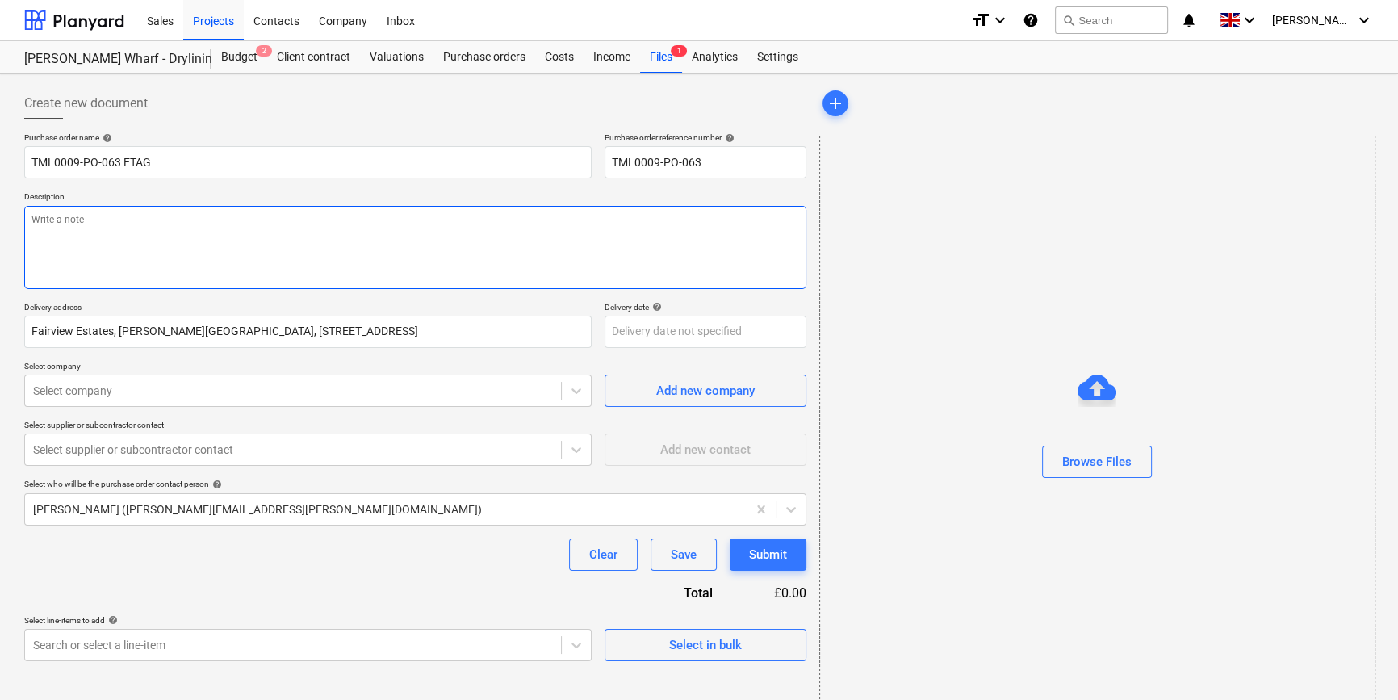
click at [27, 220] on textarea at bounding box center [415, 247] width 782 height 83
type textarea "x"
type textarea "S"
type textarea "x"
type textarea "Si"
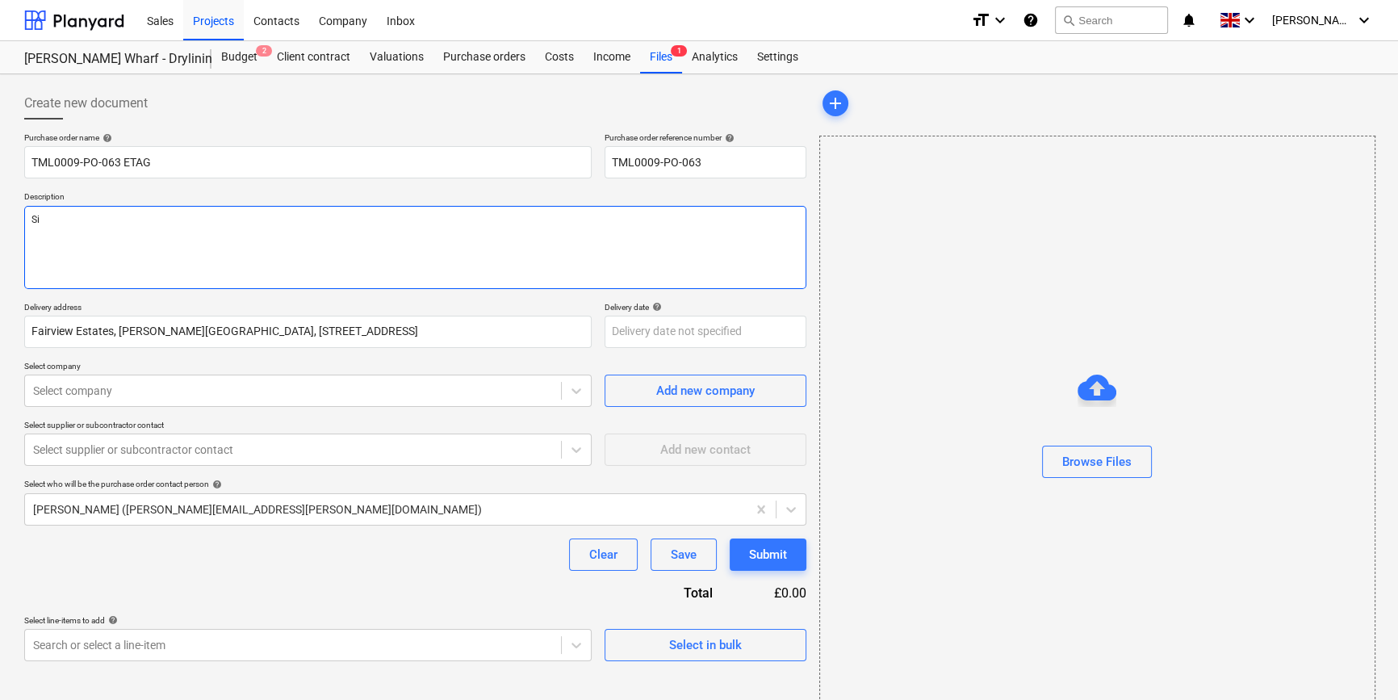
type textarea "x"
type textarea "Sit"
type textarea "x"
type textarea "Site"
type textarea "x"
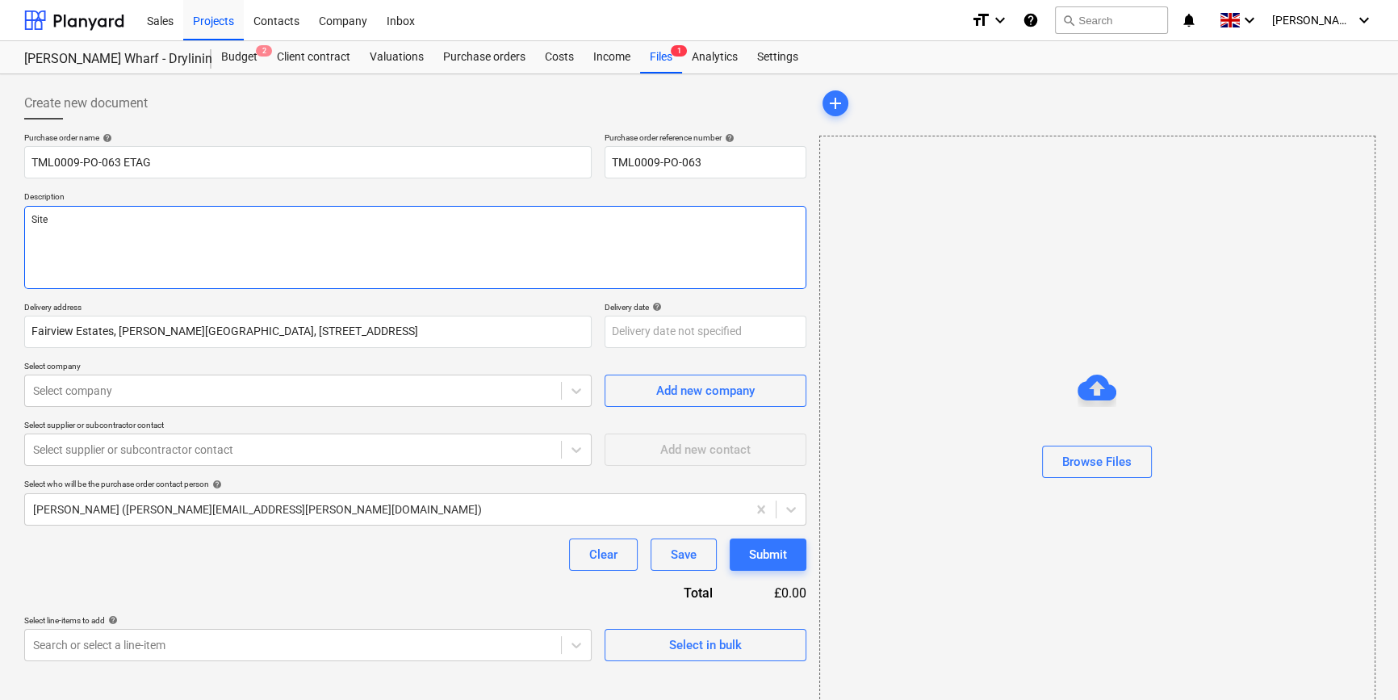
type textarea "Site"
type textarea "x"
type textarea "Site c"
type textarea "x"
type textarea "Site co"
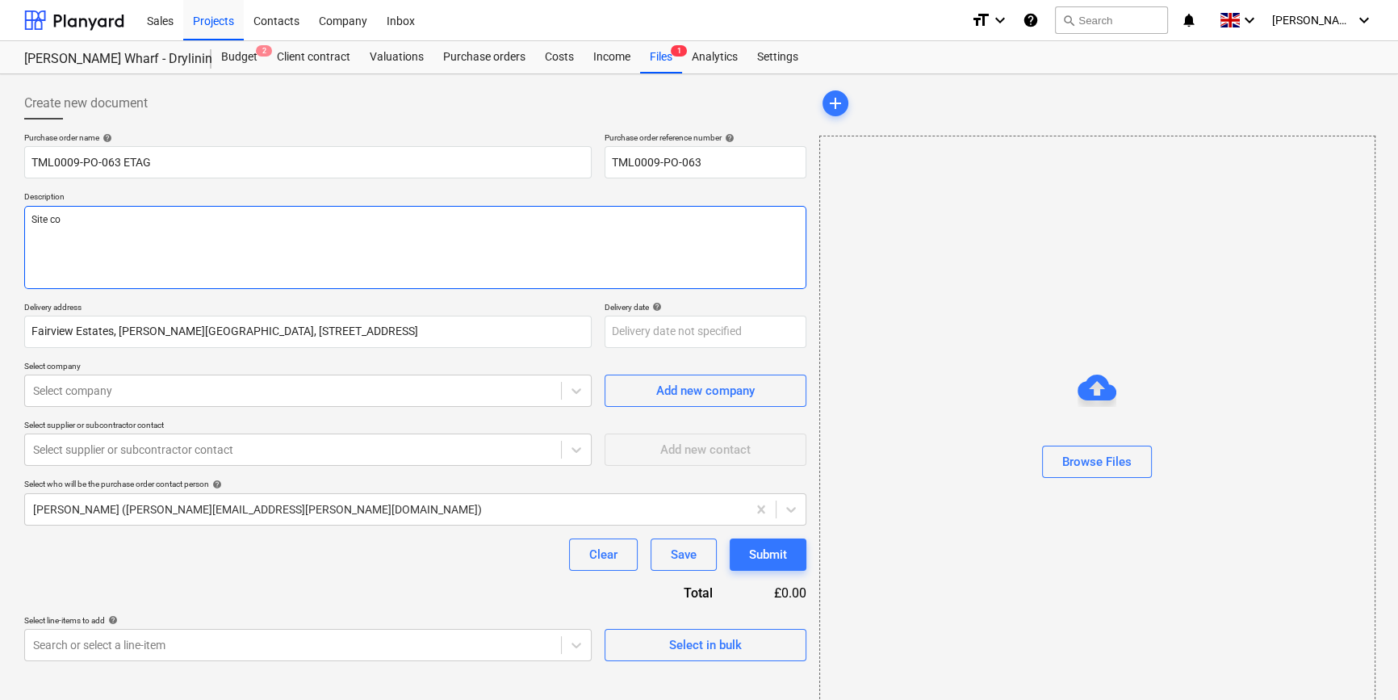
type textarea "x"
type textarea "Site con"
type textarea "x"
type textarea "Site cont"
type textarea "x"
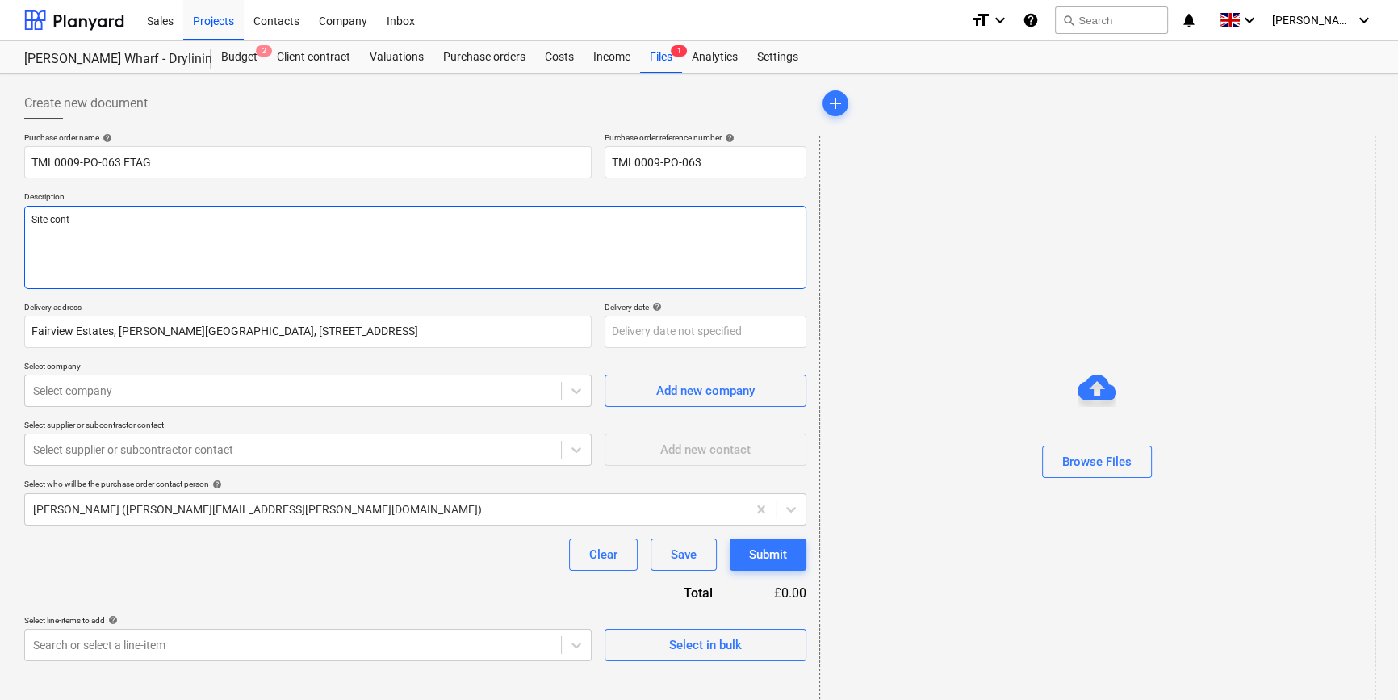
type textarea "Site conta"
type textarea "x"
type textarea "Site contac"
type textarea "x"
type textarea "Site contact"
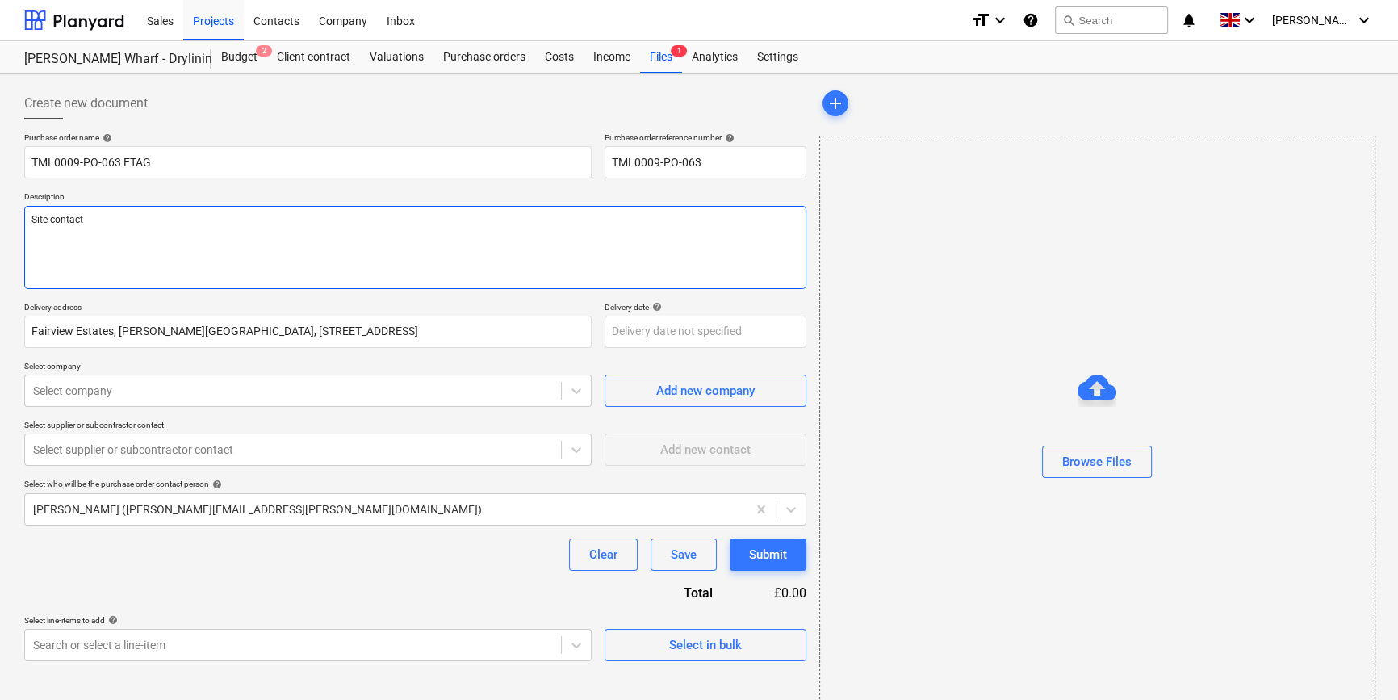
type textarea "x"
type textarea "Site contact M"
type textarea "x"
type textarea "Site contact [PERSON_NAME]"
type textarea "x"
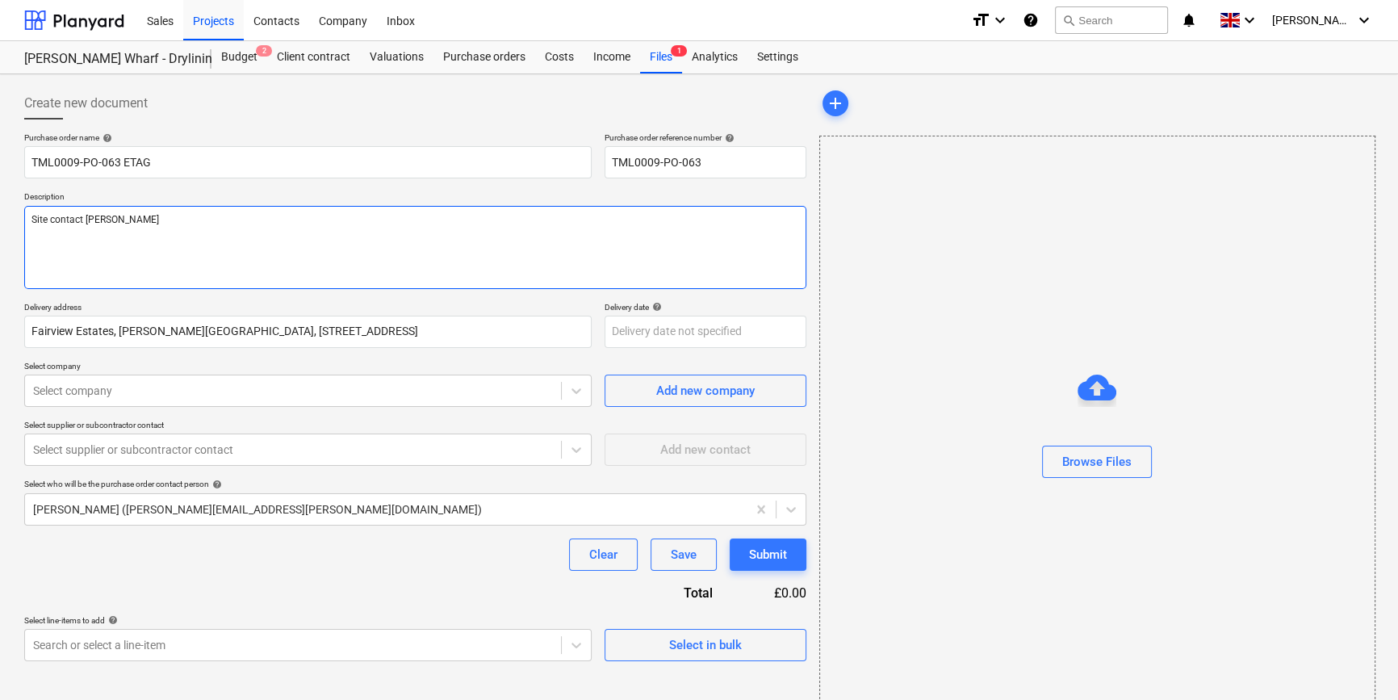
type textarea "Site contact [PERSON_NAME]"
type textarea "x"
type textarea "Site contact Malc"
type textarea "x"
type textarea "Site contact Malco"
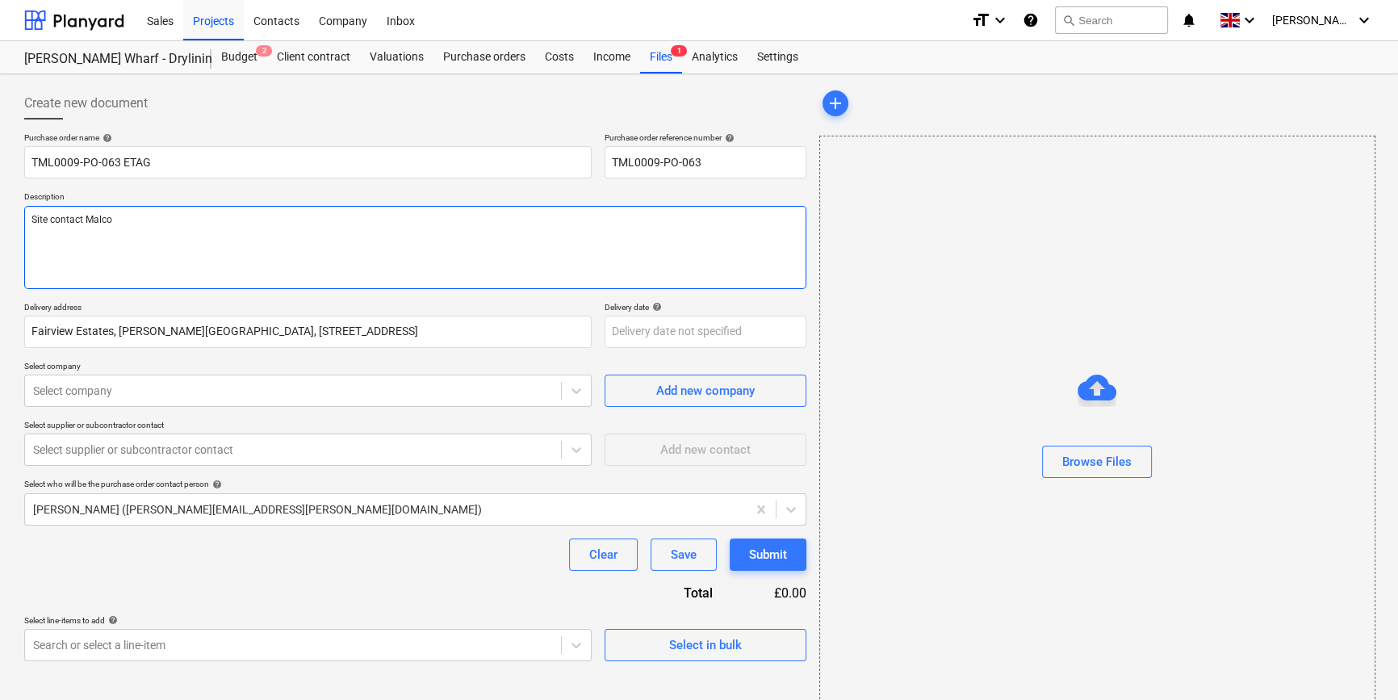
type textarea "x"
type textarea "Site contact Malcol"
type textarea "x"
type textarea "Site contact [PERSON_NAME]"
type textarea "x"
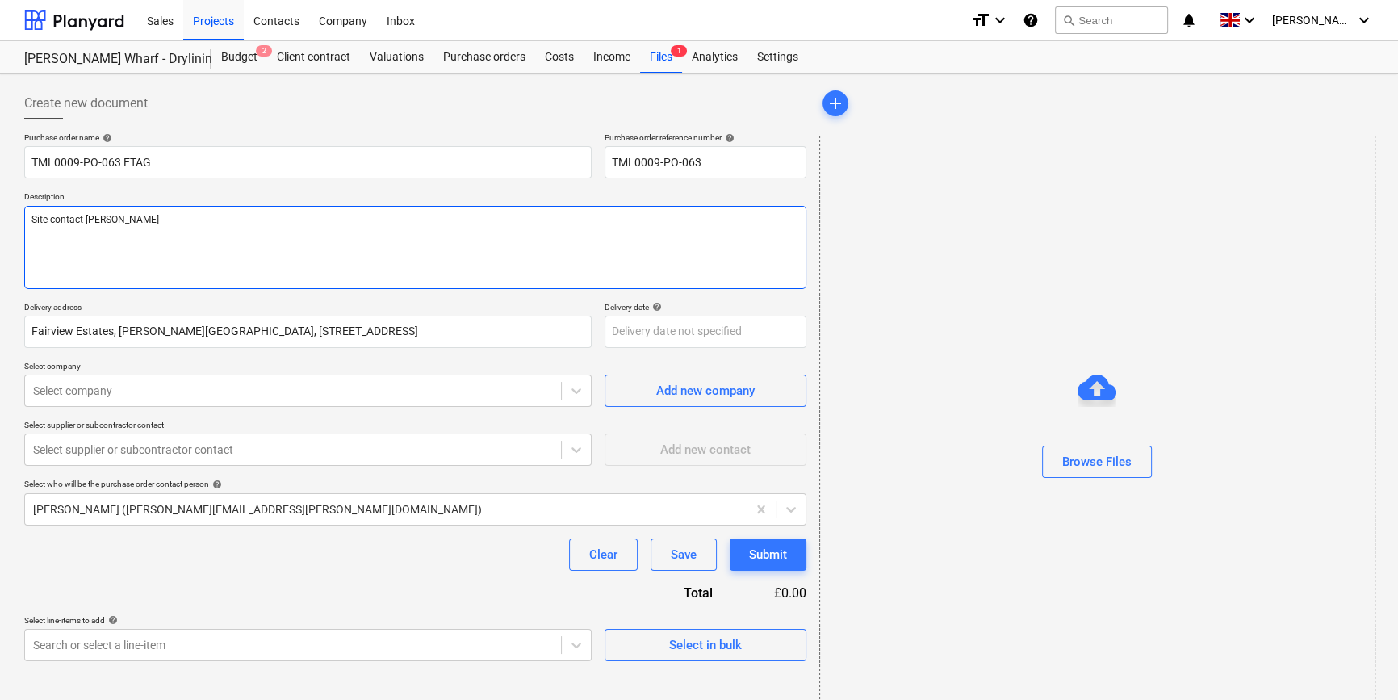
type textarea "Site contact [PERSON_NAME]"
type textarea "x"
type textarea "Site contact [PERSON_NAME] 0"
type textarea "x"
type textarea "Site contact [PERSON_NAME] 07"
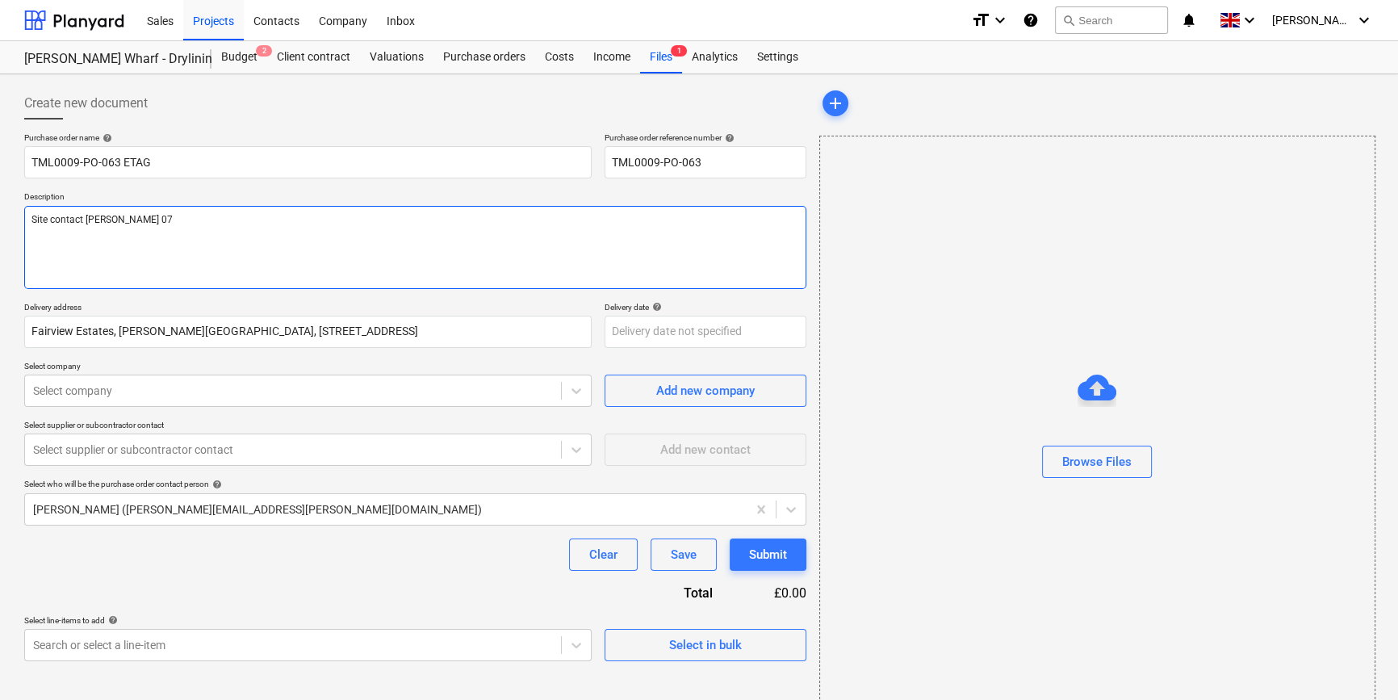
type textarea "x"
type textarea "Site contact [PERSON_NAME] 074"
type textarea "x"
type textarea "Site contact [PERSON_NAME] 0742"
type textarea "x"
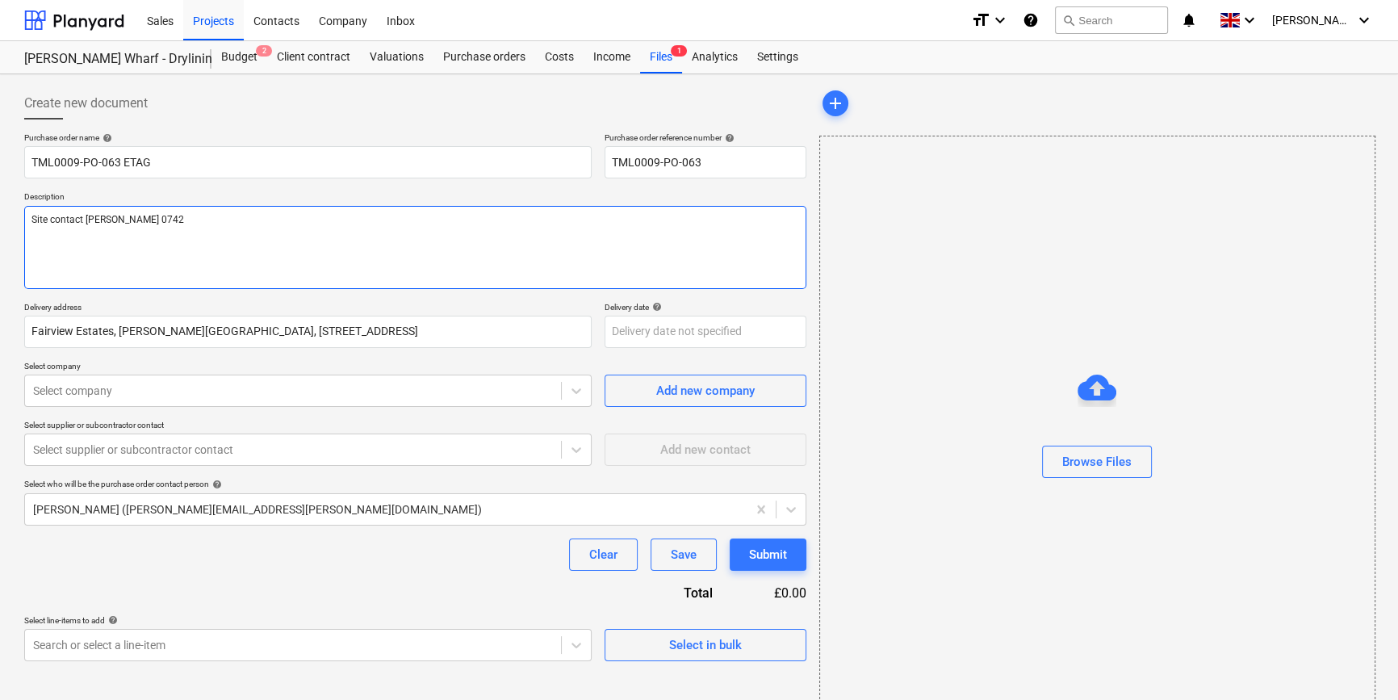
type textarea "Site contact [PERSON_NAME] 07427"
type textarea "x"
type textarea "Site contact [PERSON_NAME] 07427"
type textarea "x"
type textarea "Site contact [PERSON_NAME] 07427 3"
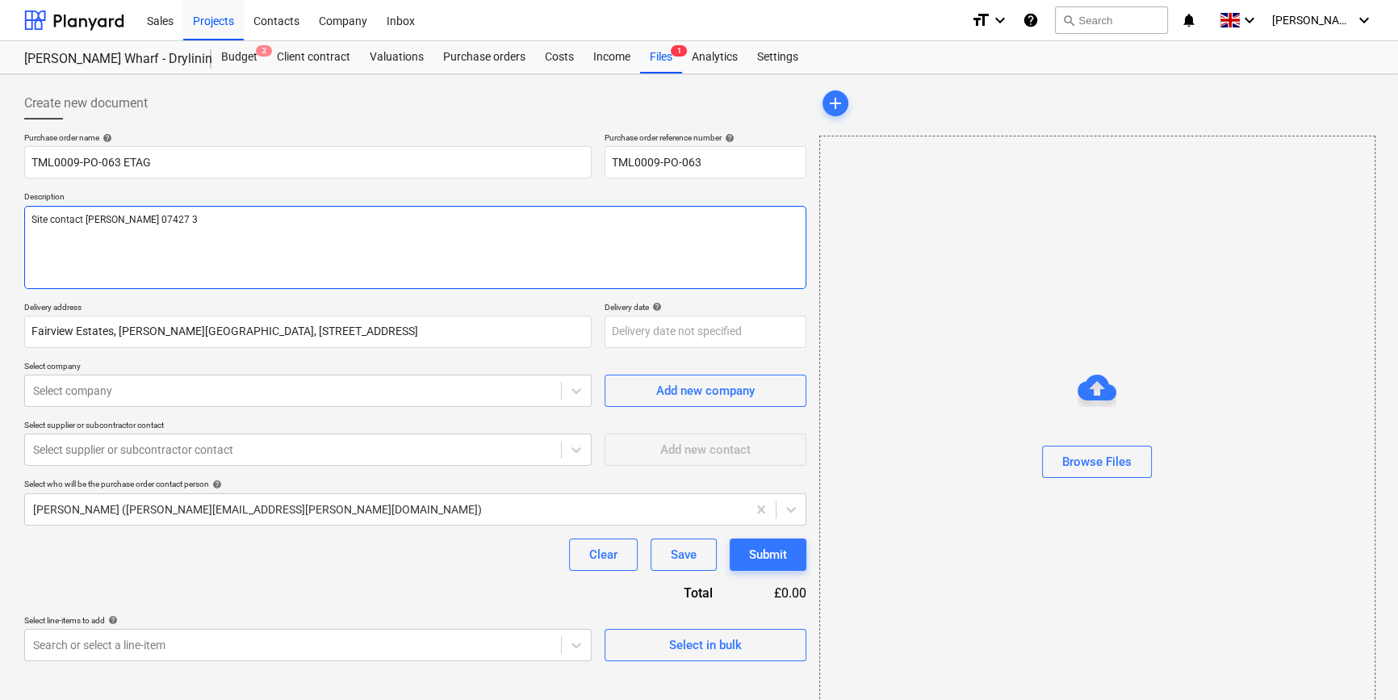
type textarea "x"
type textarea "Site contact [PERSON_NAME] [PHONE_NUMBER]"
type textarea "x"
type textarea "Site contact [PERSON_NAME] [PHONE_NUMBER]"
type textarea "x"
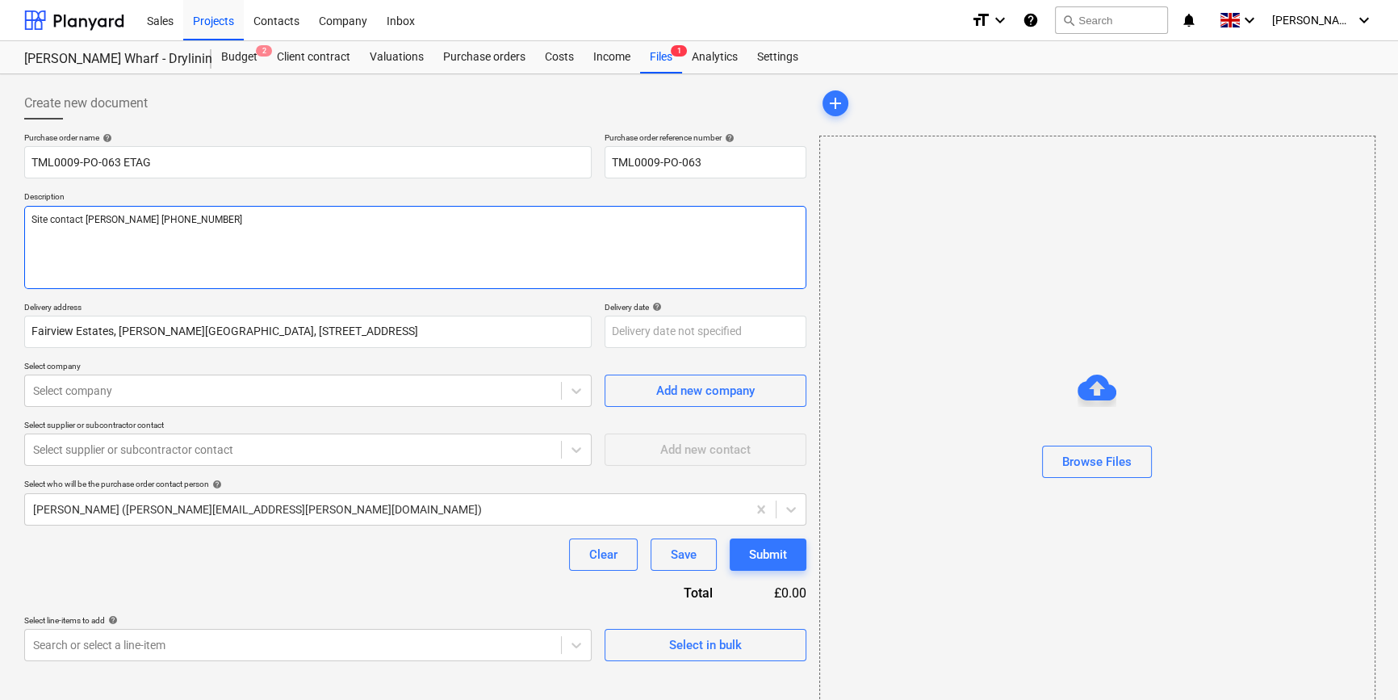
type textarea "Site contact [PERSON_NAME] [PHONE_NUMBER]"
type textarea "x"
type textarea "Site contact [PERSON_NAME] [PHONE_NUMBER]"
type textarea "x"
type textarea "Site contact [PERSON_NAME] [PHONE_NUMBER]"
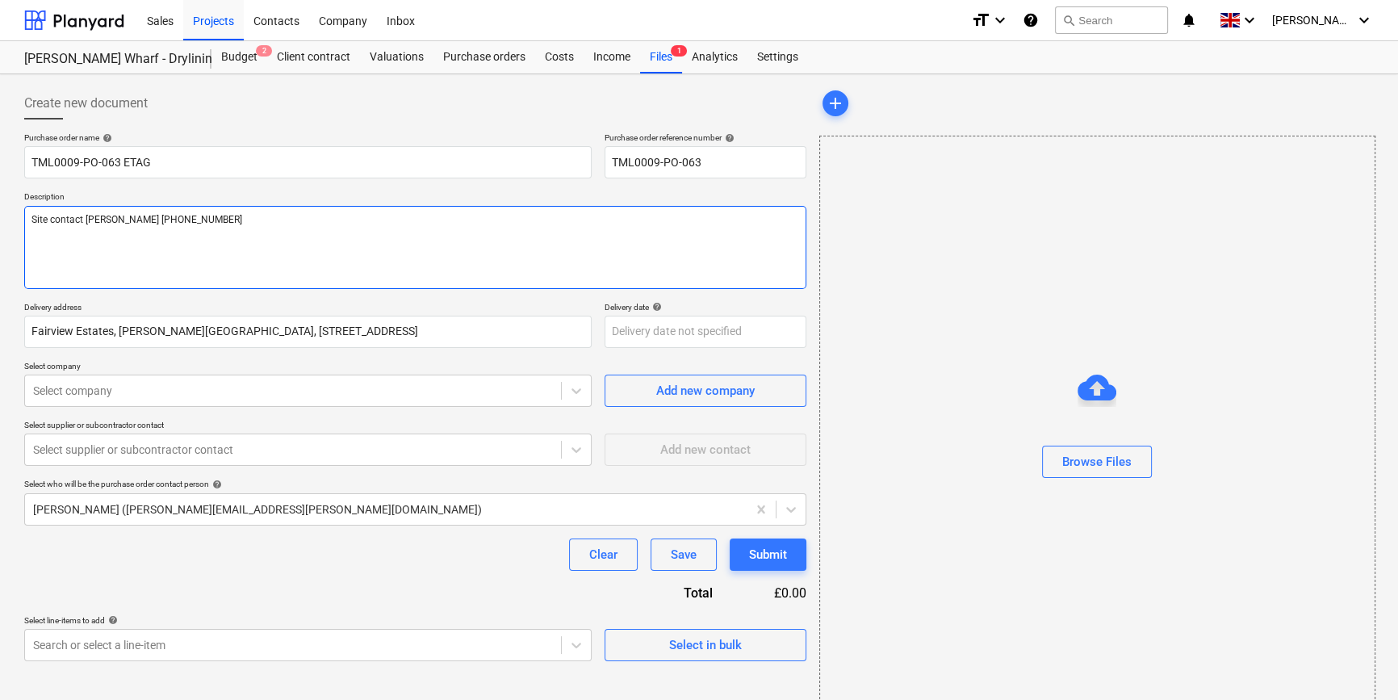
click at [140, 217] on textarea "Site contact [PERSON_NAME] [PHONE_NUMBER]" at bounding box center [415, 247] width 782 height 83
type textarea "x"
type textarea "Site contact [PERSON_NAME] [PHONE_NUMBER]"
type textarea "x"
type textarea "Site contact [PERSON_NAME] [PHONE_NUMBER]"
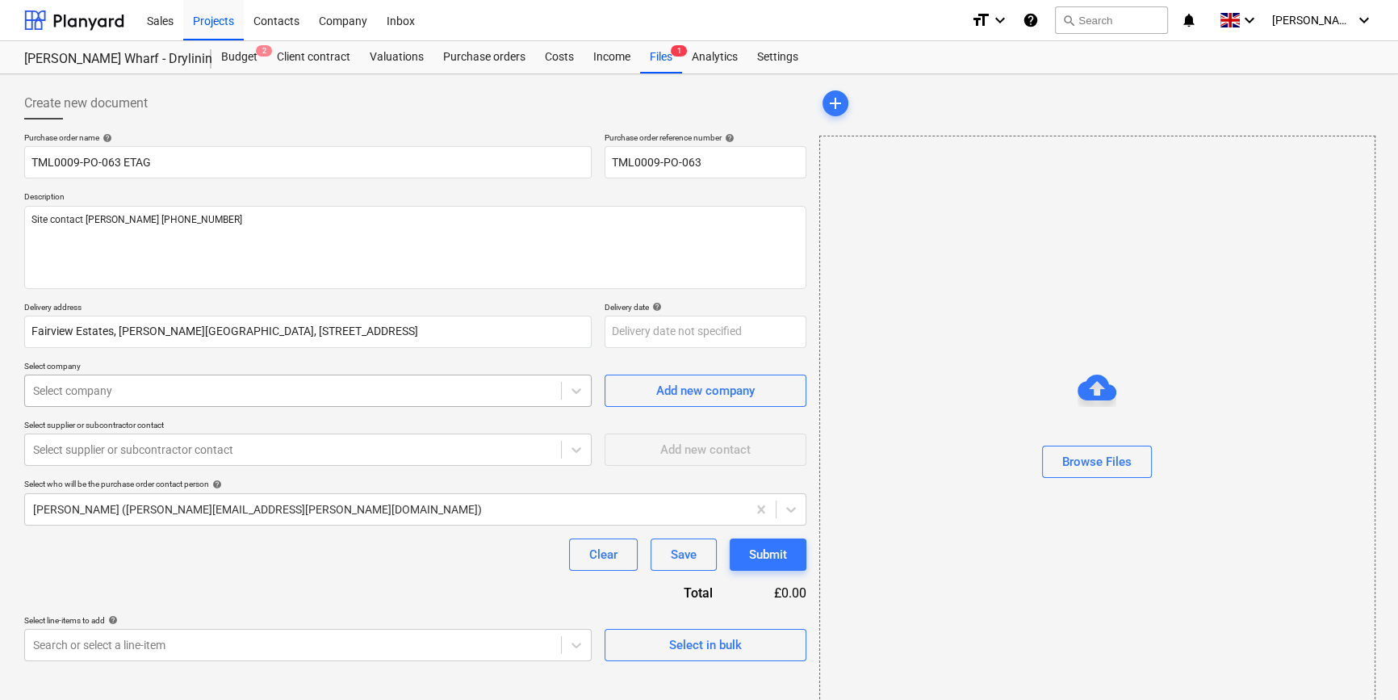
type textarea "x"
click at [228, 389] on div at bounding box center [293, 391] width 520 height 16
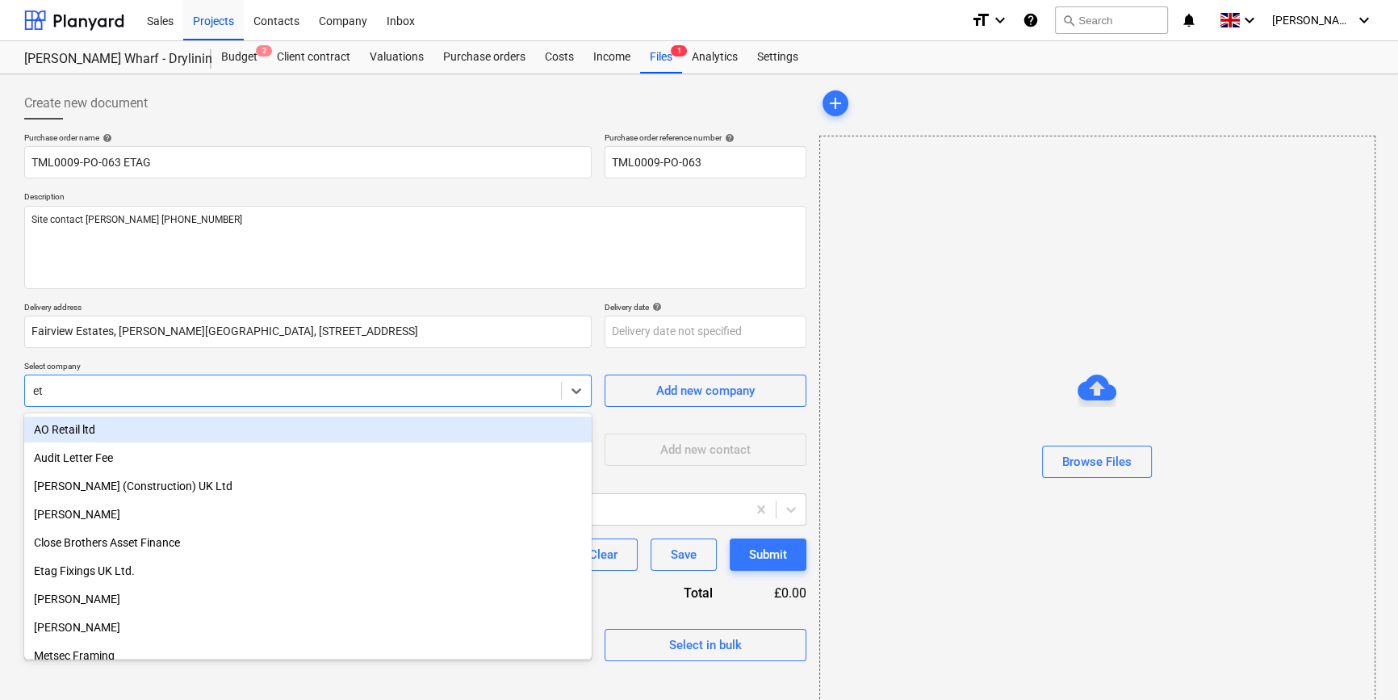
type input "eta"
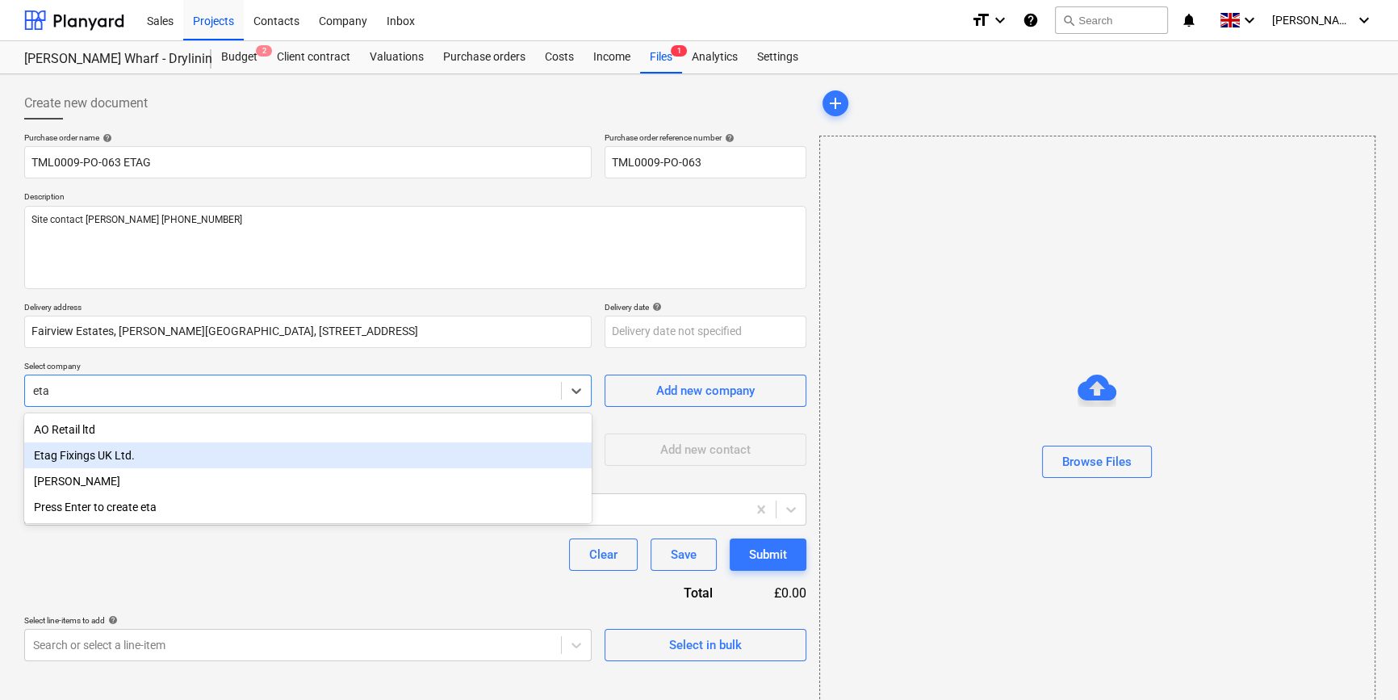
click at [84, 464] on div "Etag Fixings UK Ltd." at bounding box center [308, 455] width 568 height 26
type textarea "x"
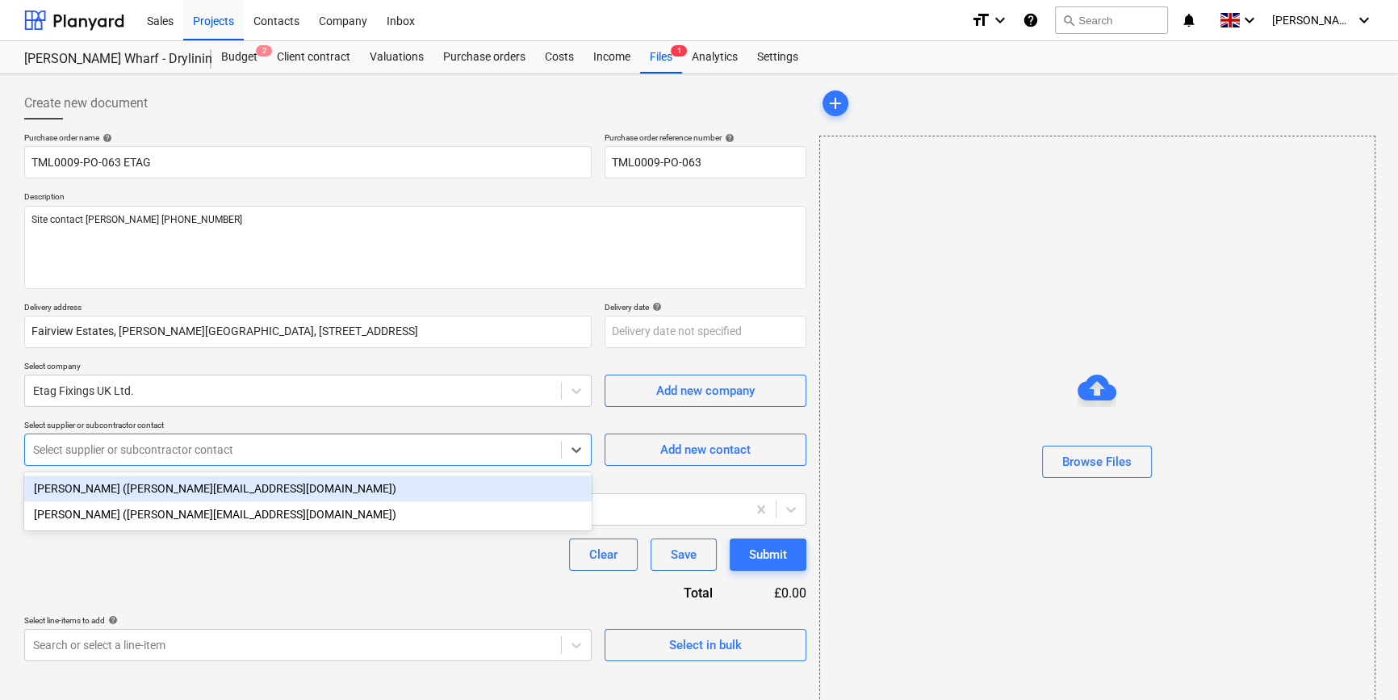
click at [82, 460] on div "Select supplier or subcontractor contact" at bounding box center [293, 449] width 536 height 23
click at [78, 488] on div "[PERSON_NAME] ([PERSON_NAME][EMAIL_ADDRESS][DOMAIN_NAME])" at bounding box center [308, 489] width 568 height 26
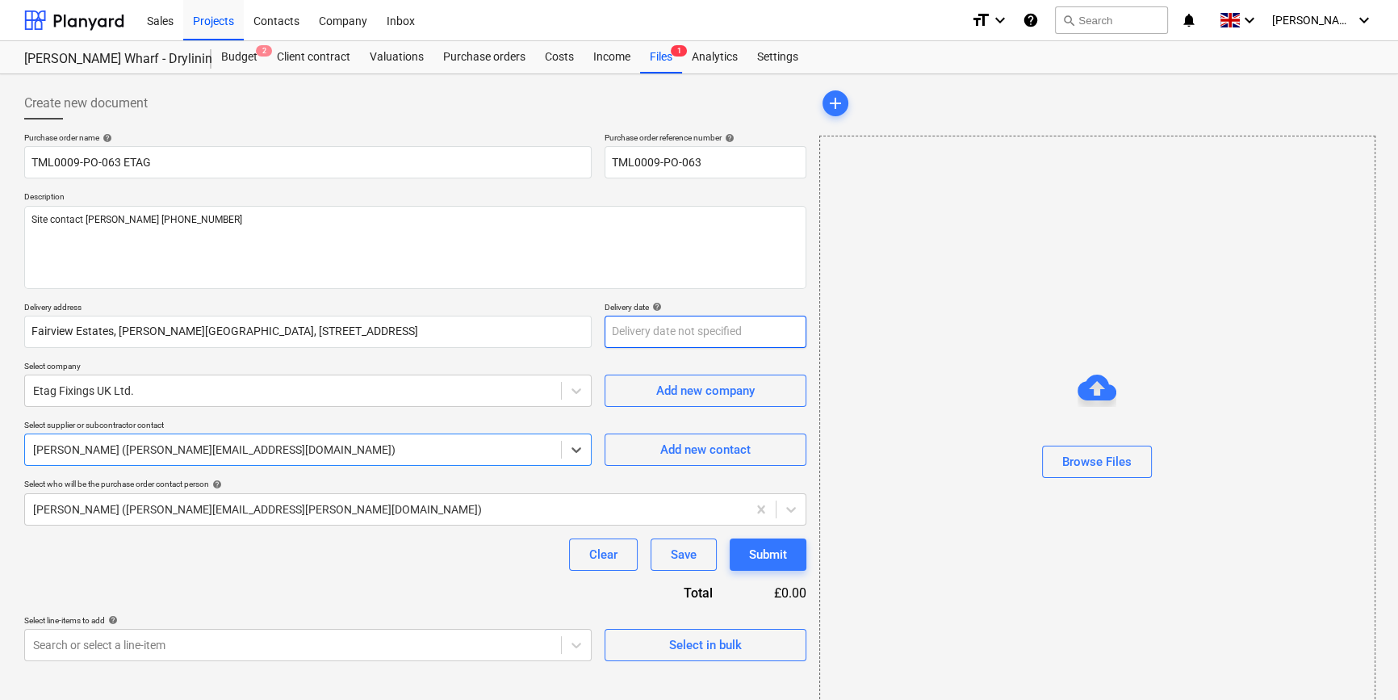
click at [622, 329] on body "Sales Projects Contacts Company Inbox format_size keyboard_arrow_down help sear…" at bounding box center [699, 350] width 1398 height 700
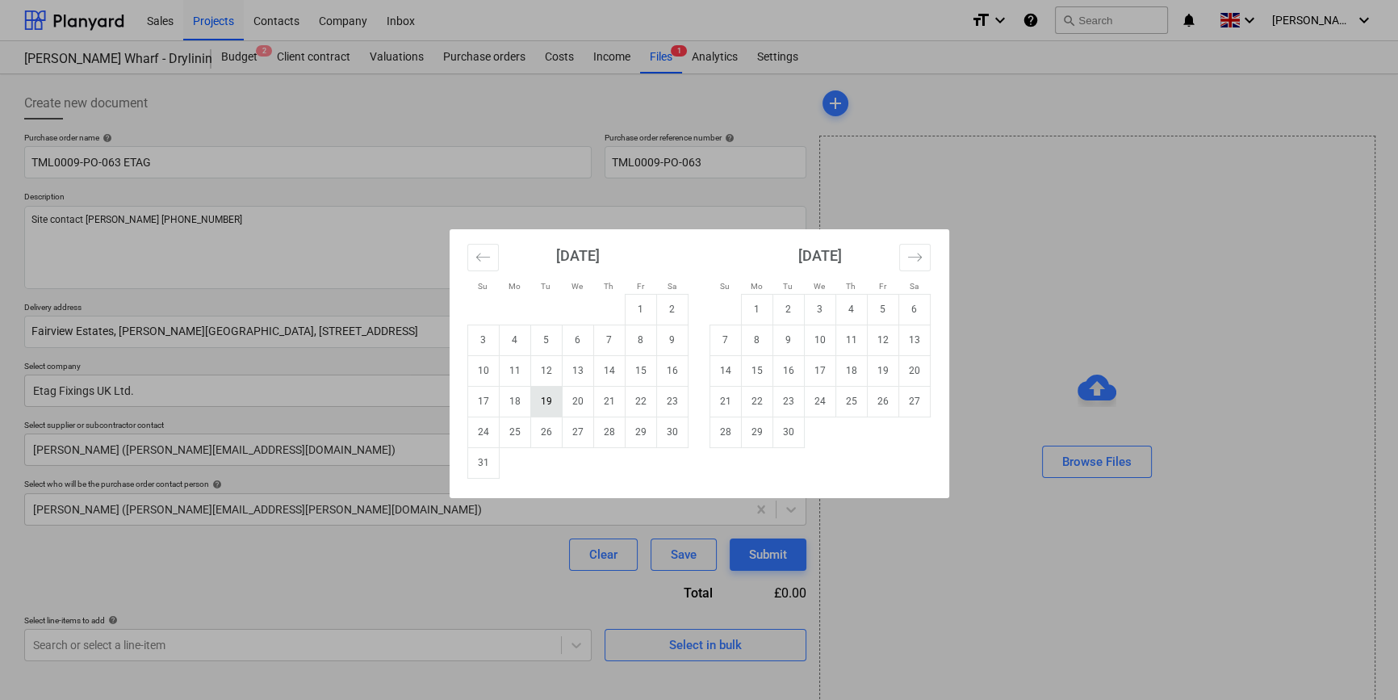
click at [539, 398] on td "19" at bounding box center [545, 401] width 31 height 31
type textarea "x"
type input "[DATE]"
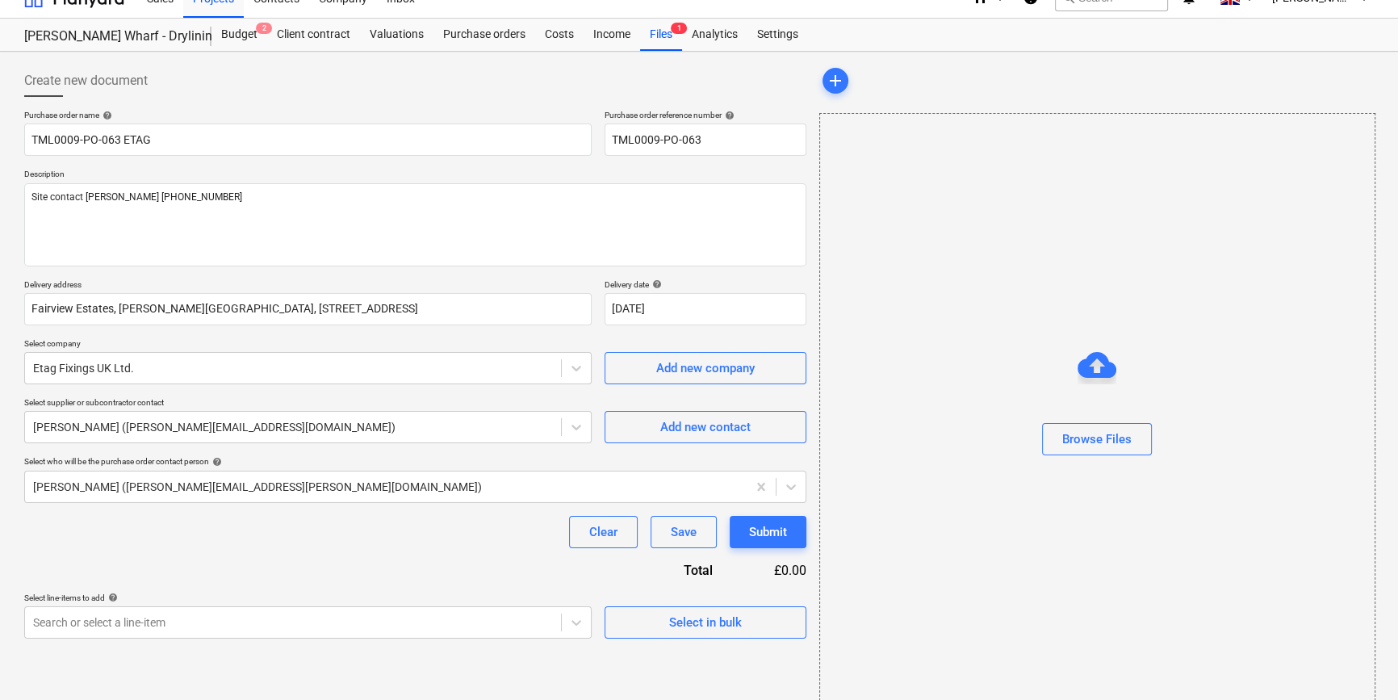
scroll to position [35, 0]
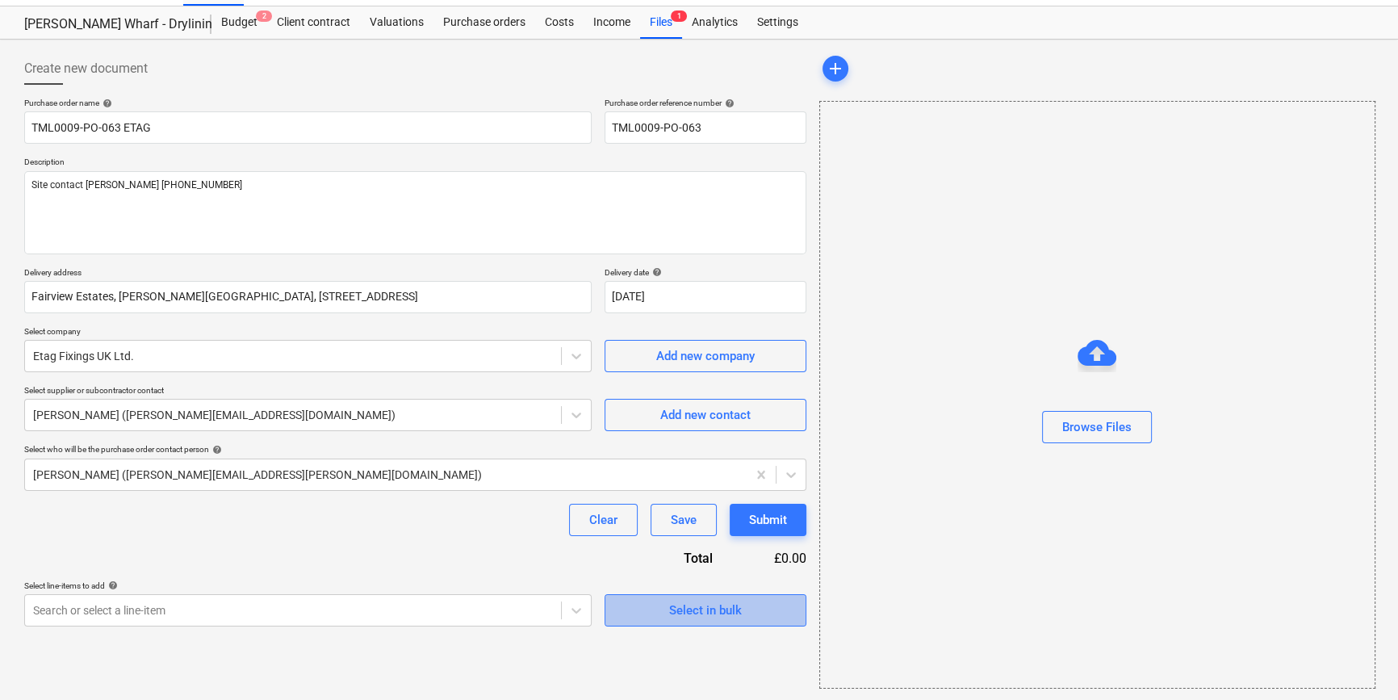
click at [716, 606] on div "Select in bulk" at bounding box center [705, 610] width 73 height 21
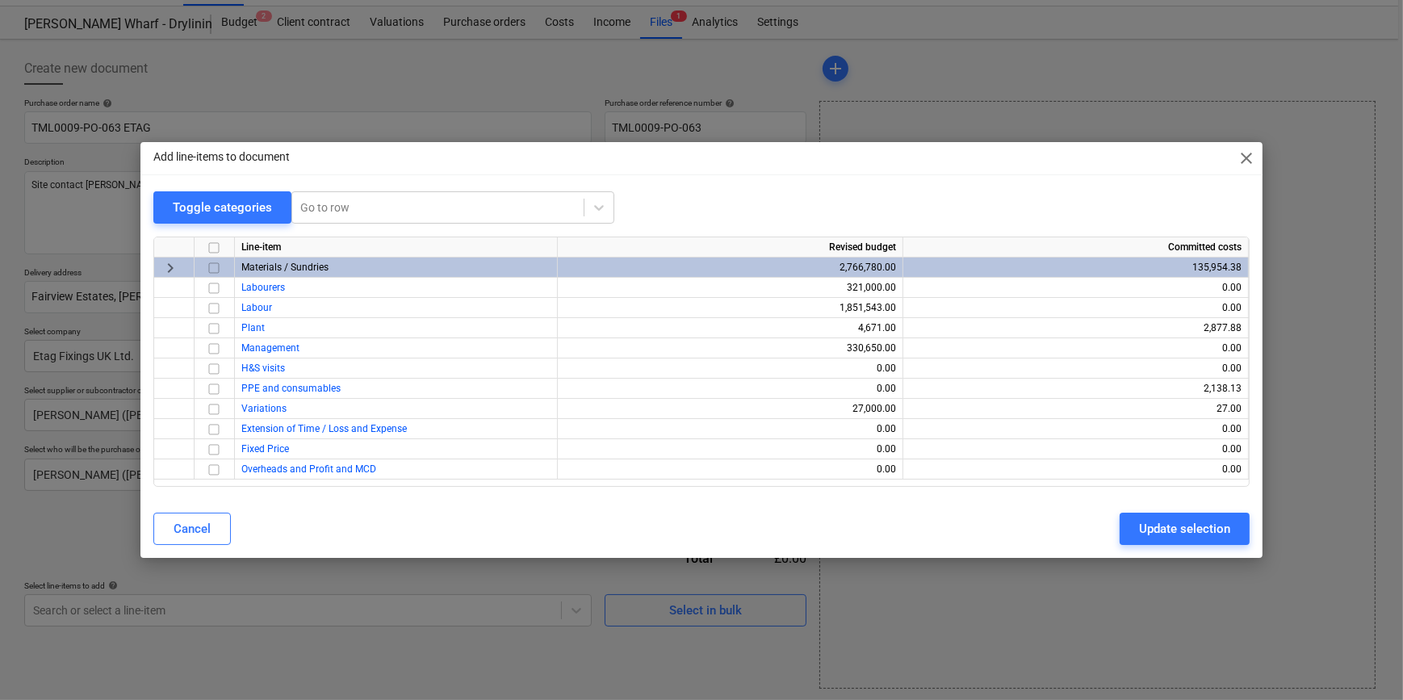
click at [209, 266] on input "checkbox" at bounding box center [213, 267] width 19 height 19
click at [1155, 535] on div "Update selection" at bounding box center [1184, 528] width 91 height 21
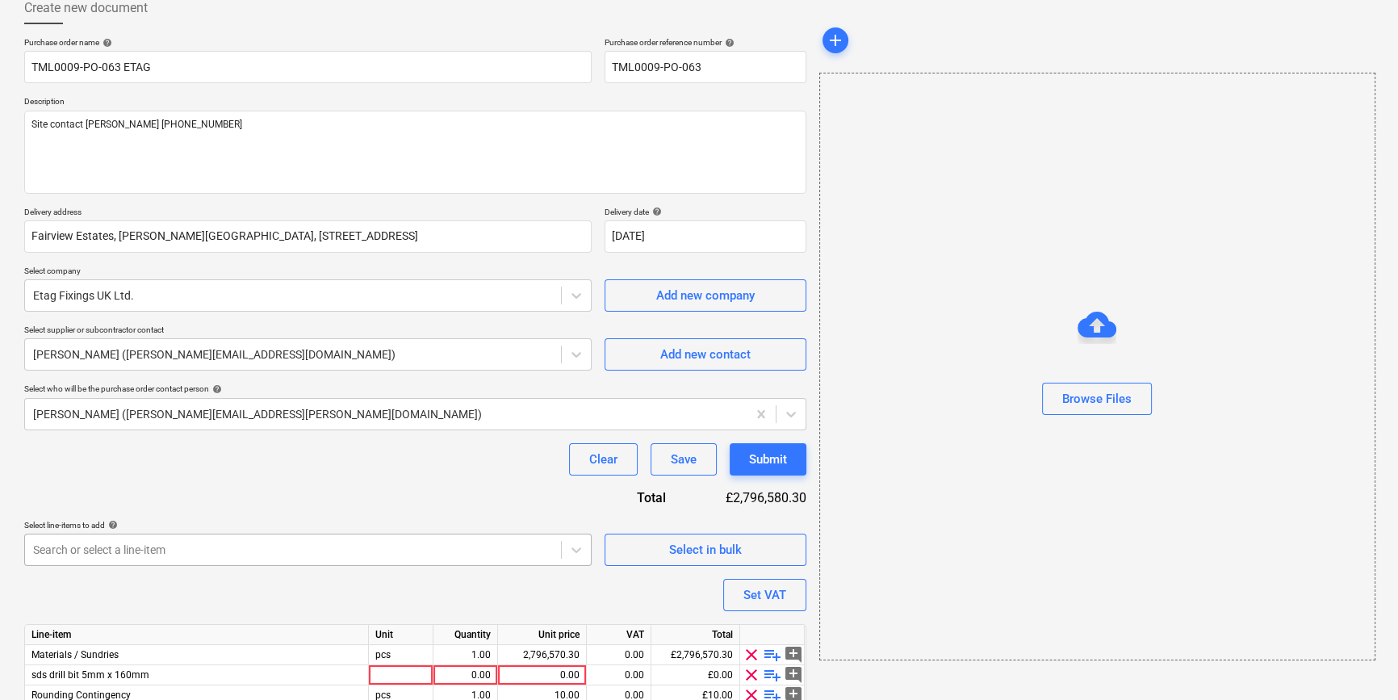
scroll to position [166, 0]
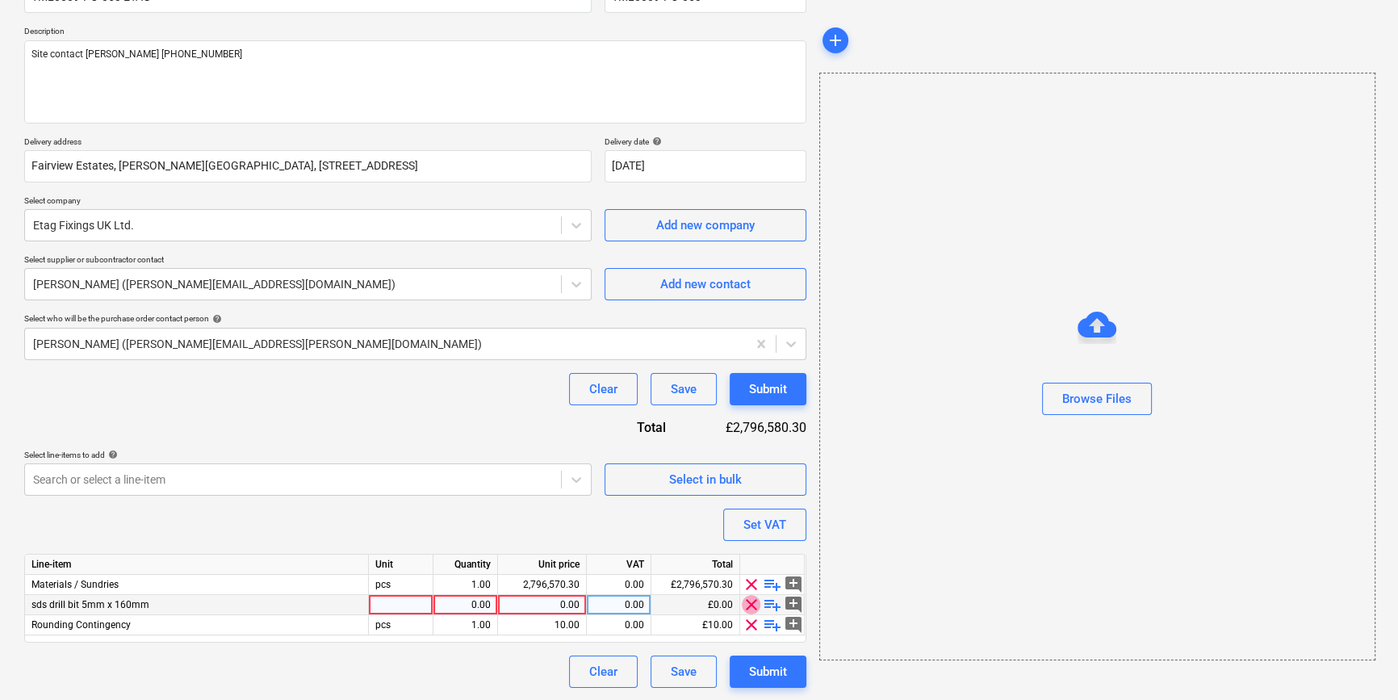
click at [752, 604] on span "clear" at bounding box center [751, 604] width 19 height 19
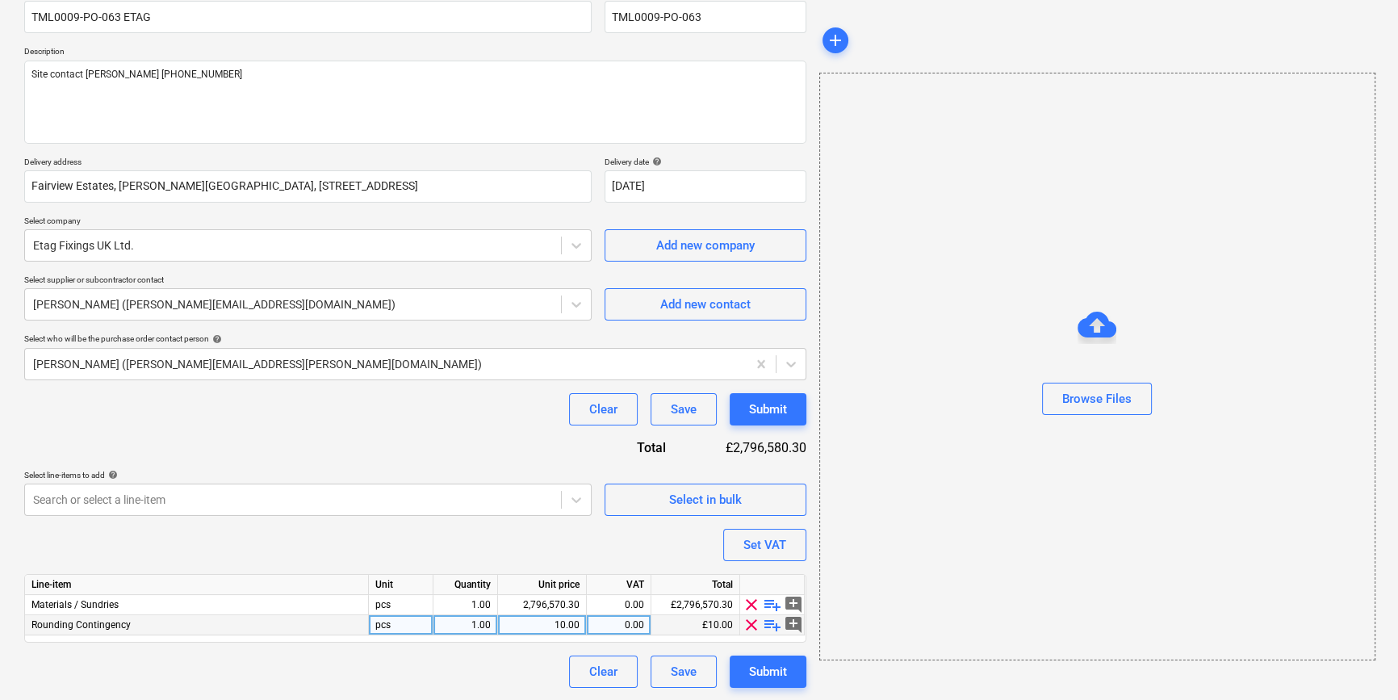
click at [746, 623] on span "clear" at bounding box center [751, 624] width 19 height 19
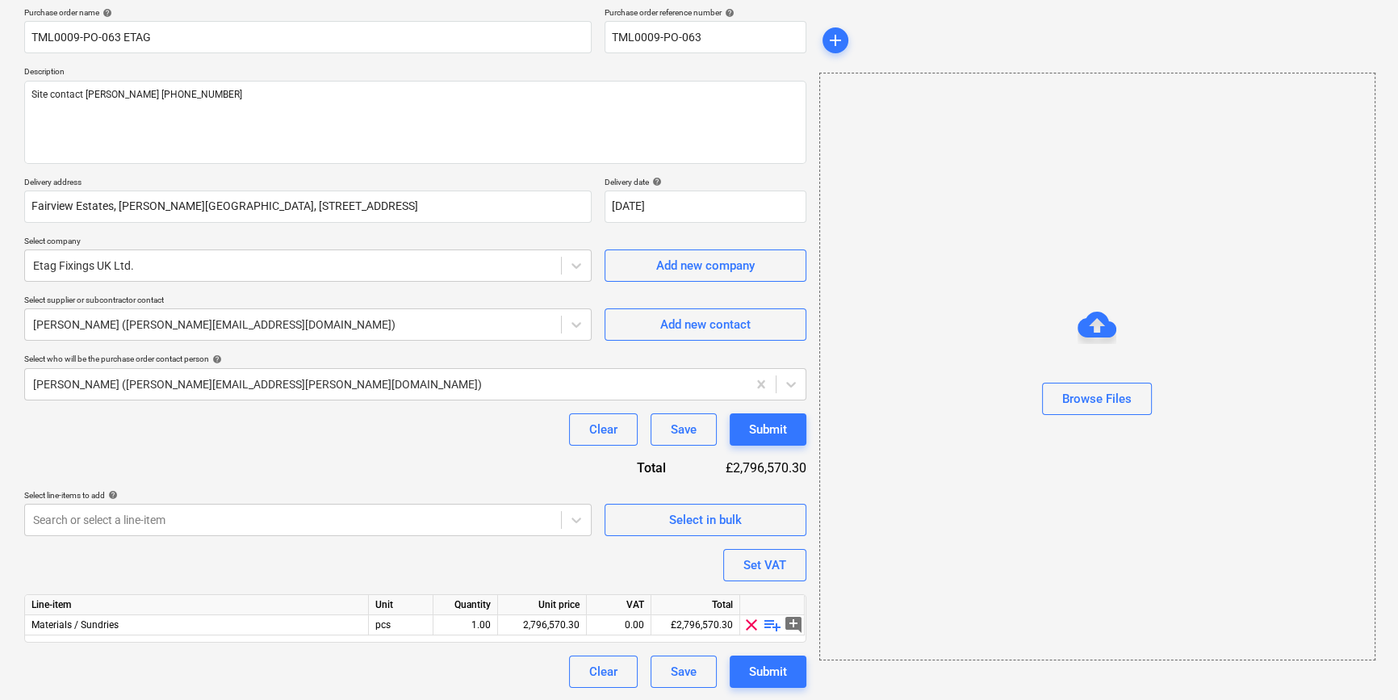
click at [768, 622] on span "playlist_add" at bounding box center [772, 624] width 19 height 19
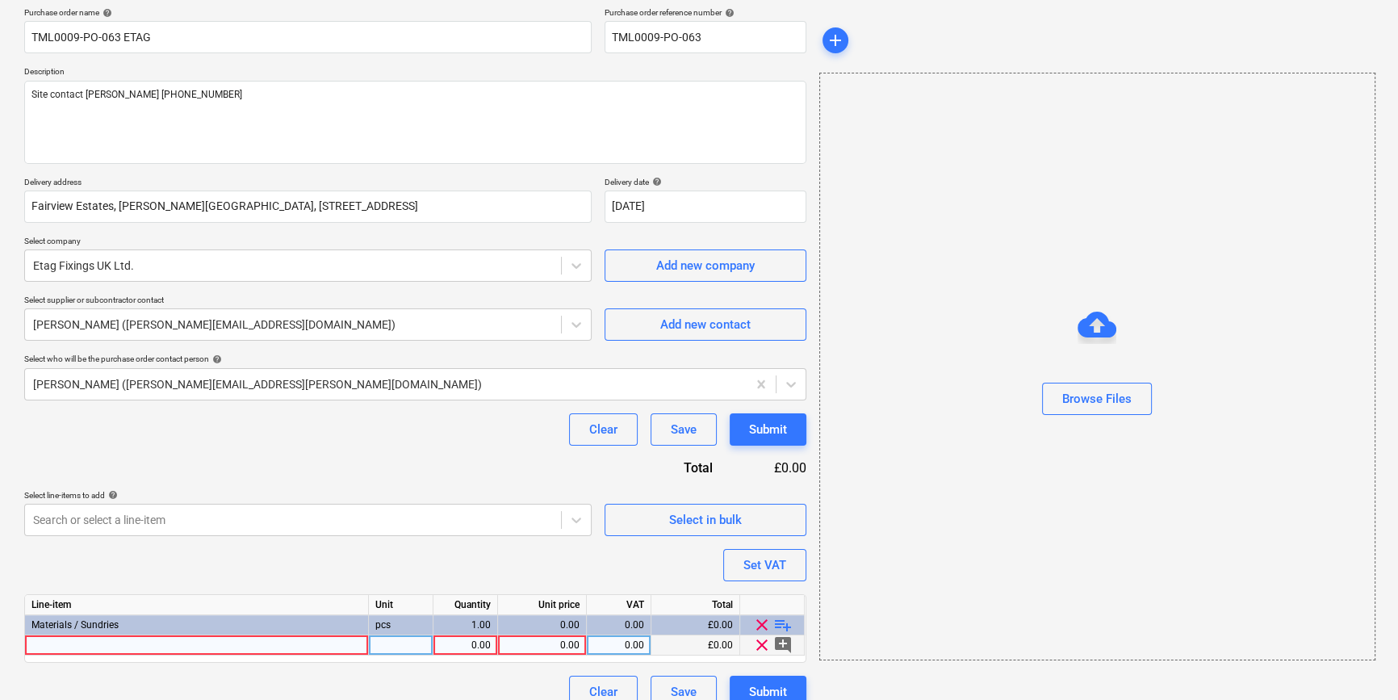
click at [43, 648] on div at bounding box center [197, 645] width 344 height 20
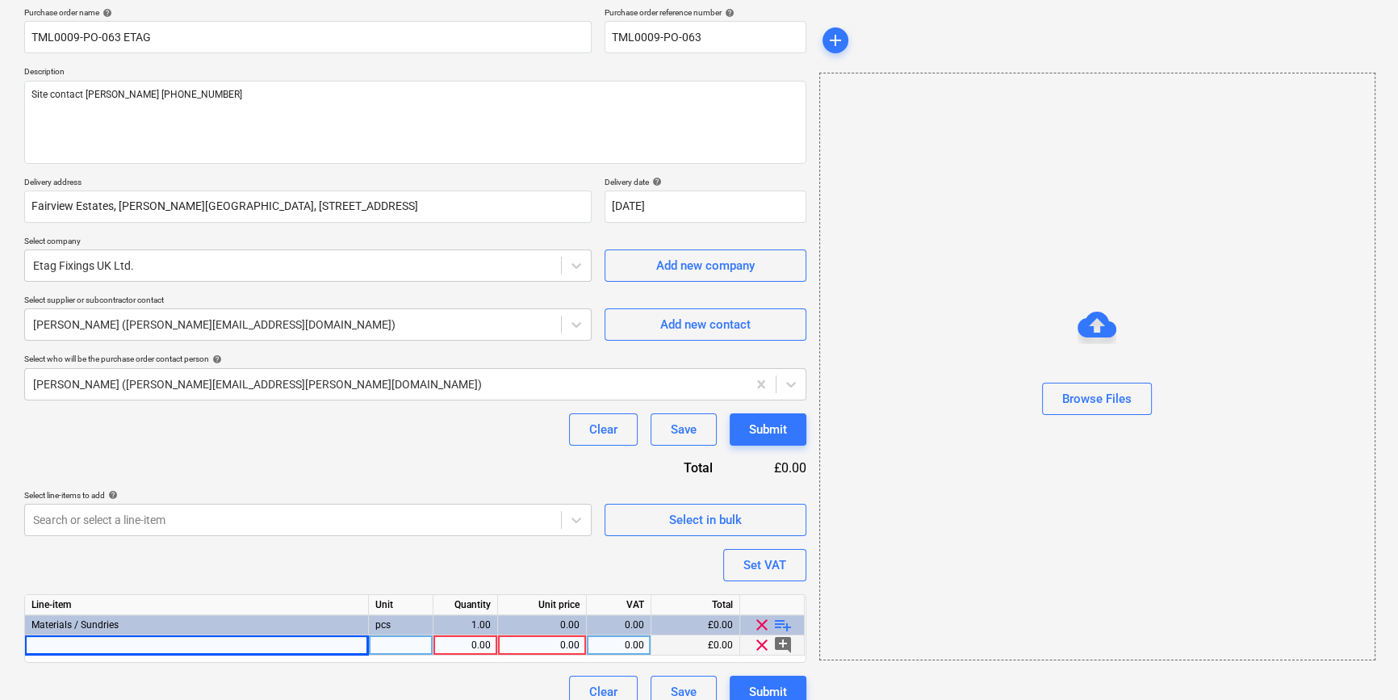
type textarea "x"
click at [48, 645] on div at bounding box center [197, 645] width 344 height 20
type input "Makita B-33439 305x25.4mm"
type textarea "x"
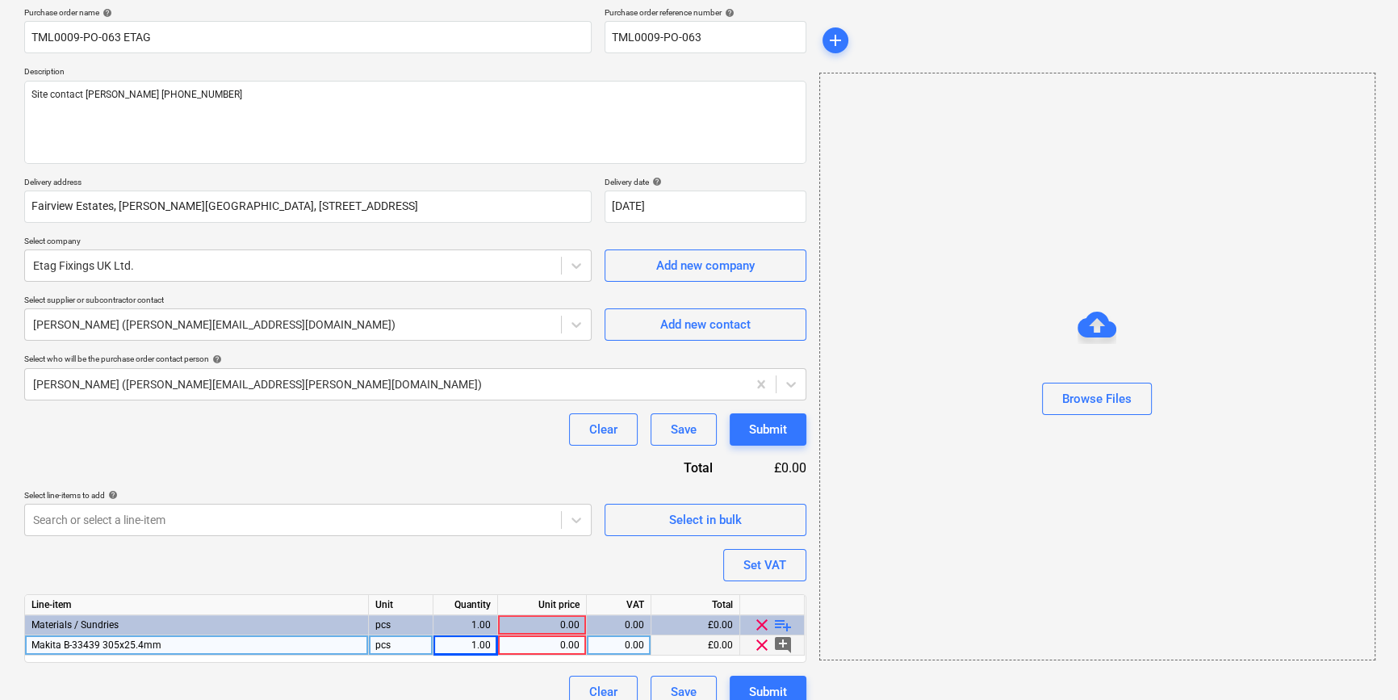
click at [558, 646] on div "0.00" at bounding box center [542, 645] width 75 height 20
type input "86.6"
type textarea "x"
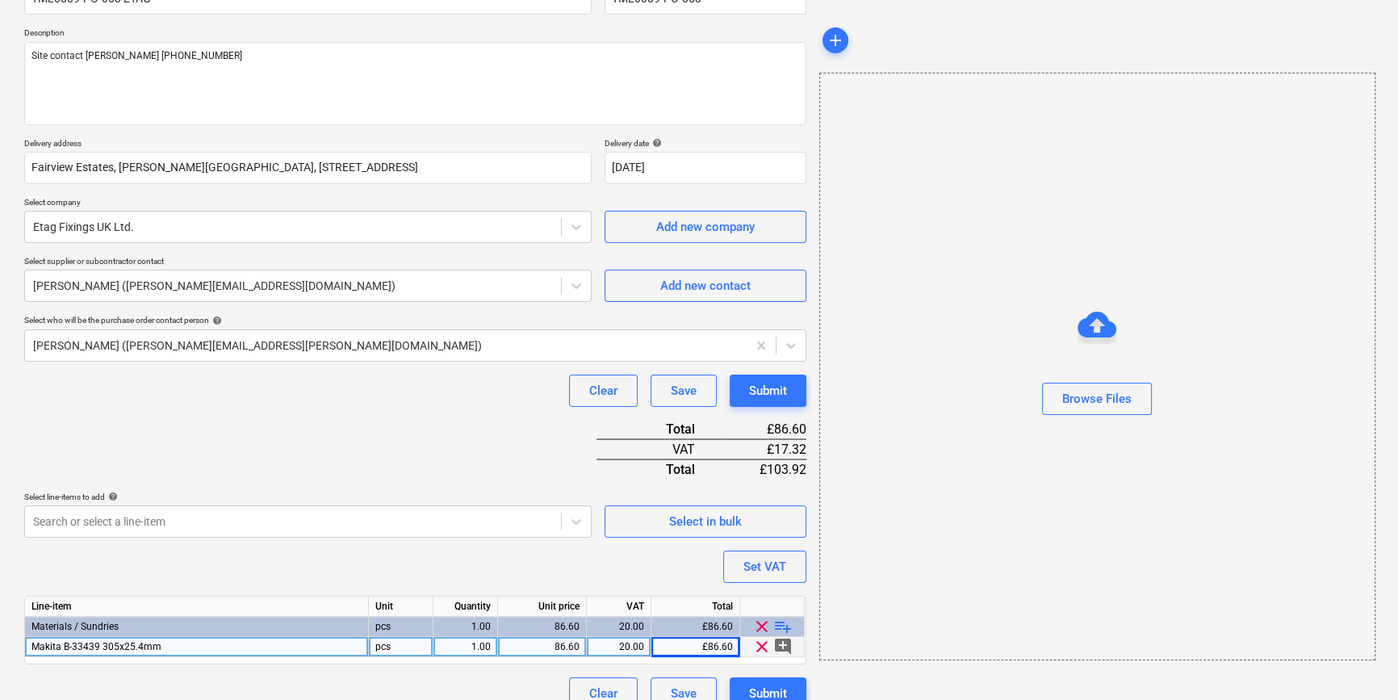
scroll to position [186, 0]
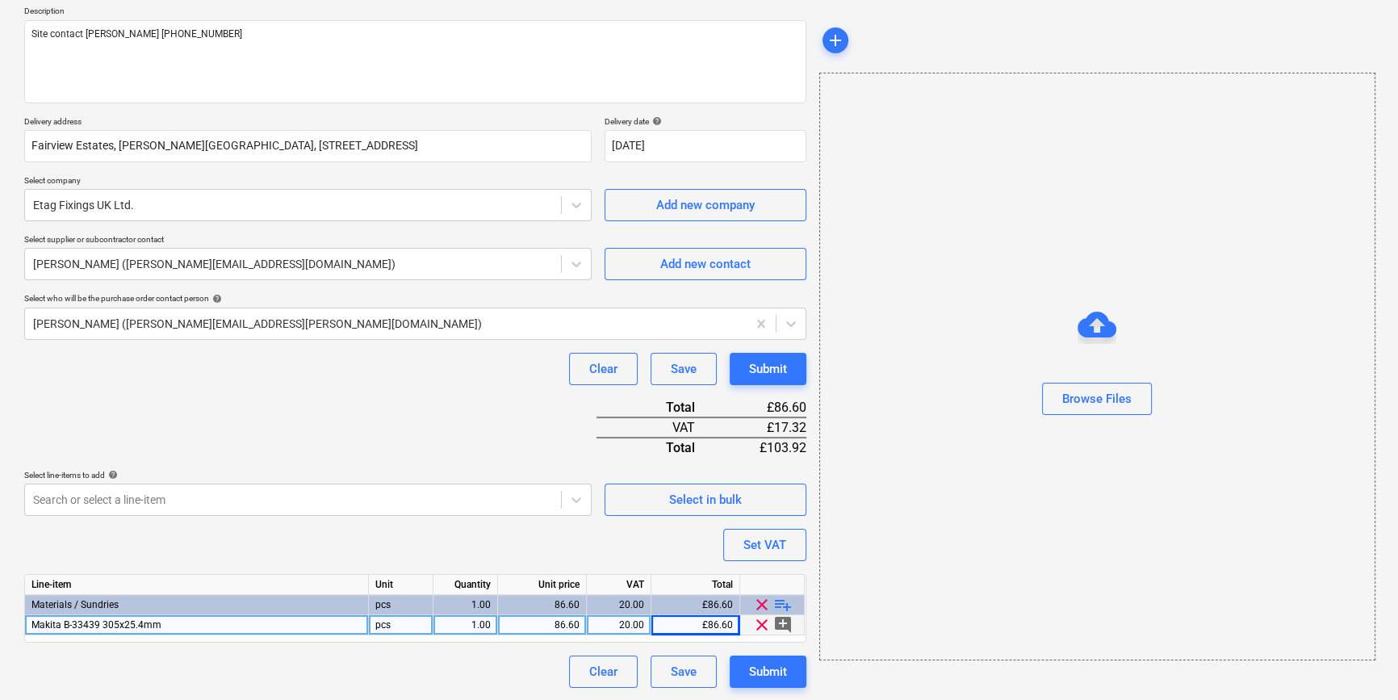
click at [467, 622] on div "1.00" at bounding box center [465, 625] width 51 height 20
type input "10"
click at [783, 599] on span "playlist_add" at bounding box center [783, 604] width 19 height 19
type textarea "x"
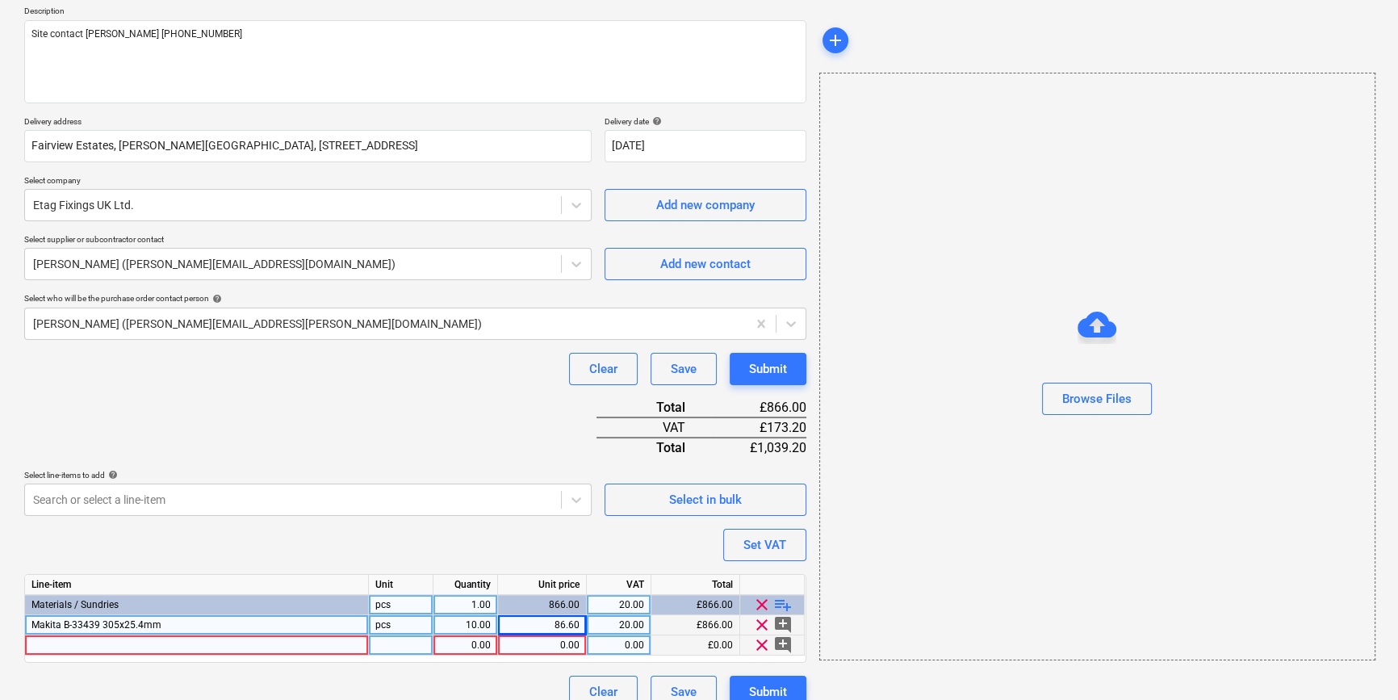
click at [55, 644] on div at bounding box center [197, 645] width 344 height 20
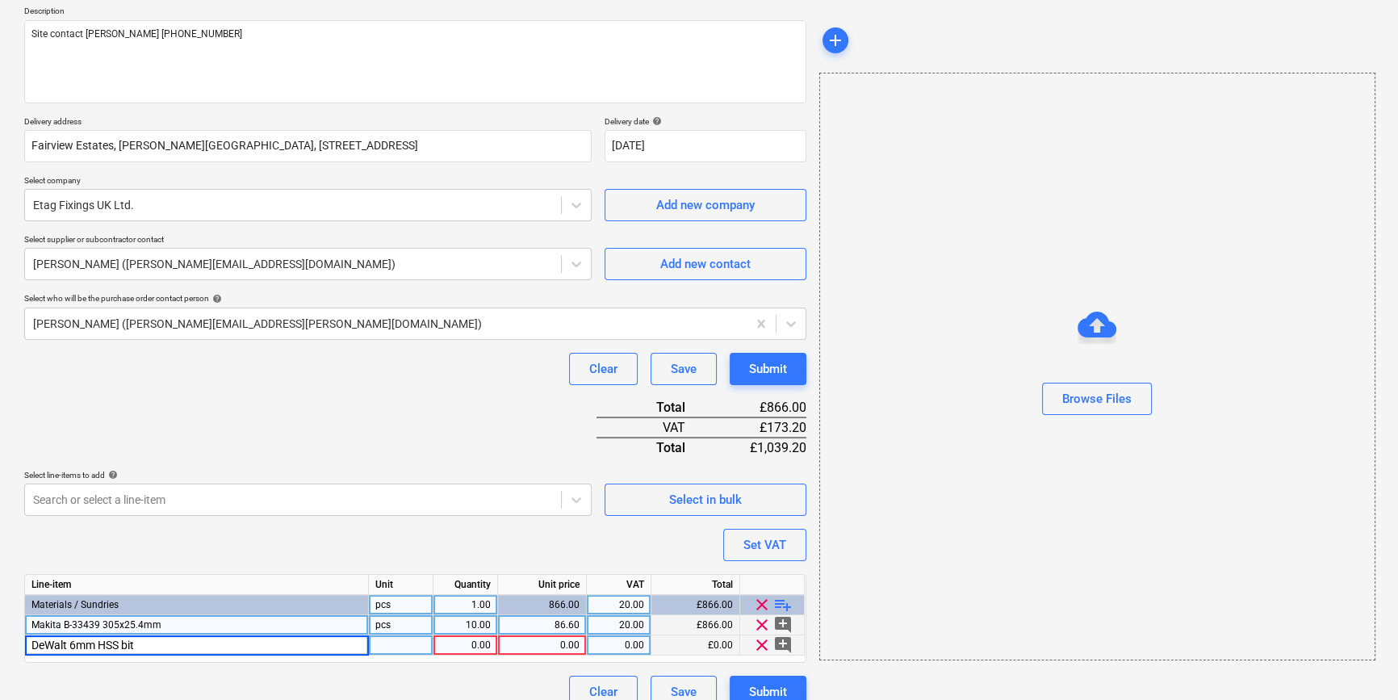
type input "DeWalt 6mm HSS bits"
type textarea "x"
type input "30"
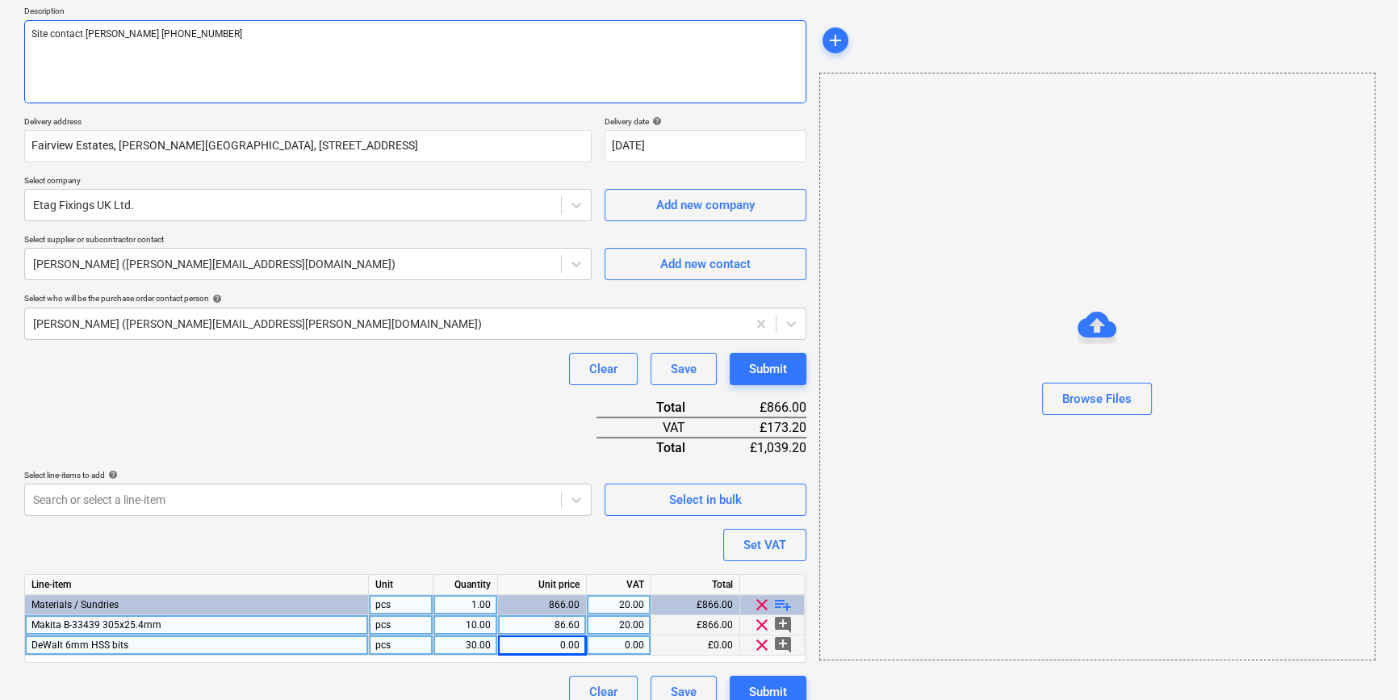
click at [40, 47] on textarea "Site contact [PERSON_NAME] [PHONE_NUMBER]" at bounding box center [415, 61] width 782 height 83
click at [199, 34] on textarea "Site contact [PERSON_NAME] [PHONE_NUMBER]" at bounding box center [415, 61] width 782 height 83
type textarea "x"
type textarea "Site contact [PERSON_NAME] [PHONE_NUMBER]"
type textarea "x"
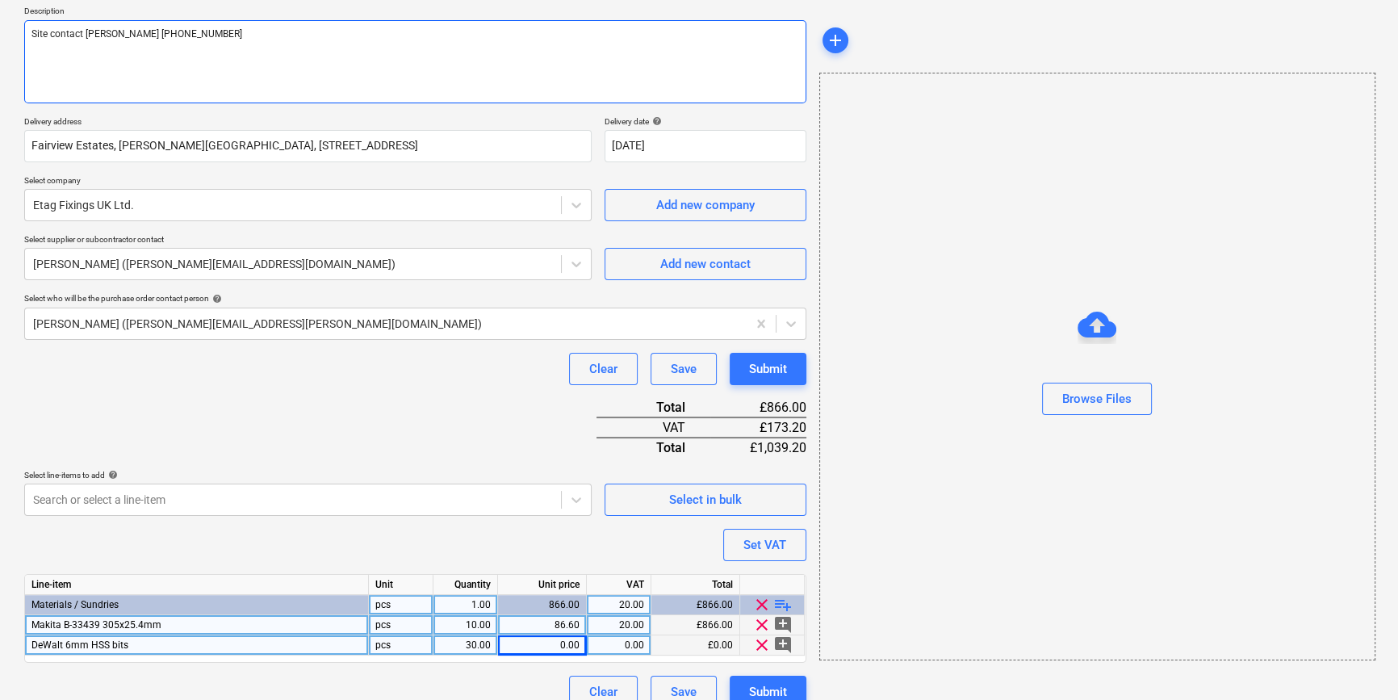
type textarea "Site contact [PERSON_NAME] [PHONE_NUMBER] P"
type textarea "x"
type textarea "Site contact [PERSON_NAME] [PHONE_NUMBER] Pl"
type textarea "x"
type textarea "Site contact [PERSON_NAME] [PHONE_NUMBER] Ple"
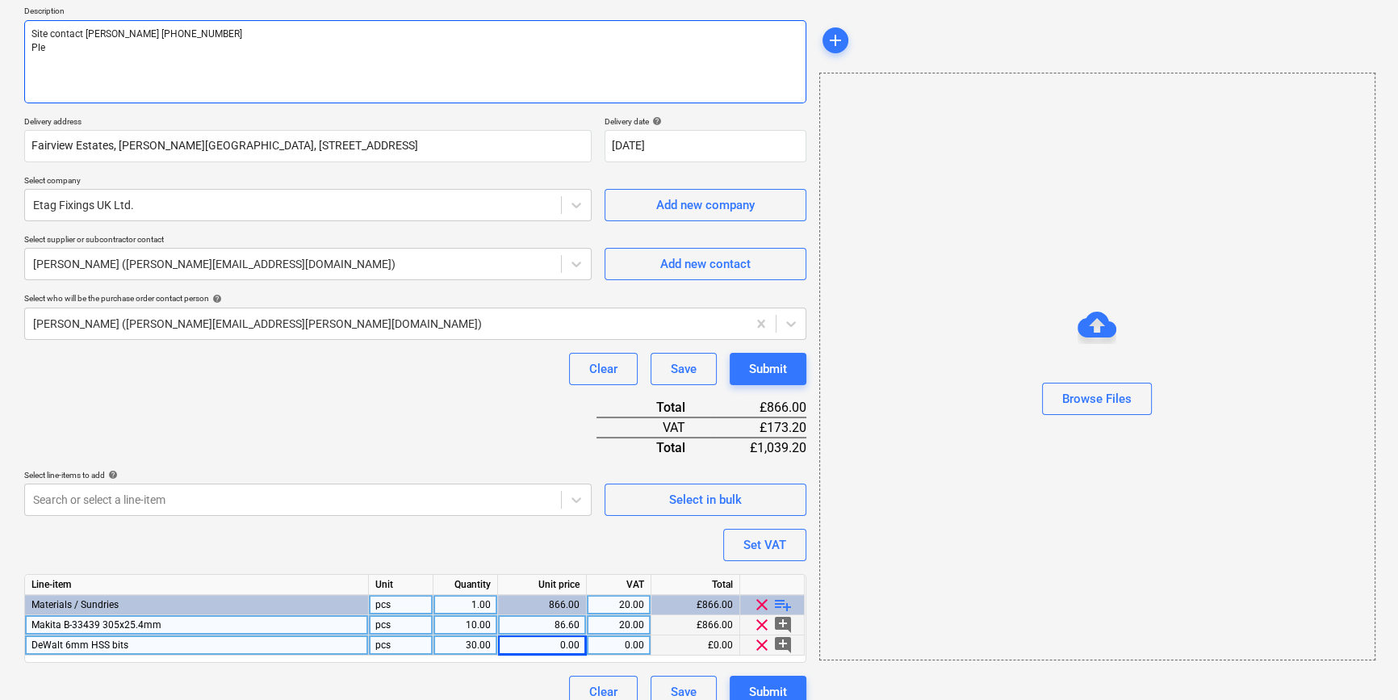
type textarea "x"
type textarea "Site contact [PERSON_NAME] [PHONE_NUMBER] Plea"
type textarea "x"
type textarea "Site contact [PERSON_NAME] [PHONE_NUMBER] Pleas"
type textarea "x"
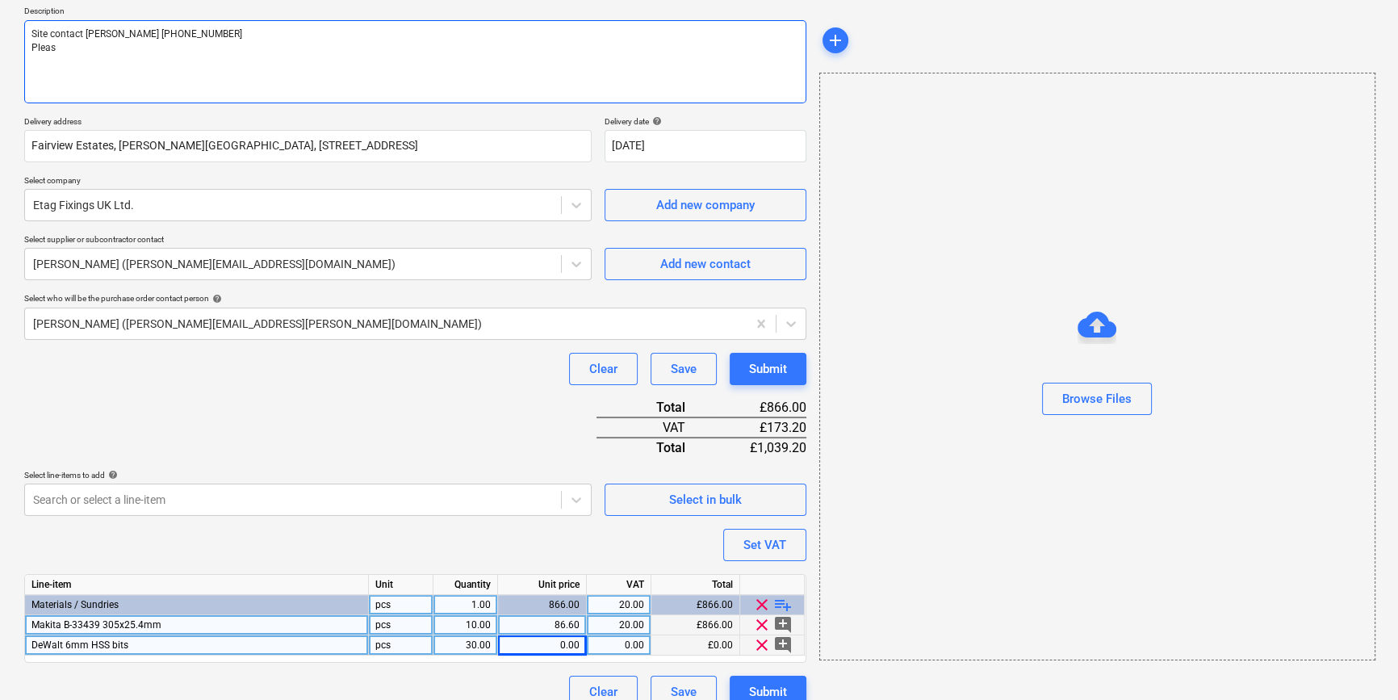
type textarea "Site contact [PERSON_NAME] [PHONE_NUMBER] Please"
type textarea "x"
type textarea "Site contact [PERSON_NAME] [PHONE_NUMBER] Please"
type textarea "x"
type textarea "Site contact [PERSON_NAME] [PHONE_NUMBER] Please s"
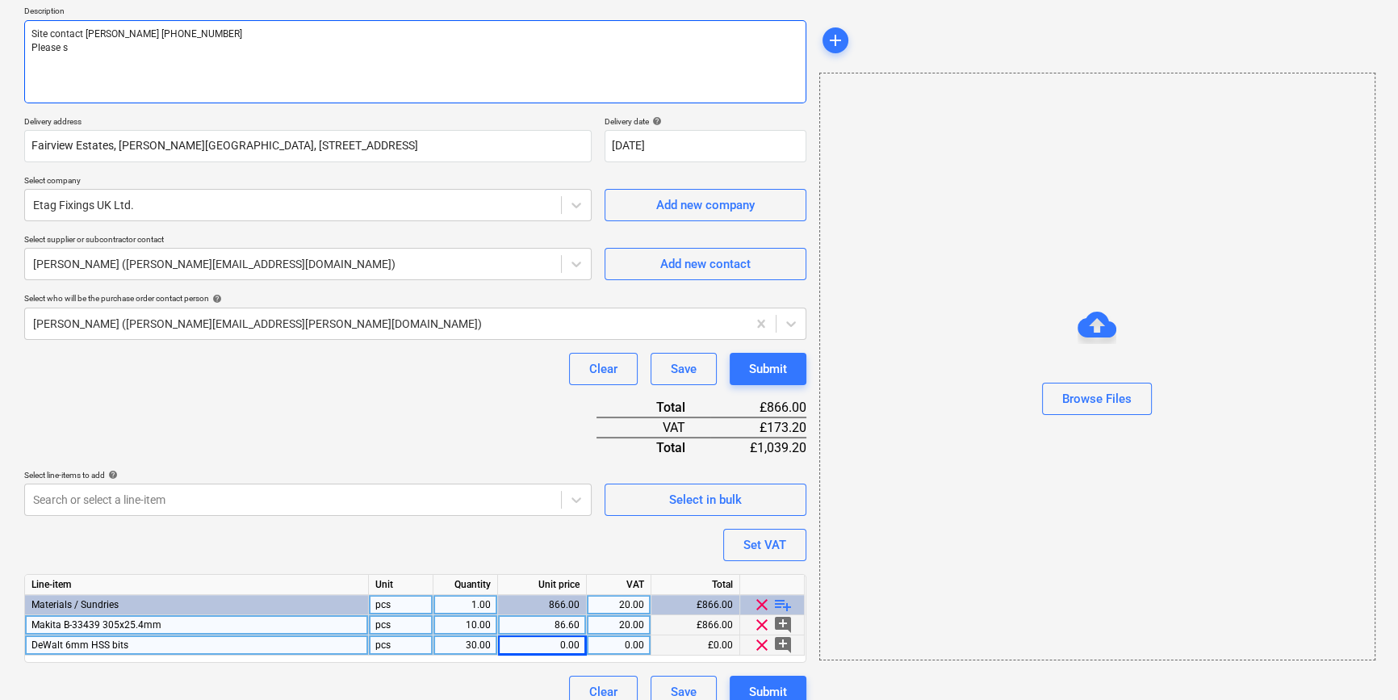
type textarea "x"
type textarea "Site contact [PERSON_NAME] [PHONE_NUMBER] Please su"
type textarea "x"
type textarea "Site contact [PERSON_NAME] [PHONE_NUMBER] Please sup"
type textarea "x"
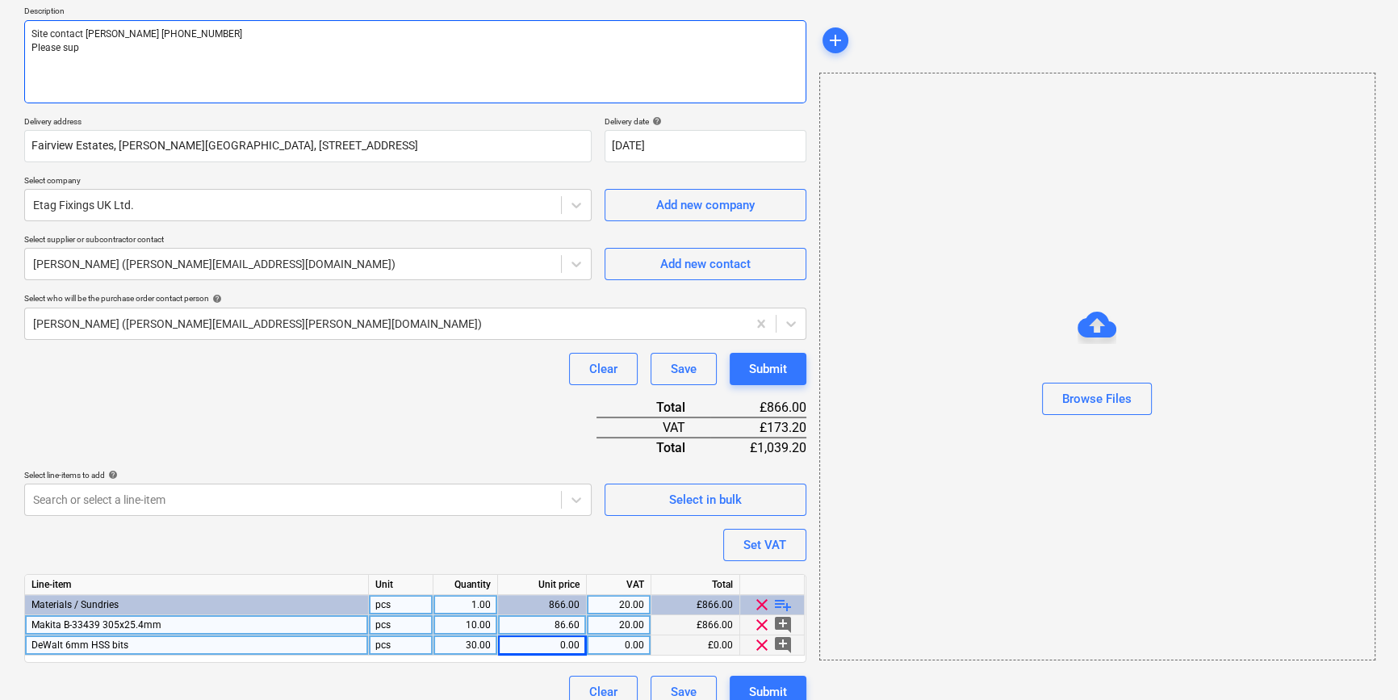
type textarea "Site contact [PERSON_NAME] [PHONE_NUMBER] Please supp"
type textarea "x"
type textarea "Site contact [PERSON_NAME] [PHONE_NUMBER] Please suppl"
type textarea "x"
type textarea "Site contact [PERSON_NAME] [PHONE_NUMBER] Please supply"
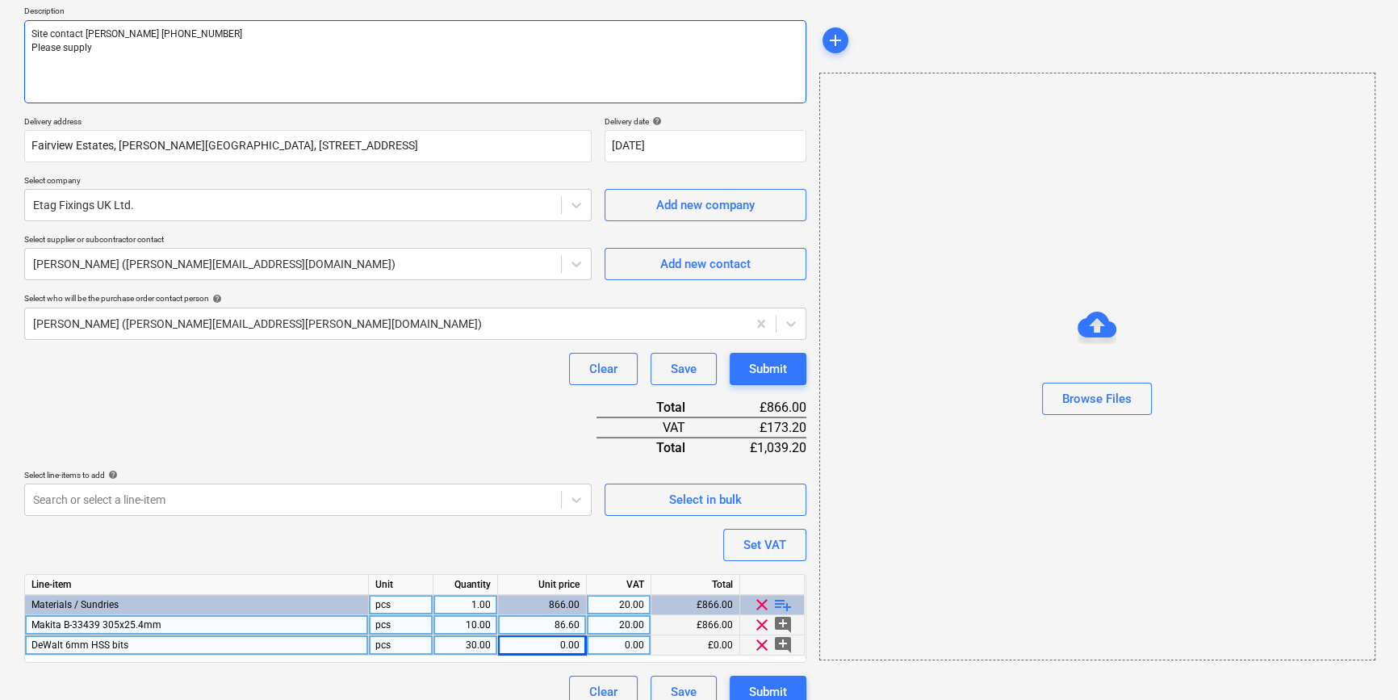
type textarea "x"
type textarea "Site contact [PERSON_NAME] [PHONE_NUMBER] Please supply"
type textarea "x"
type textarea "Site contact [PERSON_NAME] [PHONE_NUMBER] Please supply t"
type textarea "x"
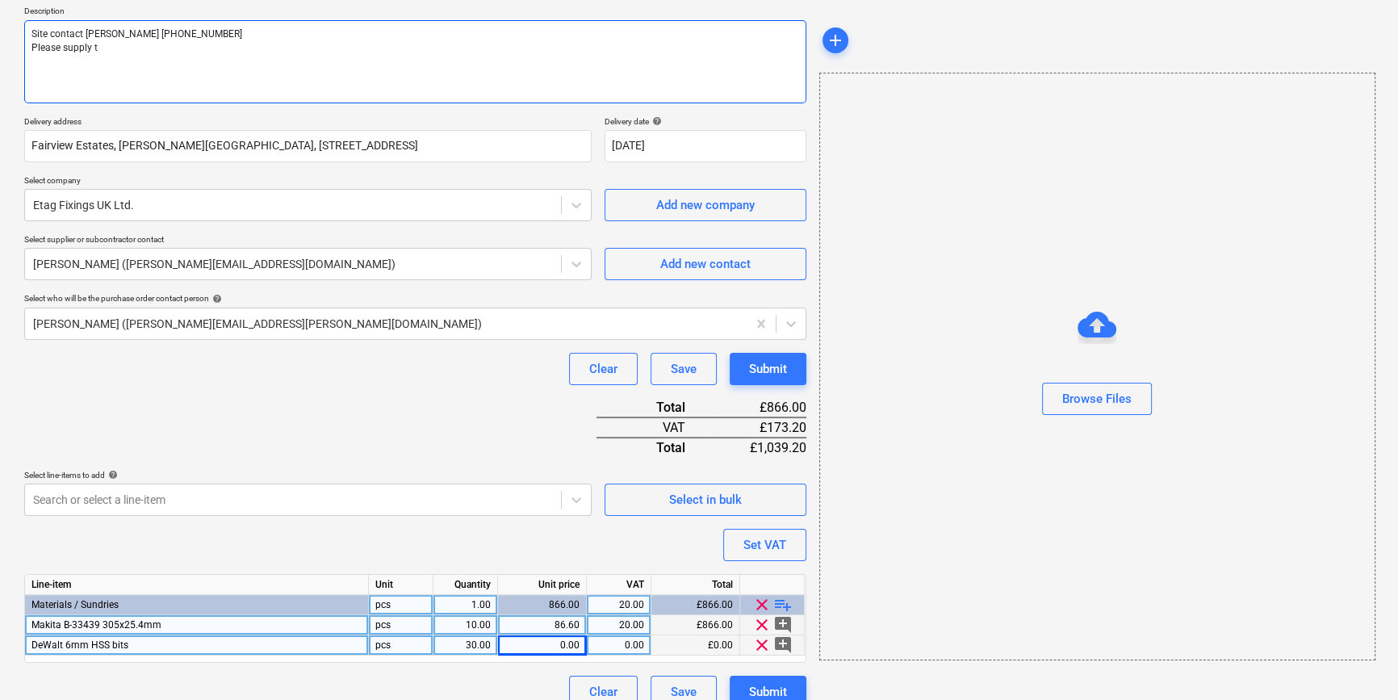
type textarea "Site contact [PERSON_NAME] [PHONE_NUMBER] Please supply th"
type textarea "x"
type textarea "Site contact [PERSON_NAME] [PHONE_NUMBER] Please supply the"
type textarea "x"
click at [561, 649] on div "0.00" at bounding box center [542, 645] width 75 height 20
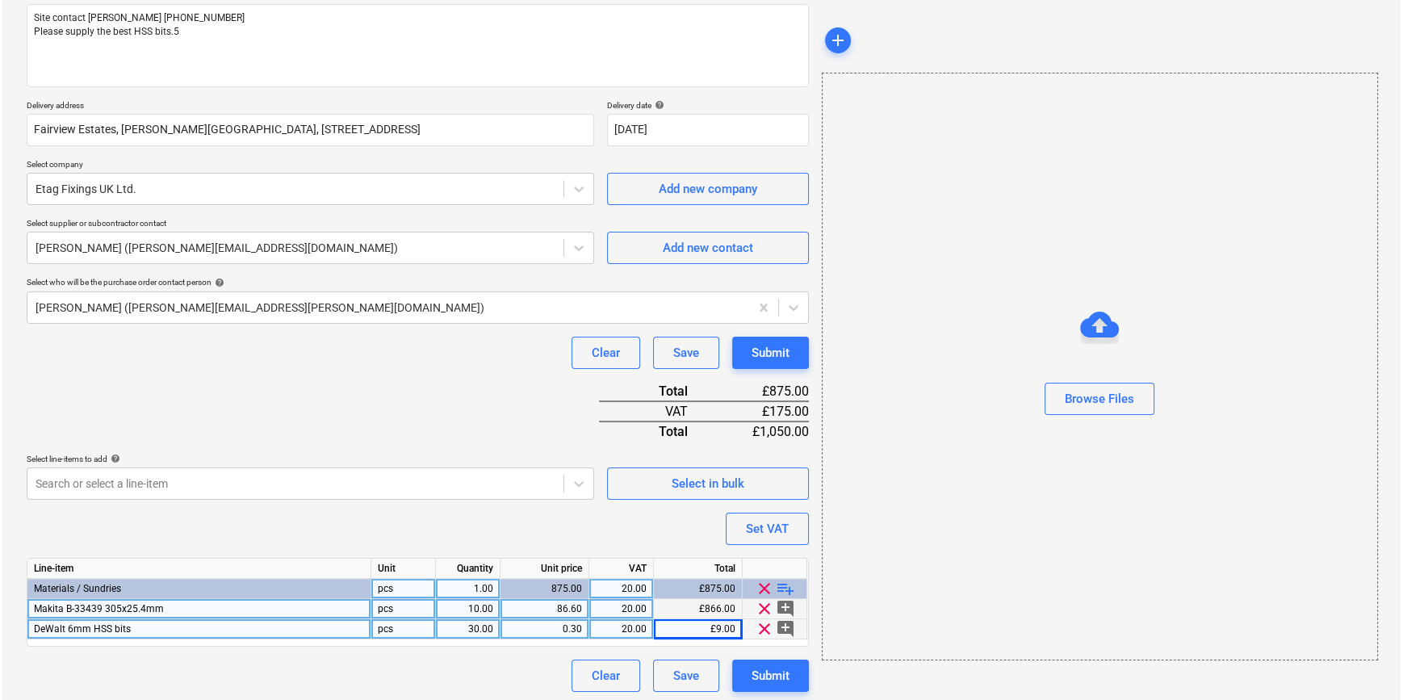
scroll to position [206, 0]
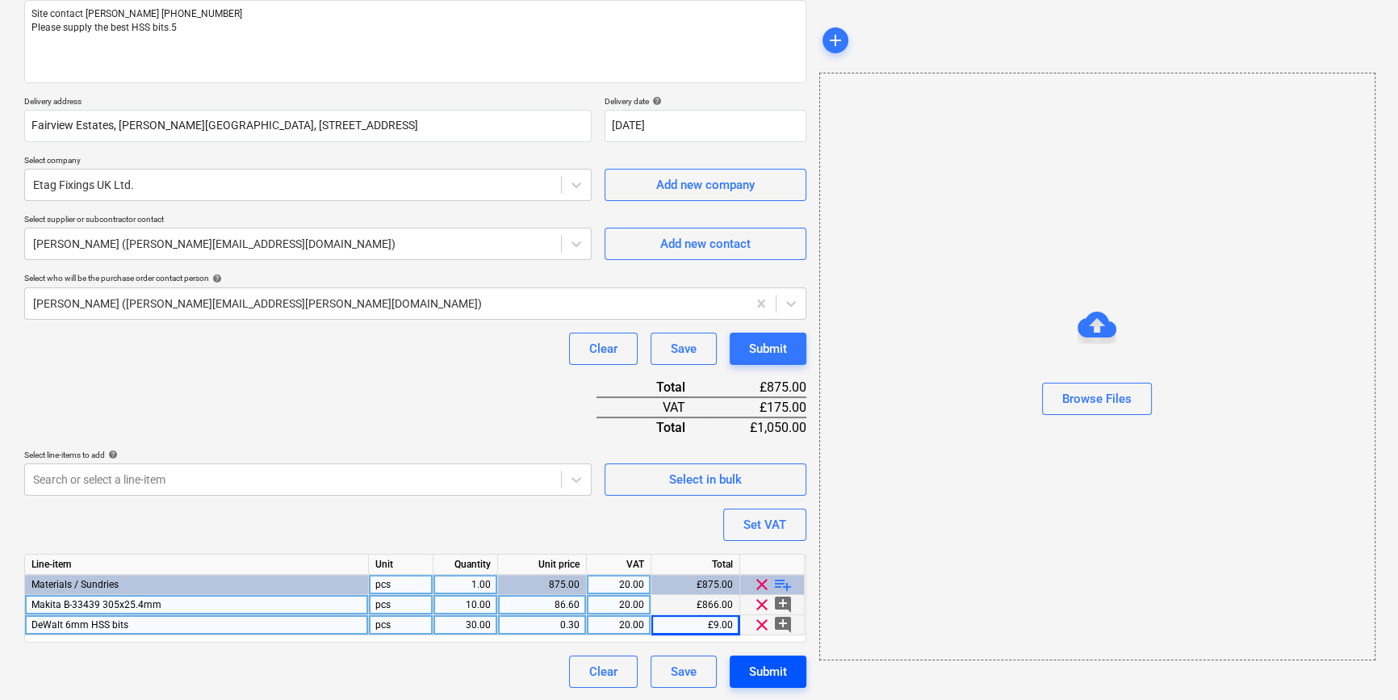
click at [754, 673] on div "Submit" at bounding box center [768, 671] width 38 height 21
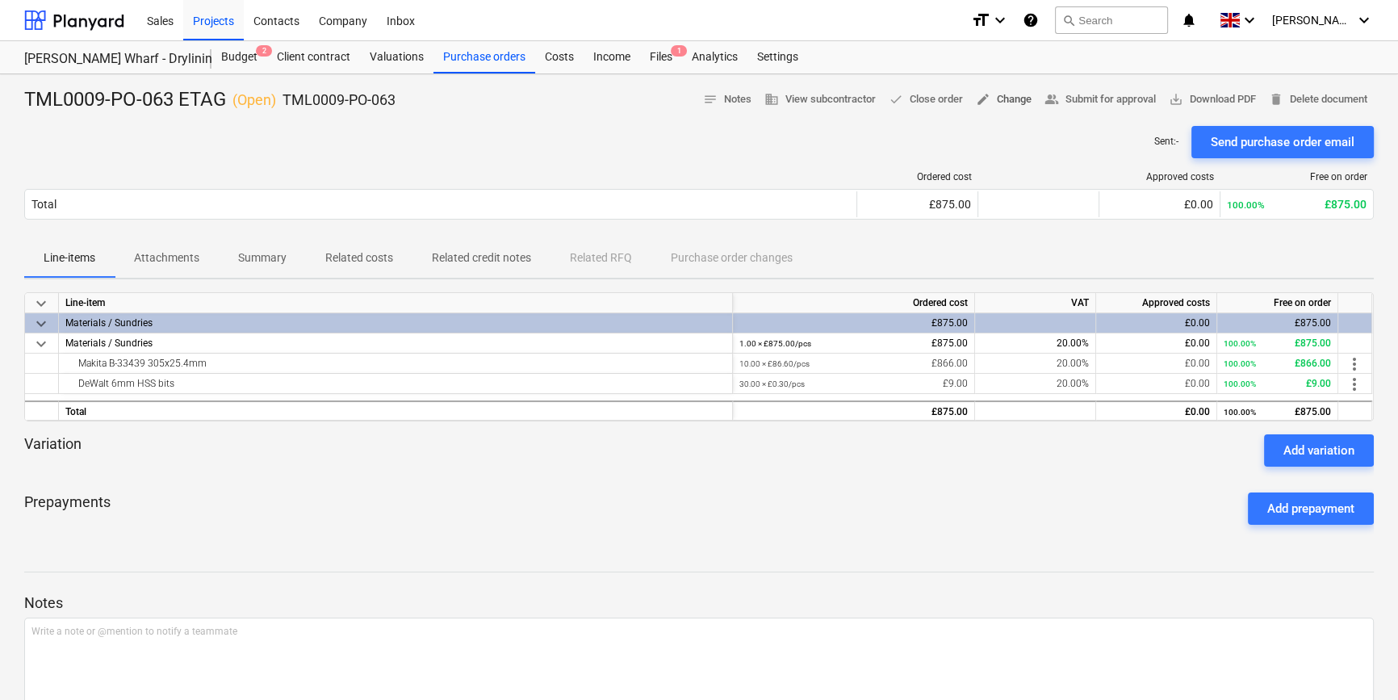
click at [1006, 106] on span "edit Change" at bounding box center [1004, 99] width 56 height 19
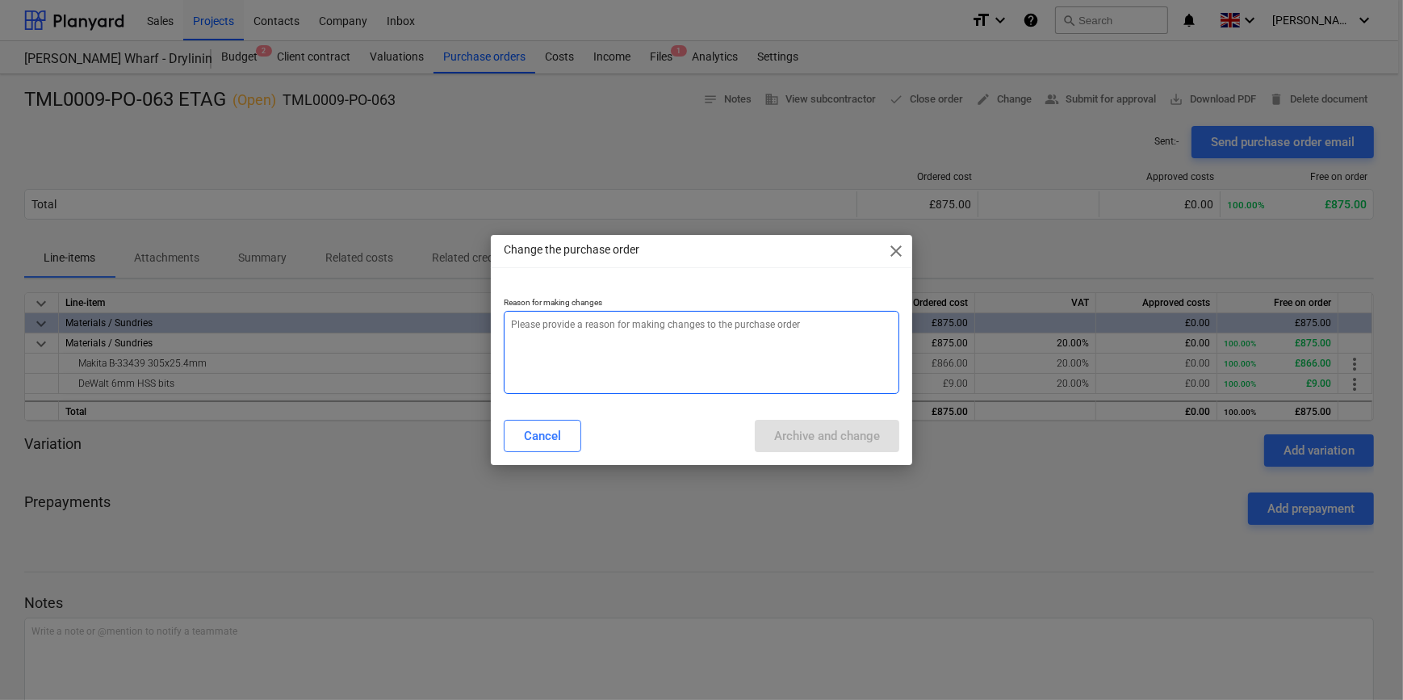
click at [547, 322] on textarea at bounding box center [701, 352] width 395 height 83
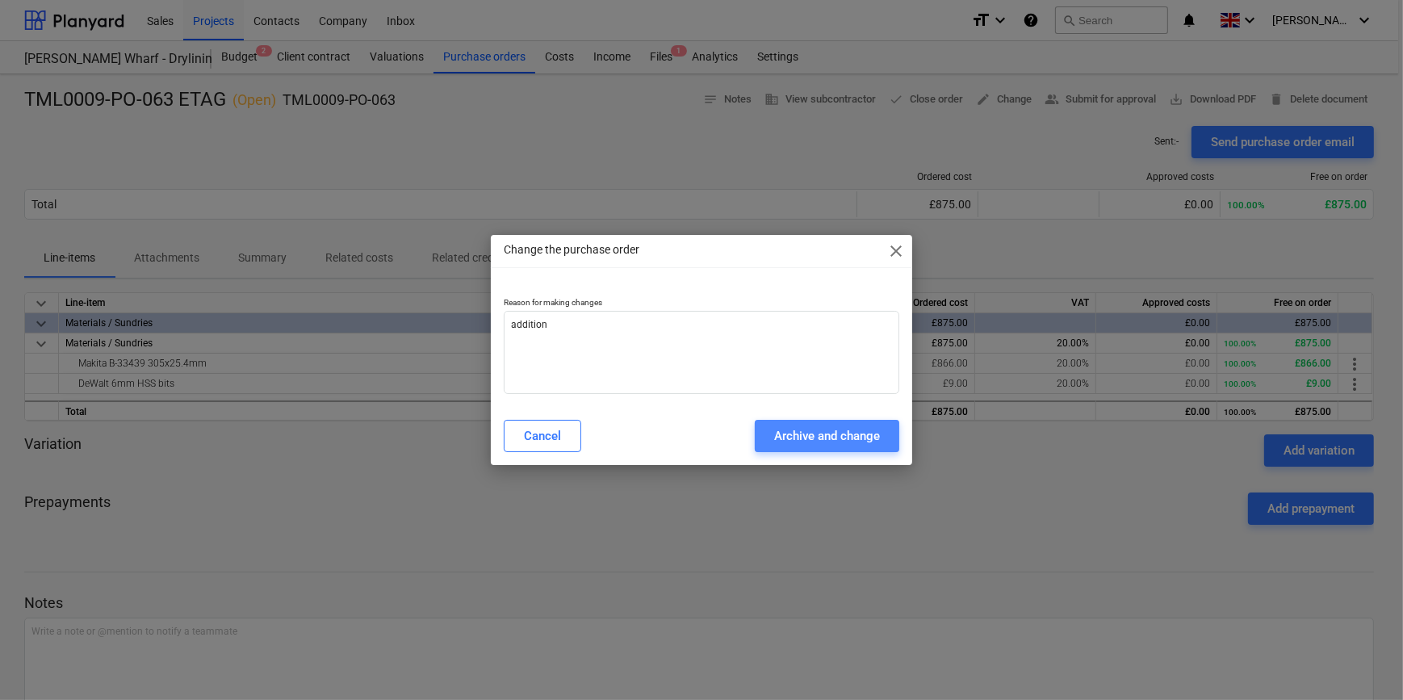
click at [810, 433] on div "Archive and change" at bounding box center [827, 436] width 106 height 21
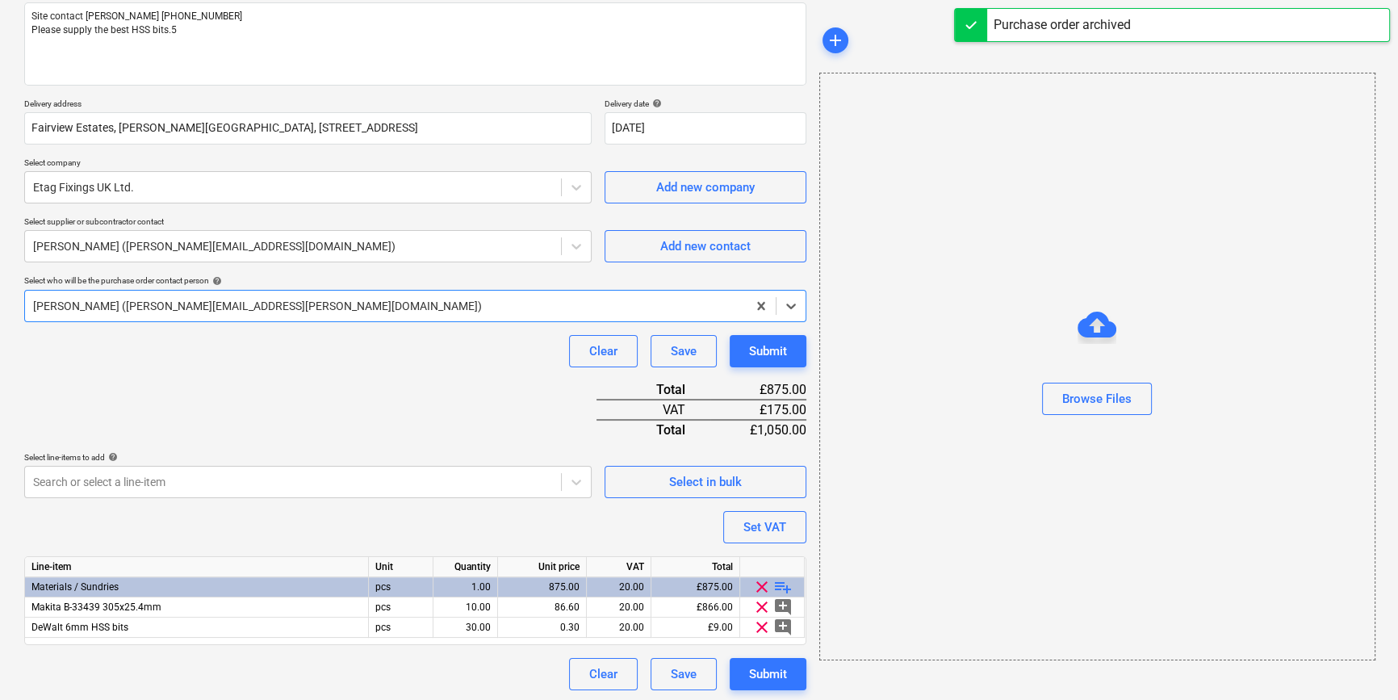
scroll to position [206, 0]
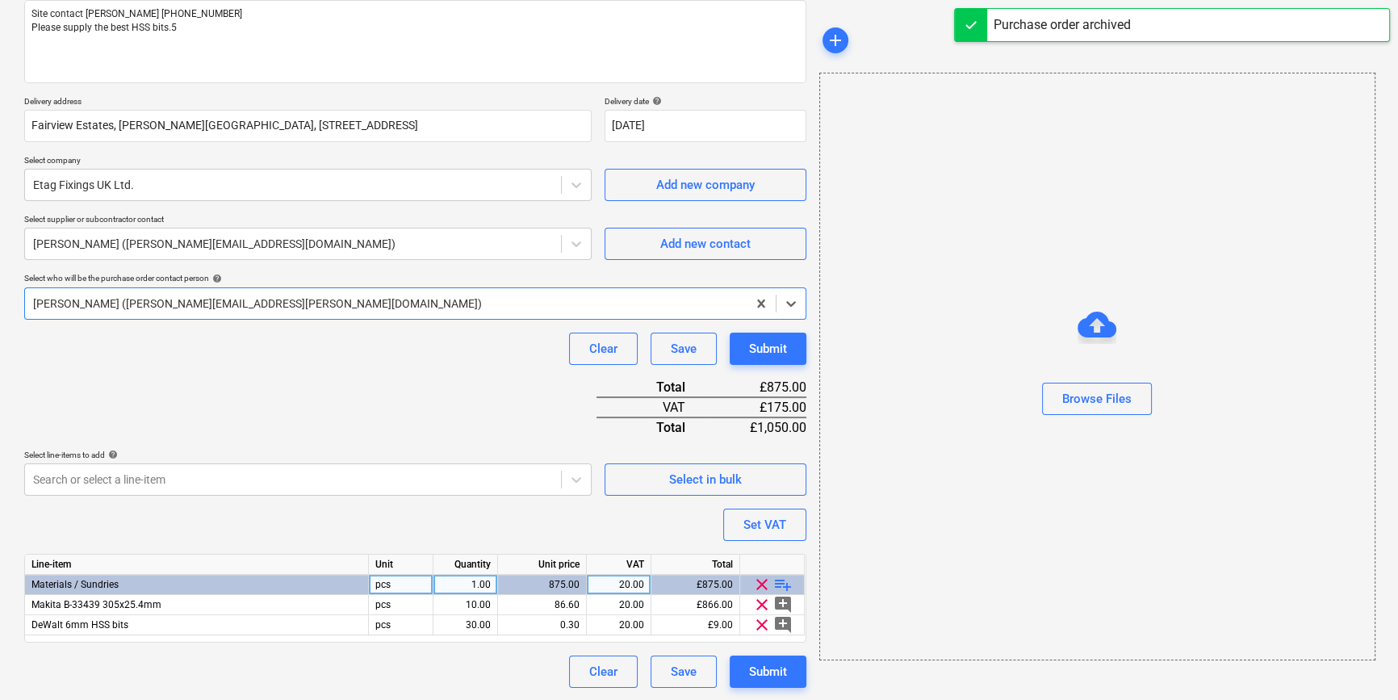
click at [786, 582] on span "playlist_add" at bounding box center [783, 584] width 19 height 19
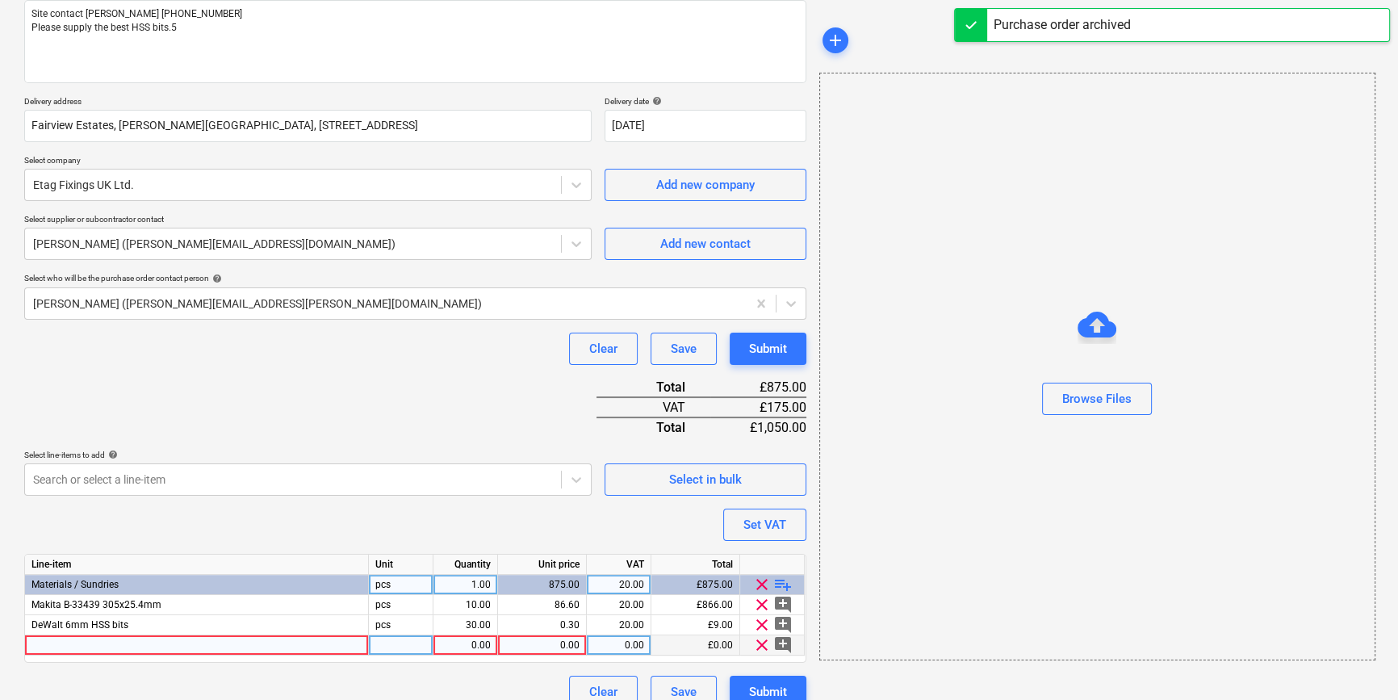
click at [50, 645] on div at bounding box center [197, 645] width 344 height 20
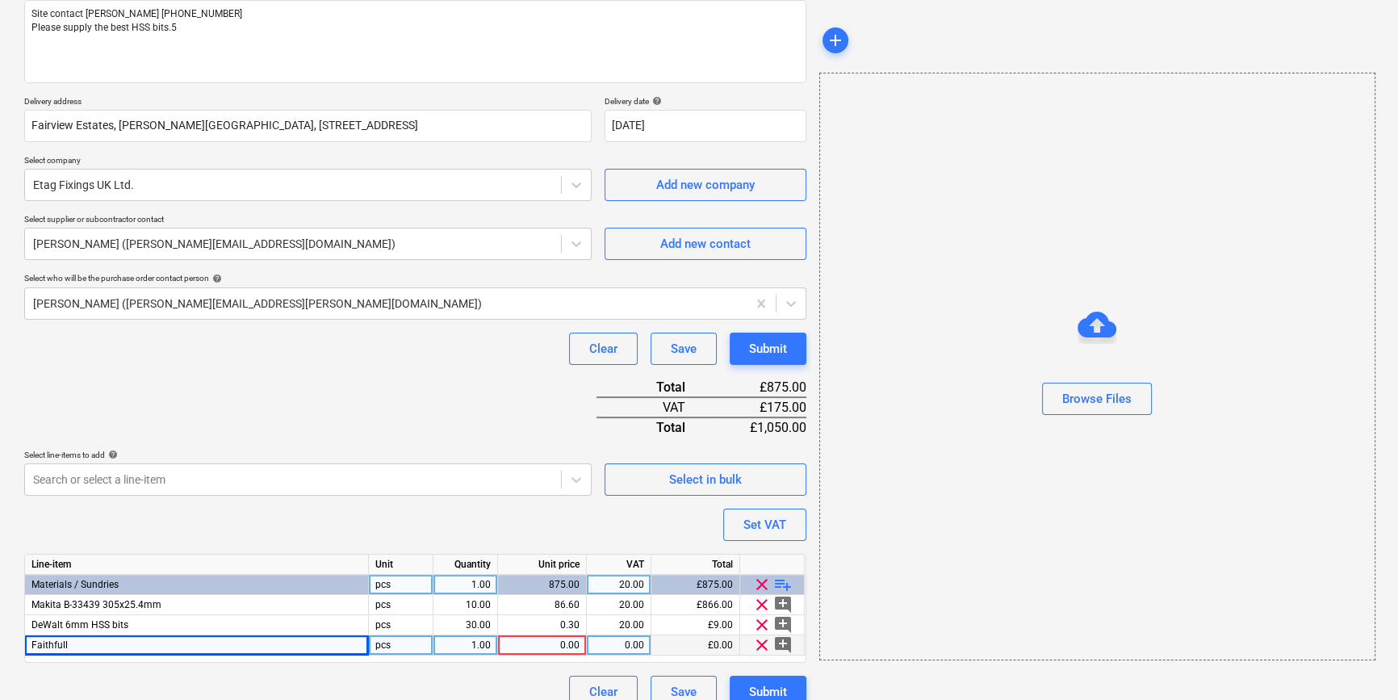
click at [78, 646] on div "Faithfull" at bounding box center [197, 645] width 344 height 20
click at [78, 645] on input "Faithfull" at bounding box center [196, 644] width 343 height 19
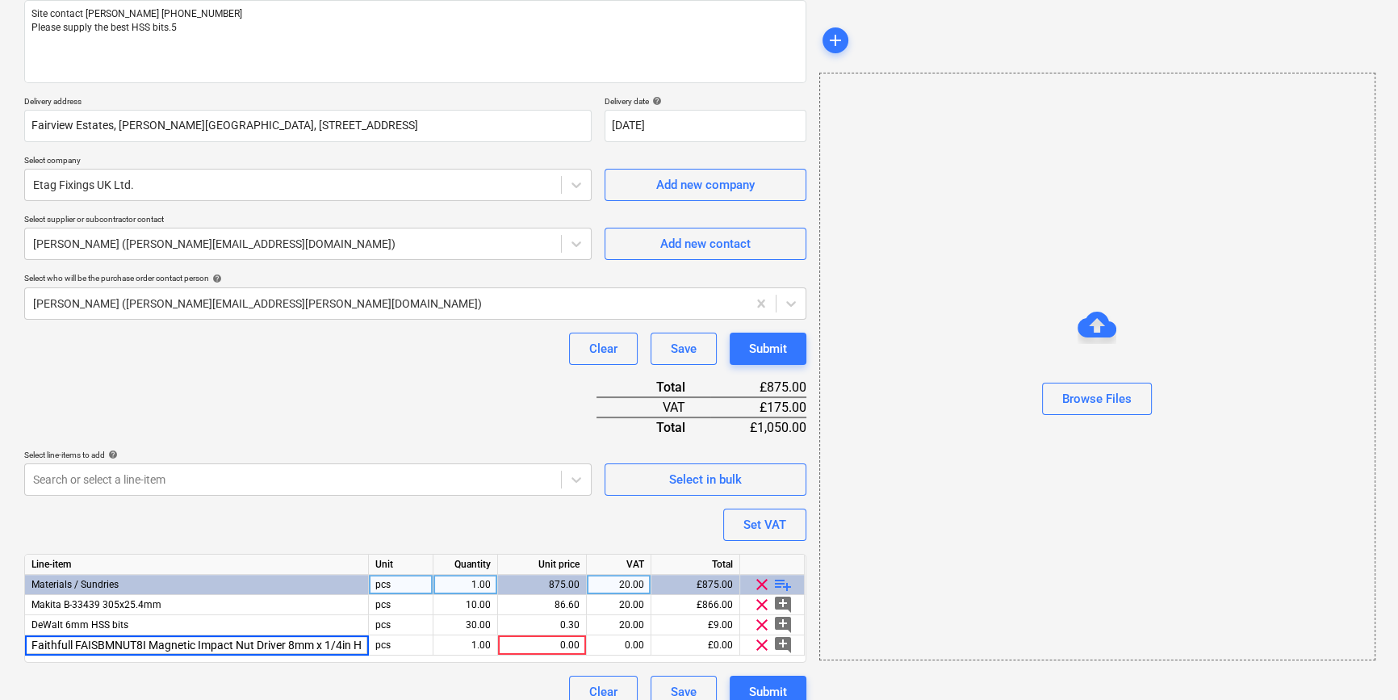
scroll to position [0, 13]
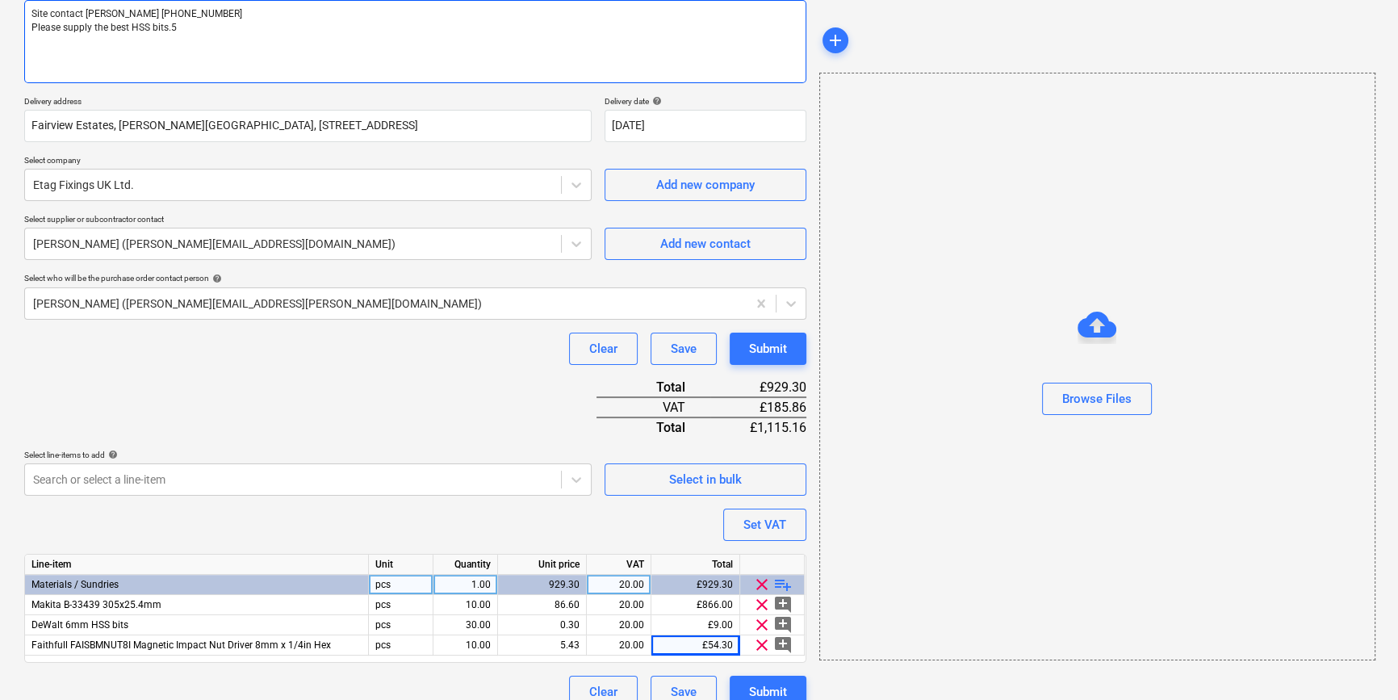
click at [176, 25] on textarea "Site contact [PERSON_NAME] [PHONE_NUMBER] Please supply the best HSS bits.5" at bounding box center [415, 41] width 782 height 83
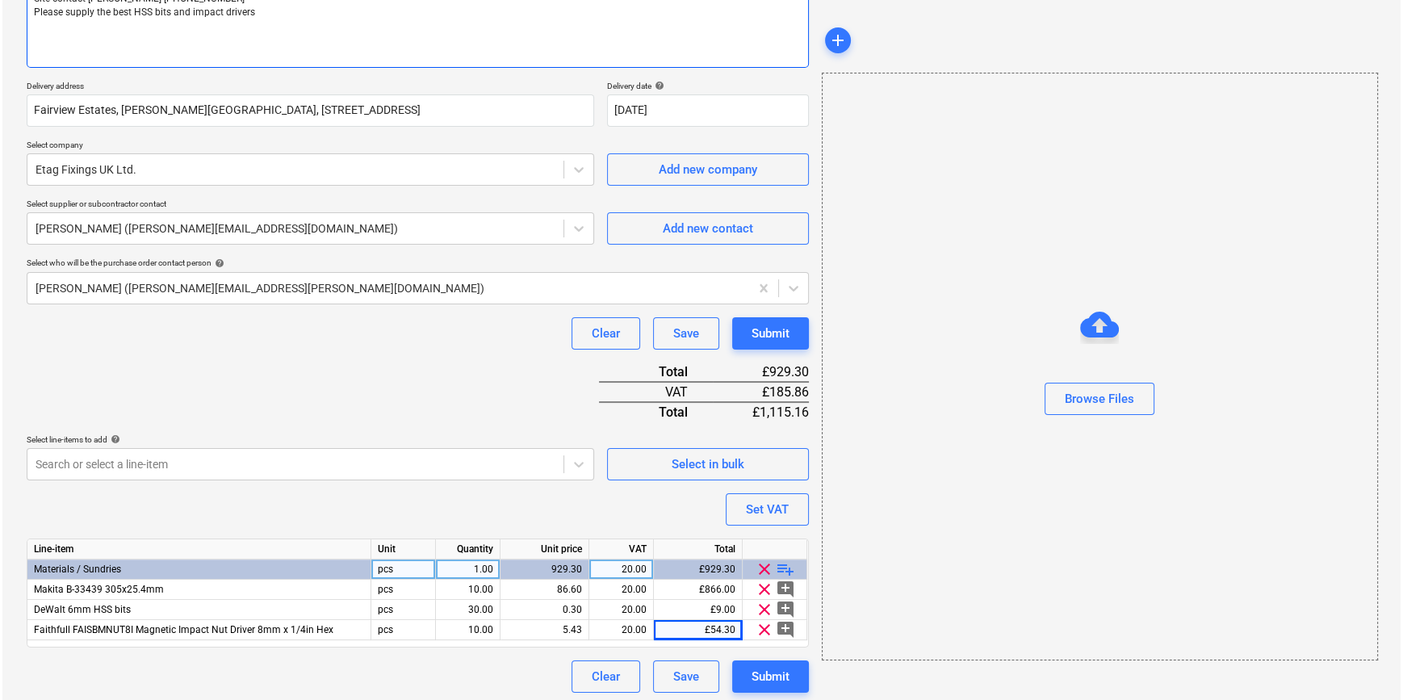
scroll to position [226, 0]
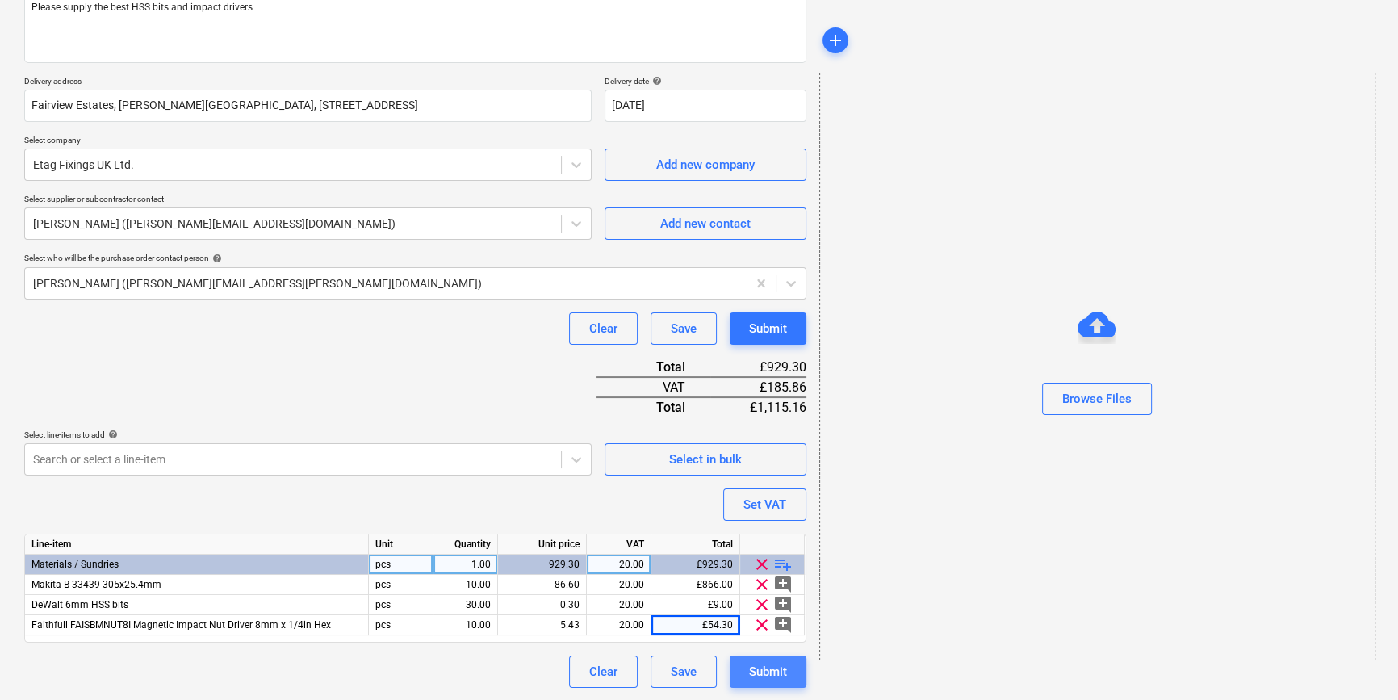
click at [770, 666] on div "Submit" at bounding box center [768, 671] width 38 height 21
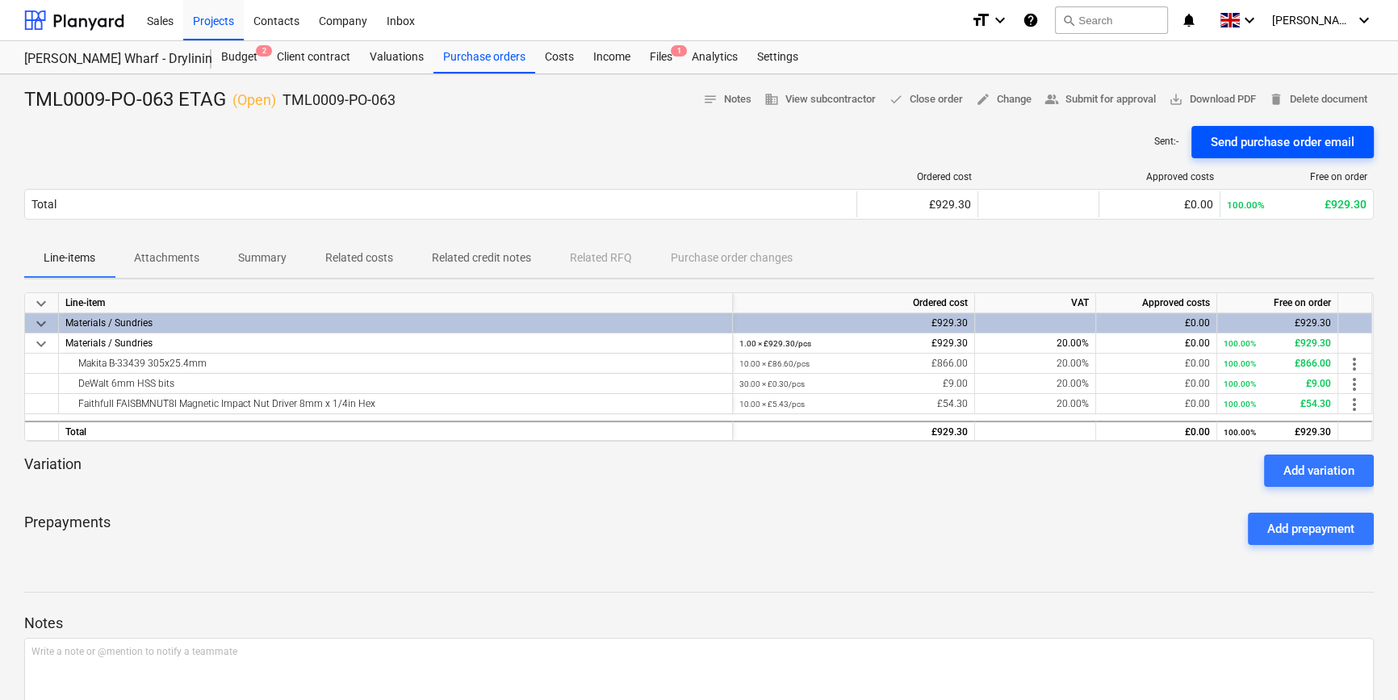
click at [1271, 135] on div "Send purchase order email" at bounding box center [1283, 142] width 144 height 21
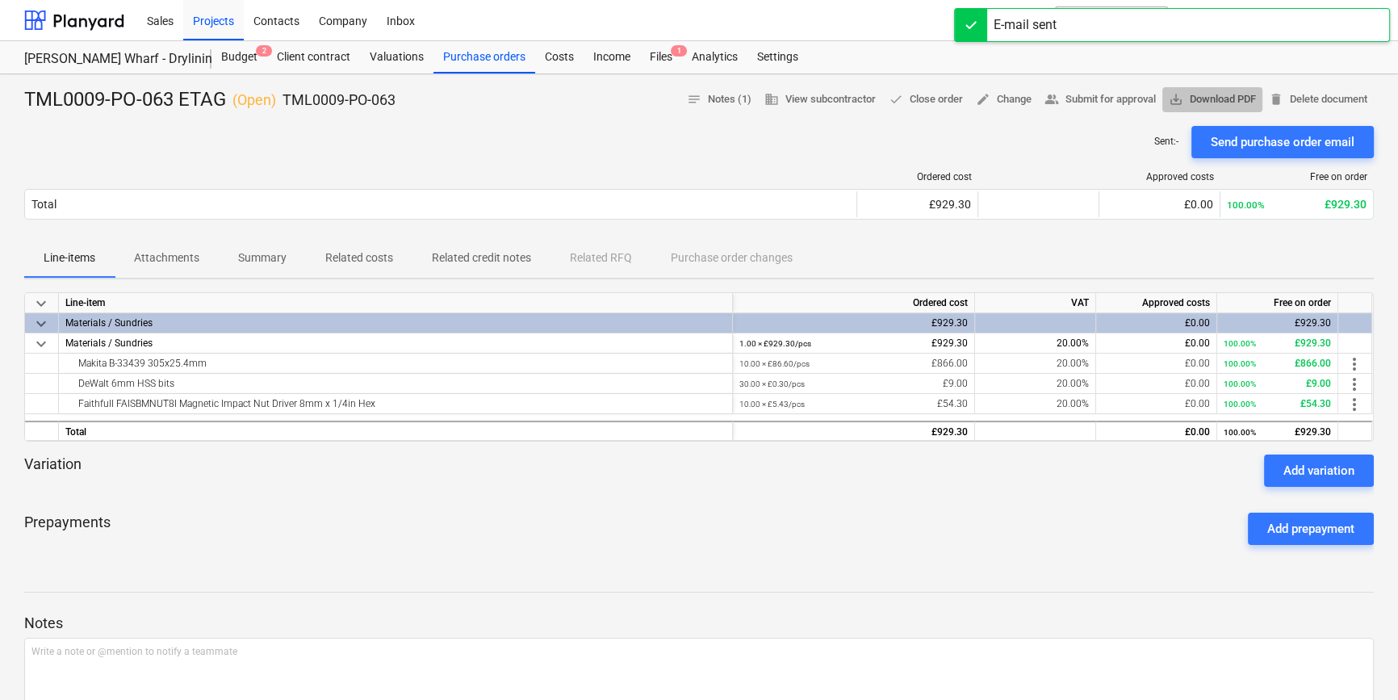
click at [1218, 97] on span "save_alt Download PDF" at bounding box center [1212, 99] width 87 height 19
